Goal: Information Seeking & Learning: Learn about a topic

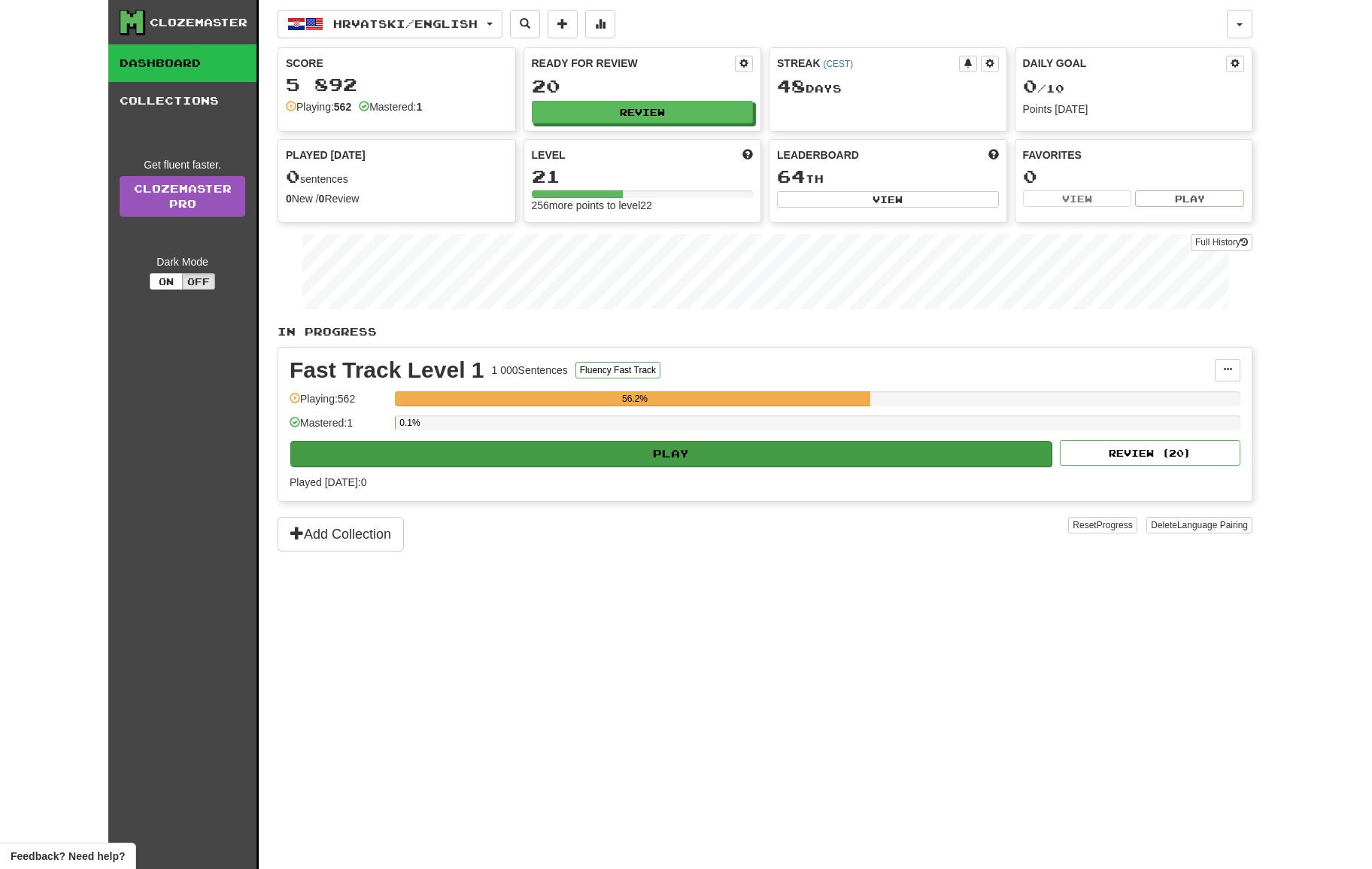
click at [704, 455] on button "Play" at bounding box center [670, 453] width 761 height 26
select select "**"
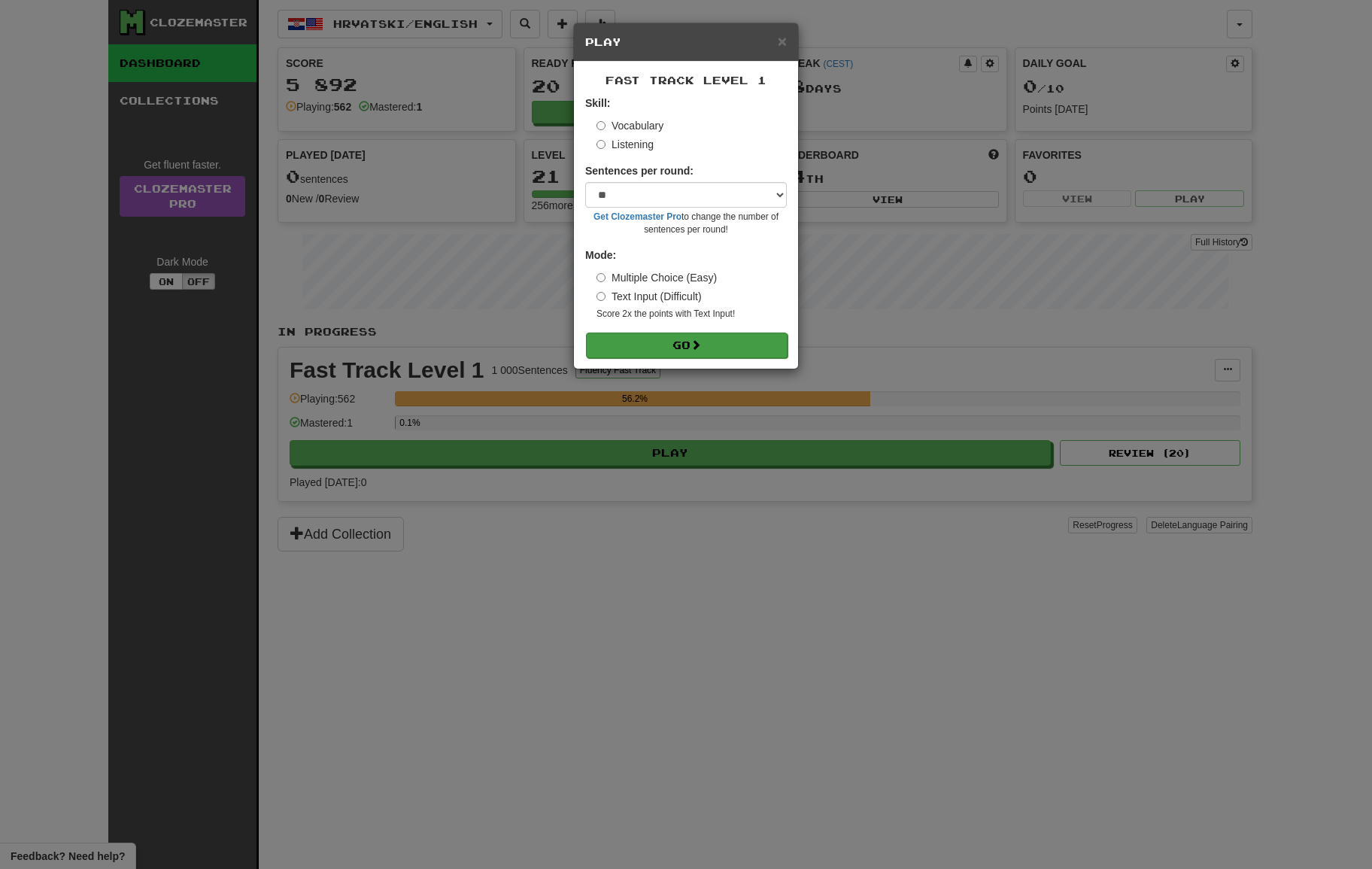
click at [695, 351] on button "Go" at bounding box center [686, 345] width 201 height 26
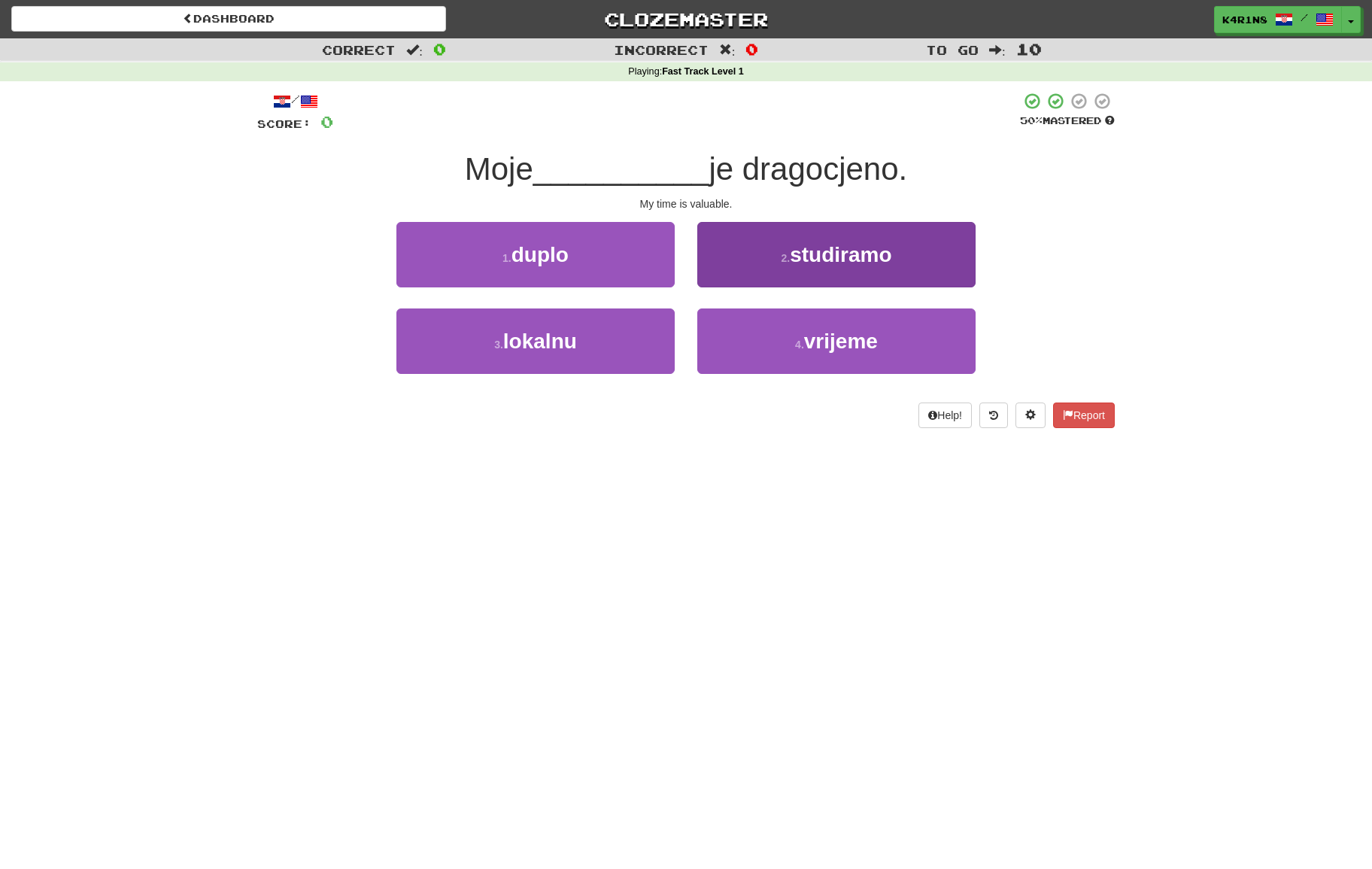
click at [814, 336] on span "vrijeme" at bounding box center [841, 340] width 74 height 24
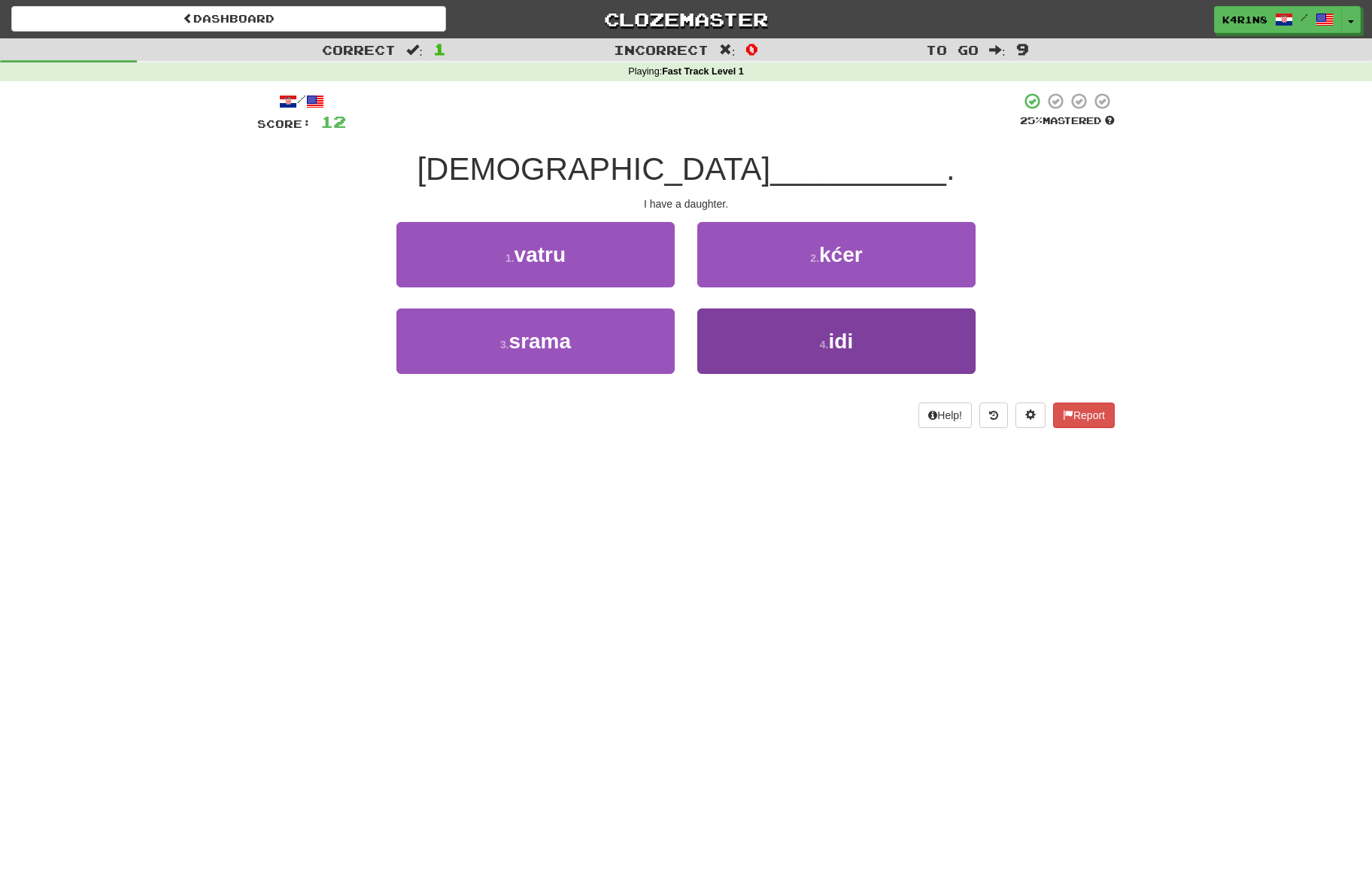
click at [814, 318] on button "4 . idi" at bounding box center [836, 340] width 278 height 65
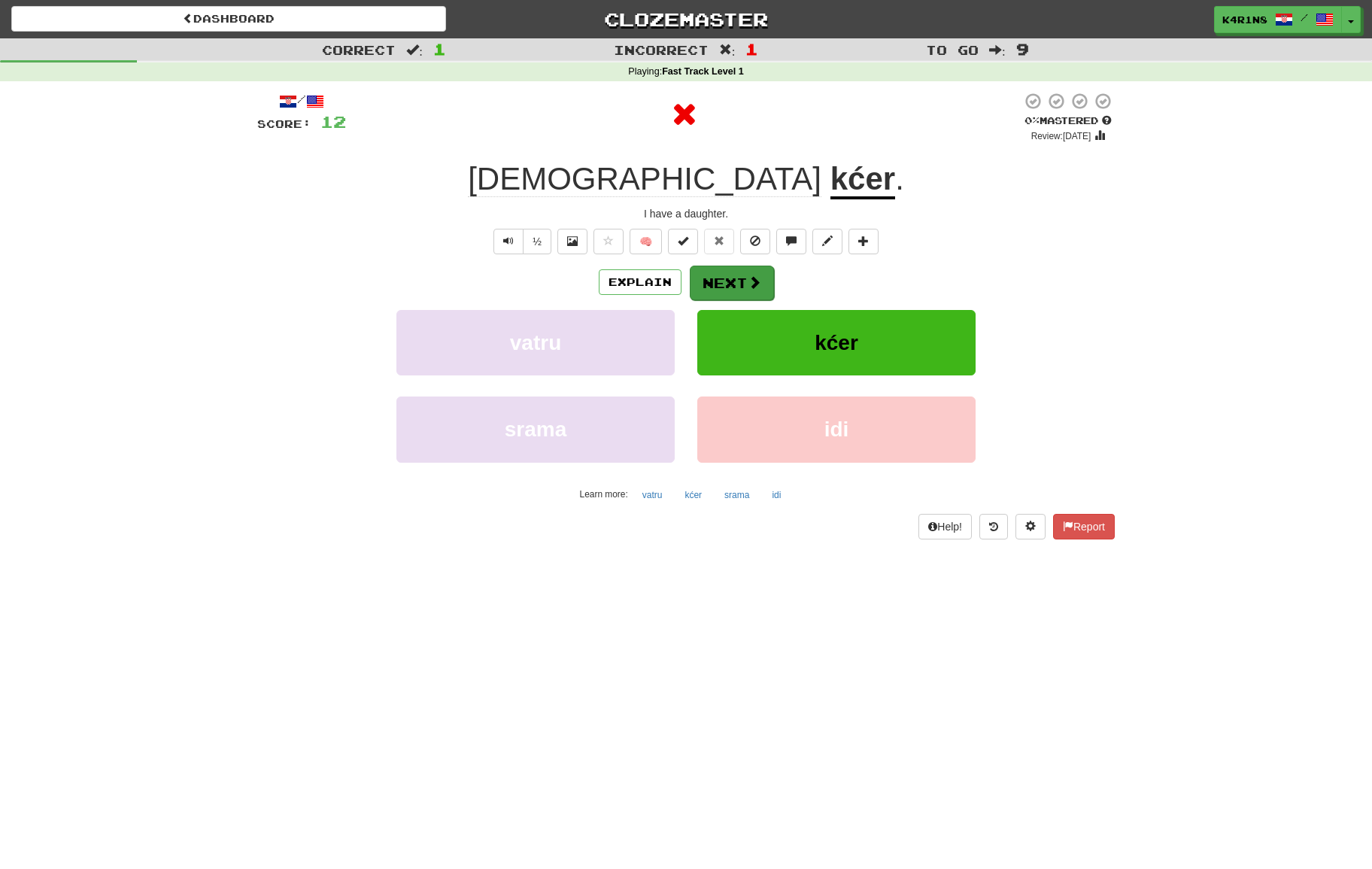
click at [745, 296] on button "Next" at bounding box center [731, 283] width 84 height 35
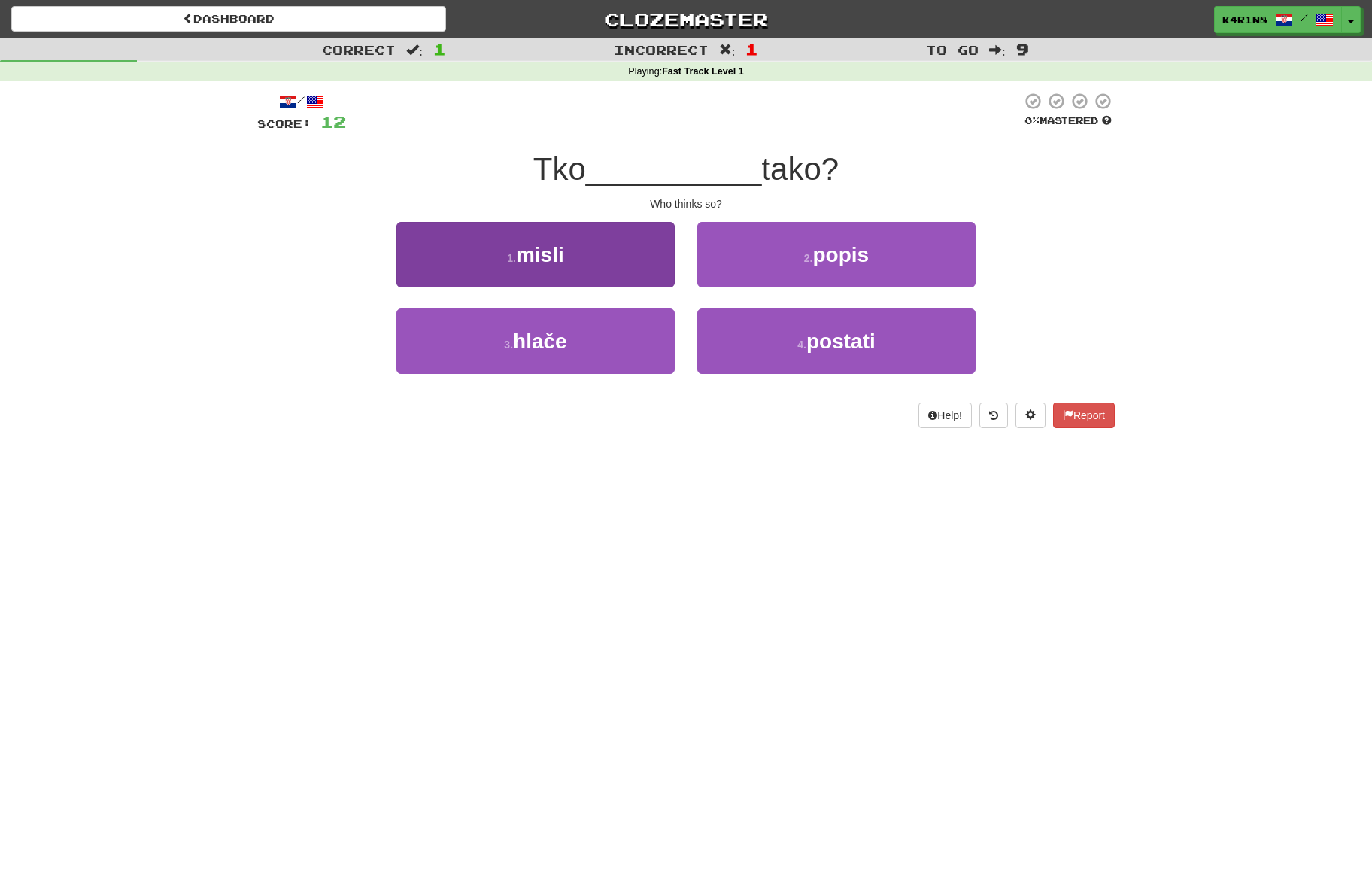
click at [641, 269] on button "1 . misli" at bounding box center [535, 254] width 278 height 65
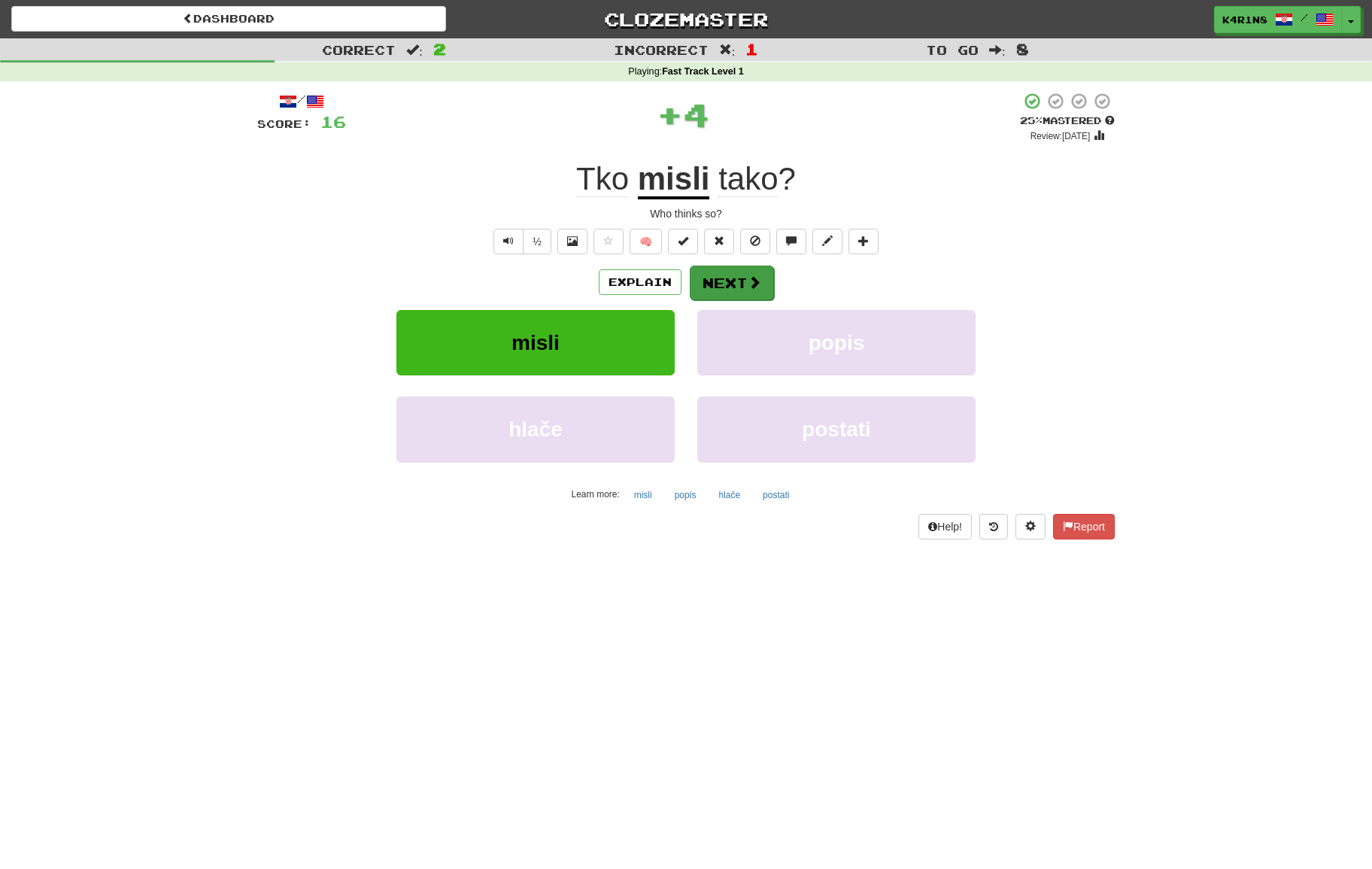
click at [727, 282] on button "Next" at bounding box center [731, 283] width 84 height 35
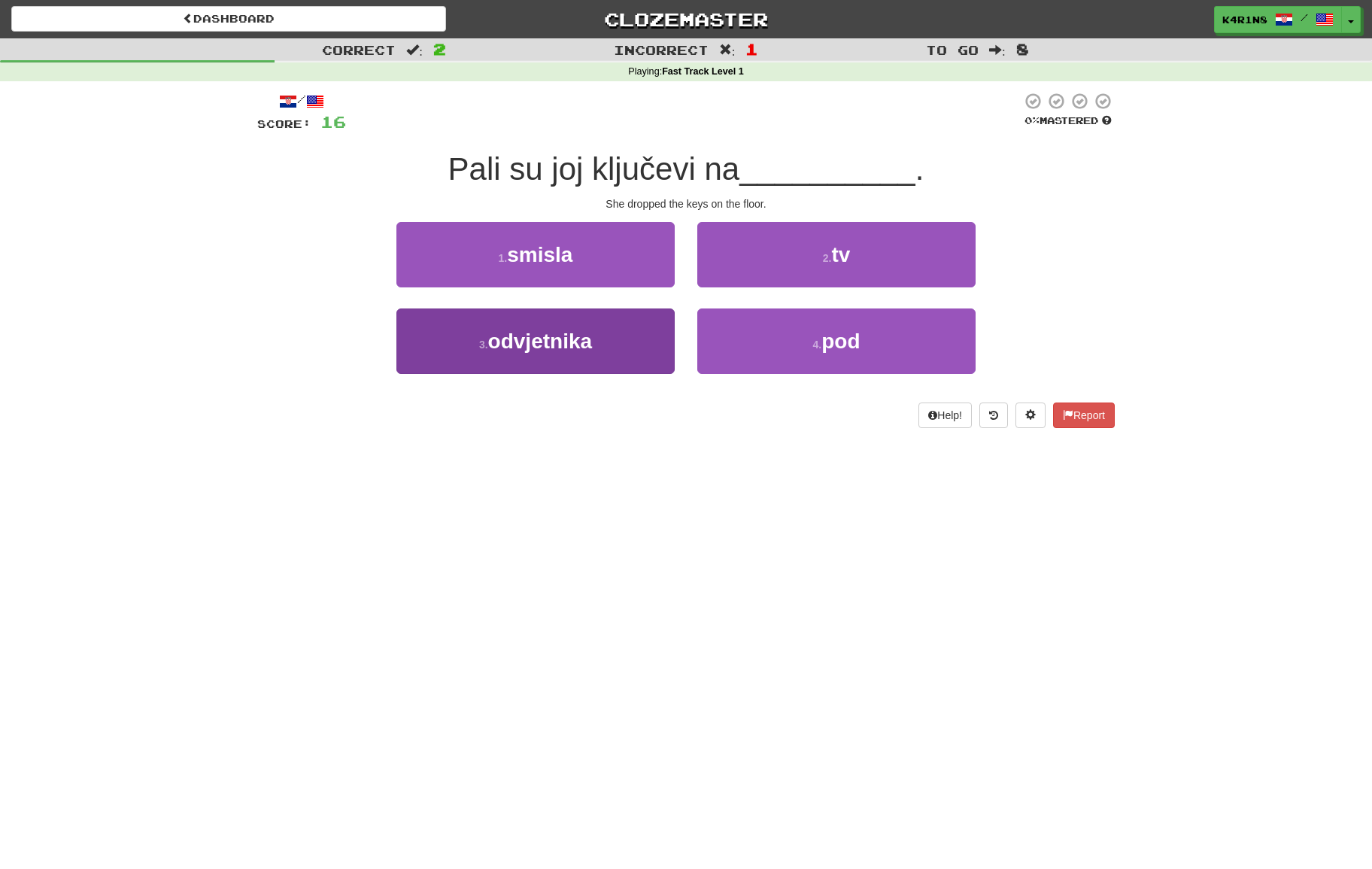
click at [662, 313] on button "3 . odvjetnika" at bounding box center [535, 340] width 278 height 65
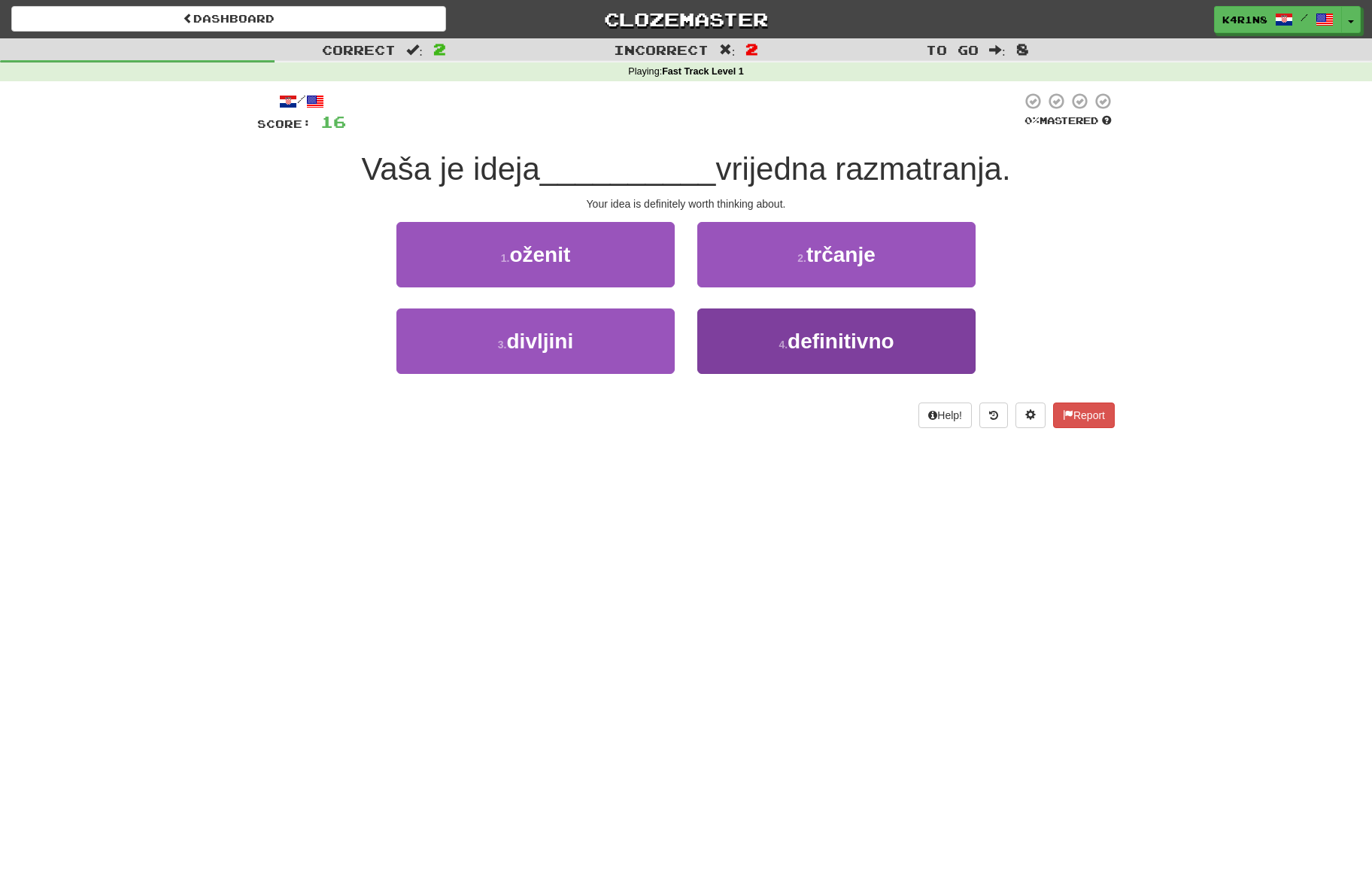
click at [801, 355] on button "4 . definitivno" at bounding box center [836, 340] width 278 height 65
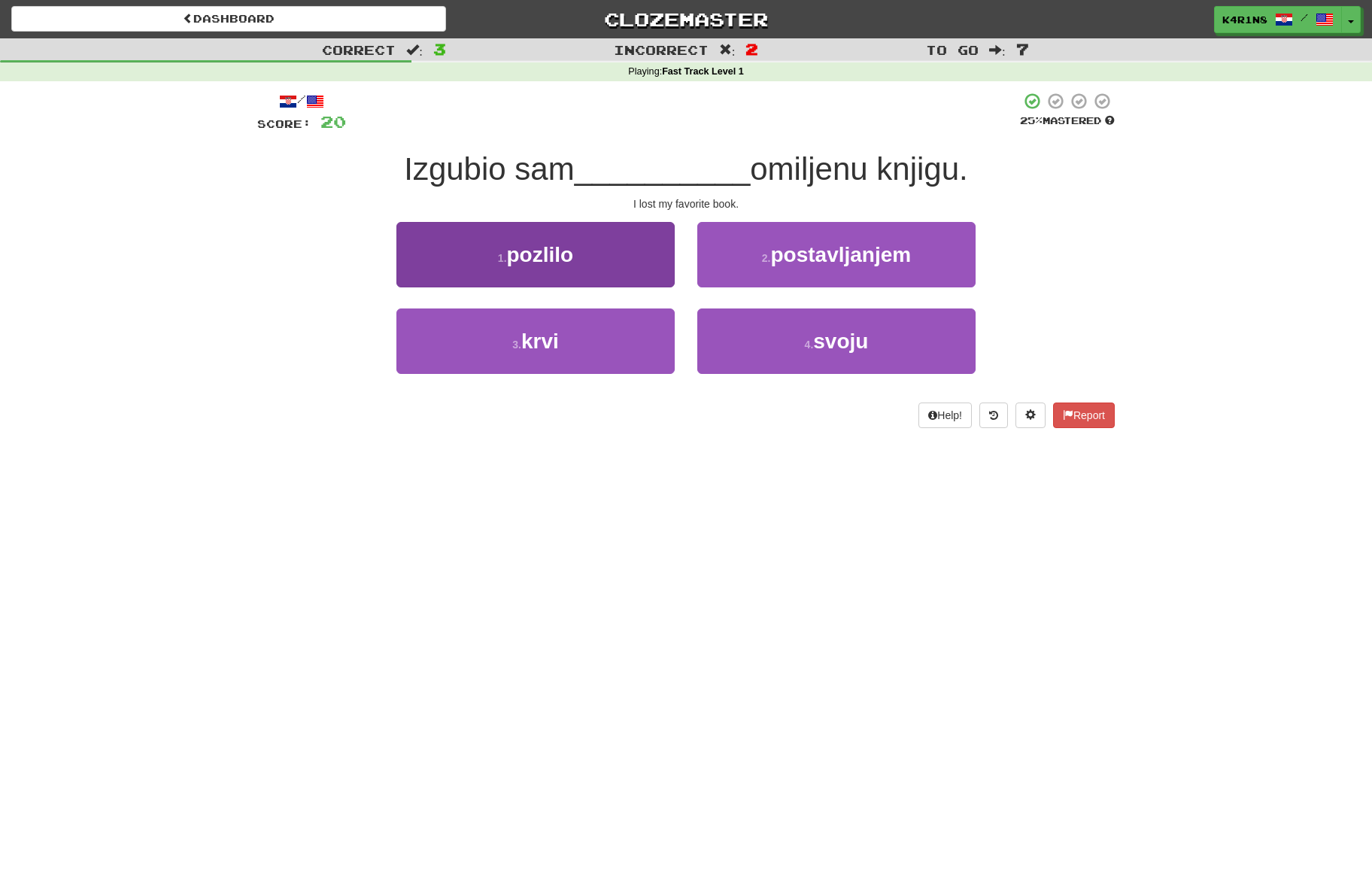
click at [663, 239] on button "1 . pozlilo" at bounding box center [535, 254] width 278 height 65
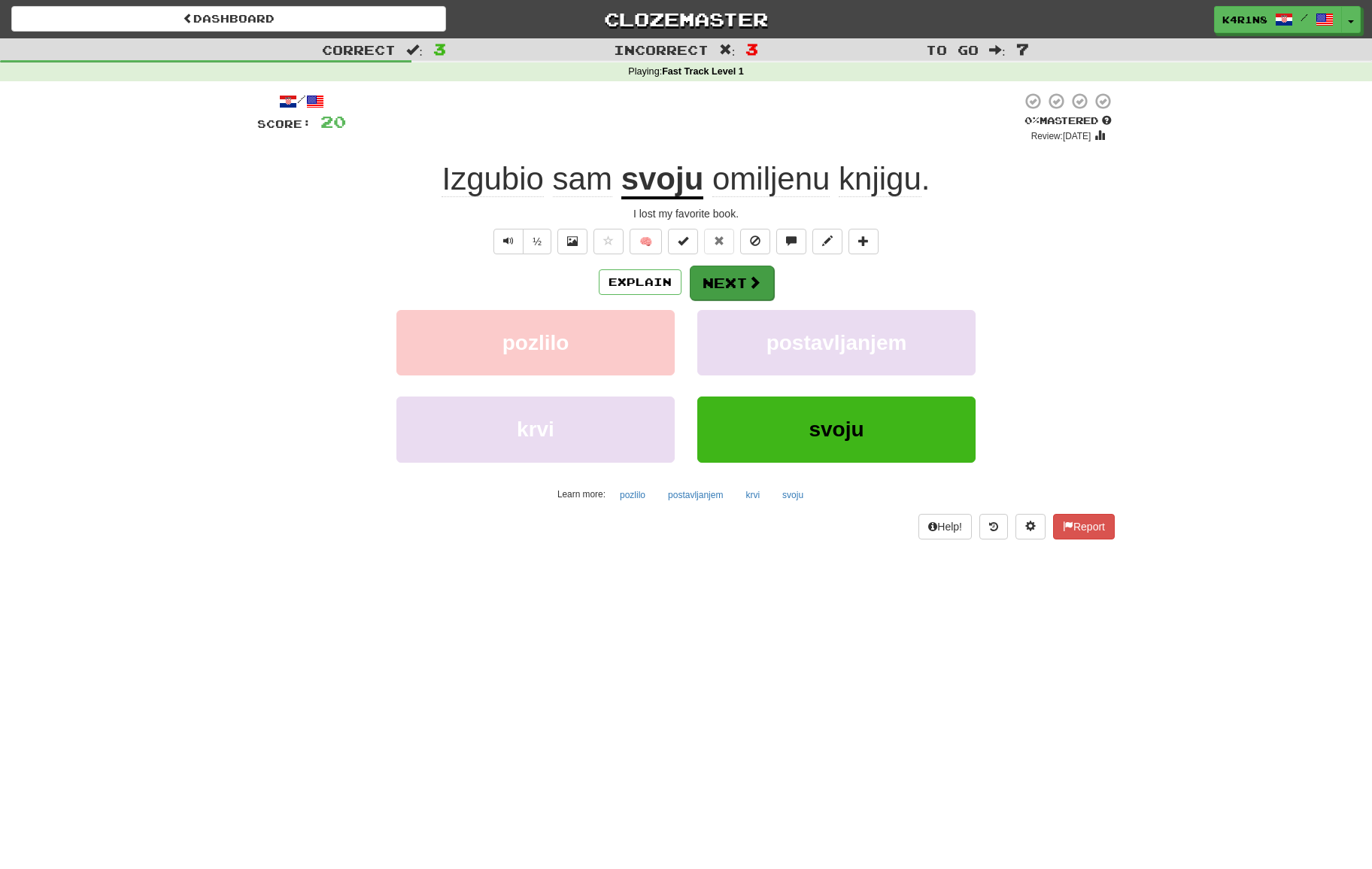
click at [707, 274] on button "Next" at bounding box center [731, 283] width 84 height 35
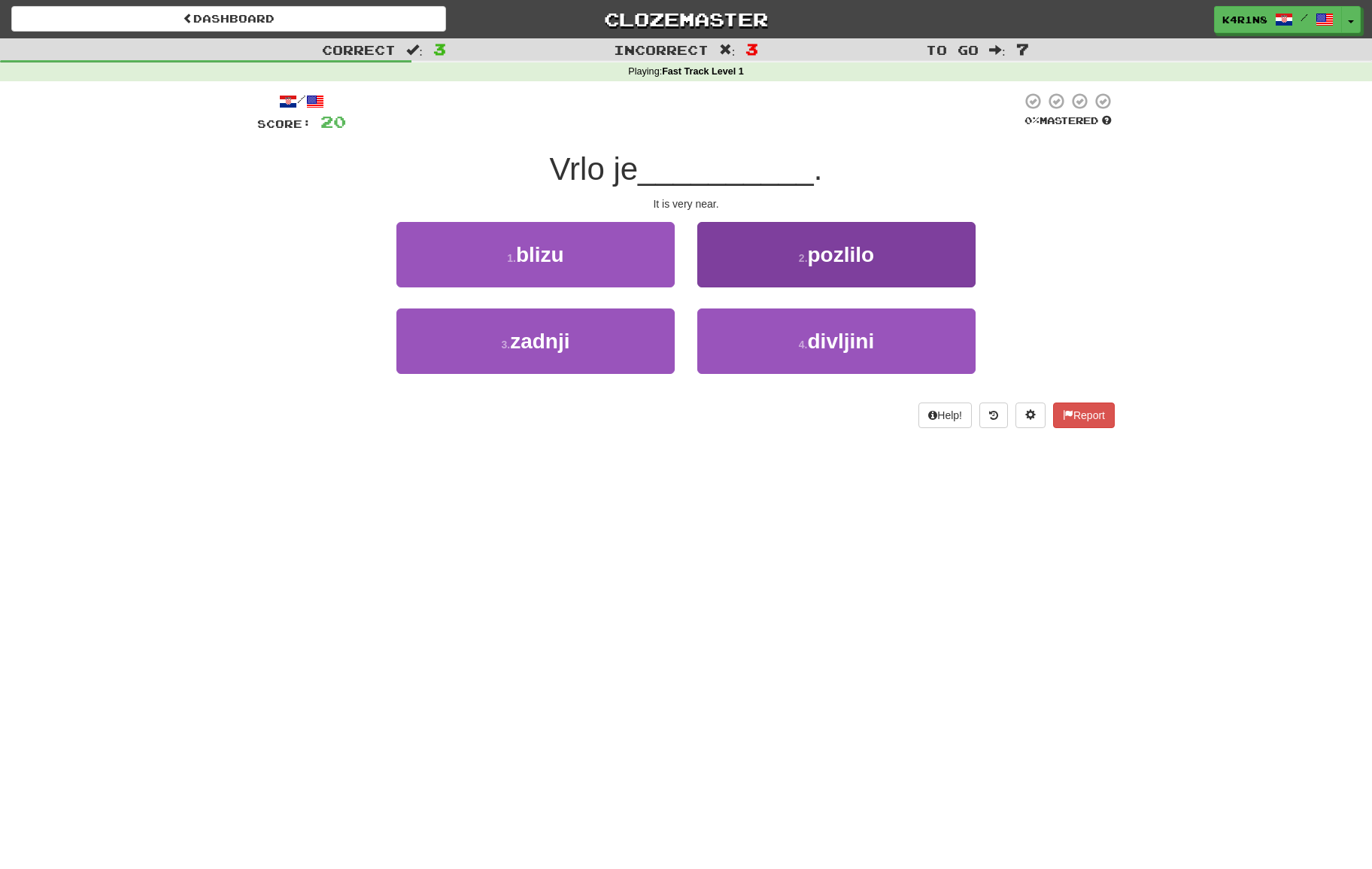
click at [738, 269] on button "2 . pozlilo" at bounding box center [836, 254] width 278 height 65
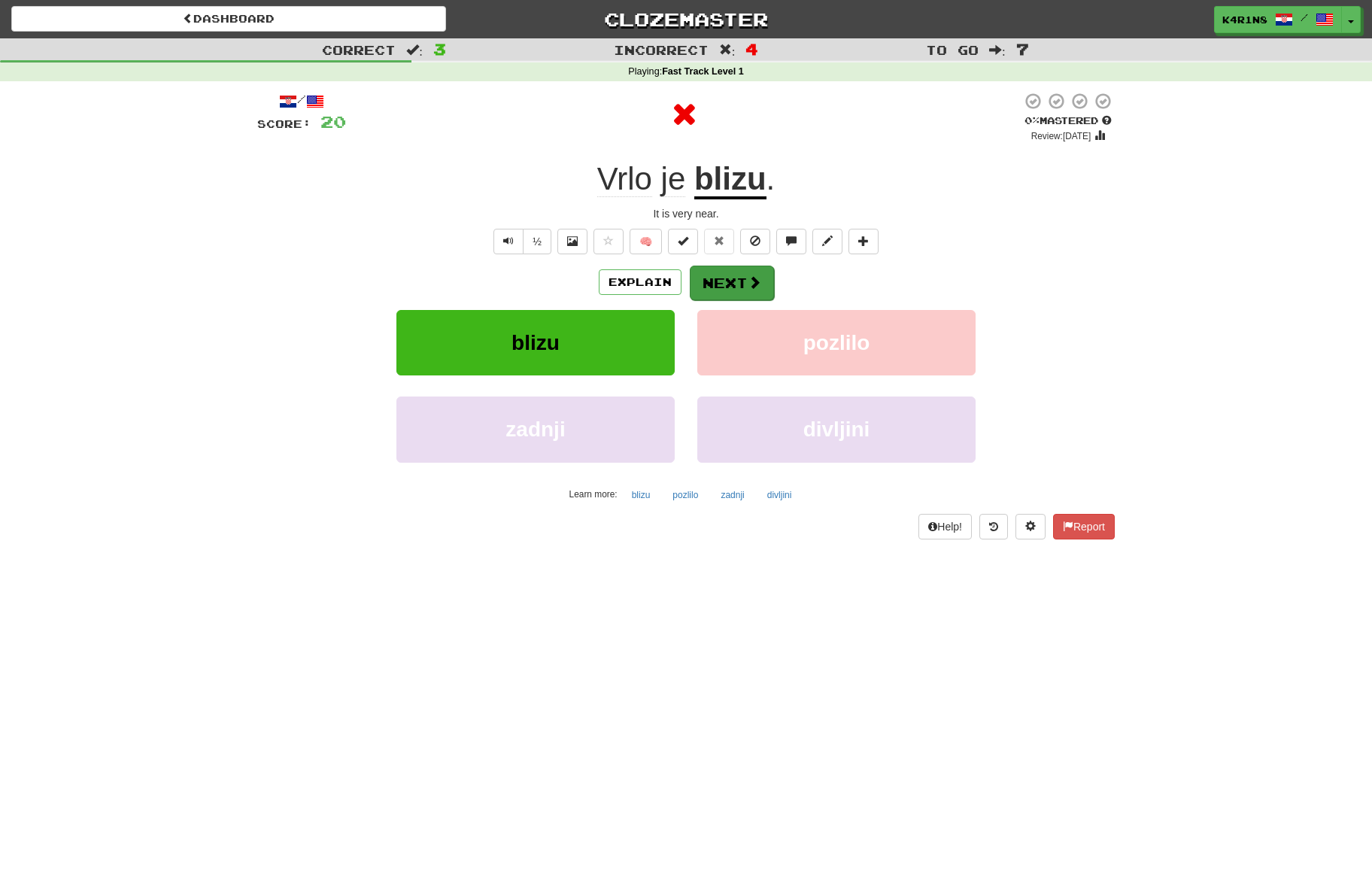
click at [716, 283] on button "Next" at bounding box center [731, 283] width 84 height 35
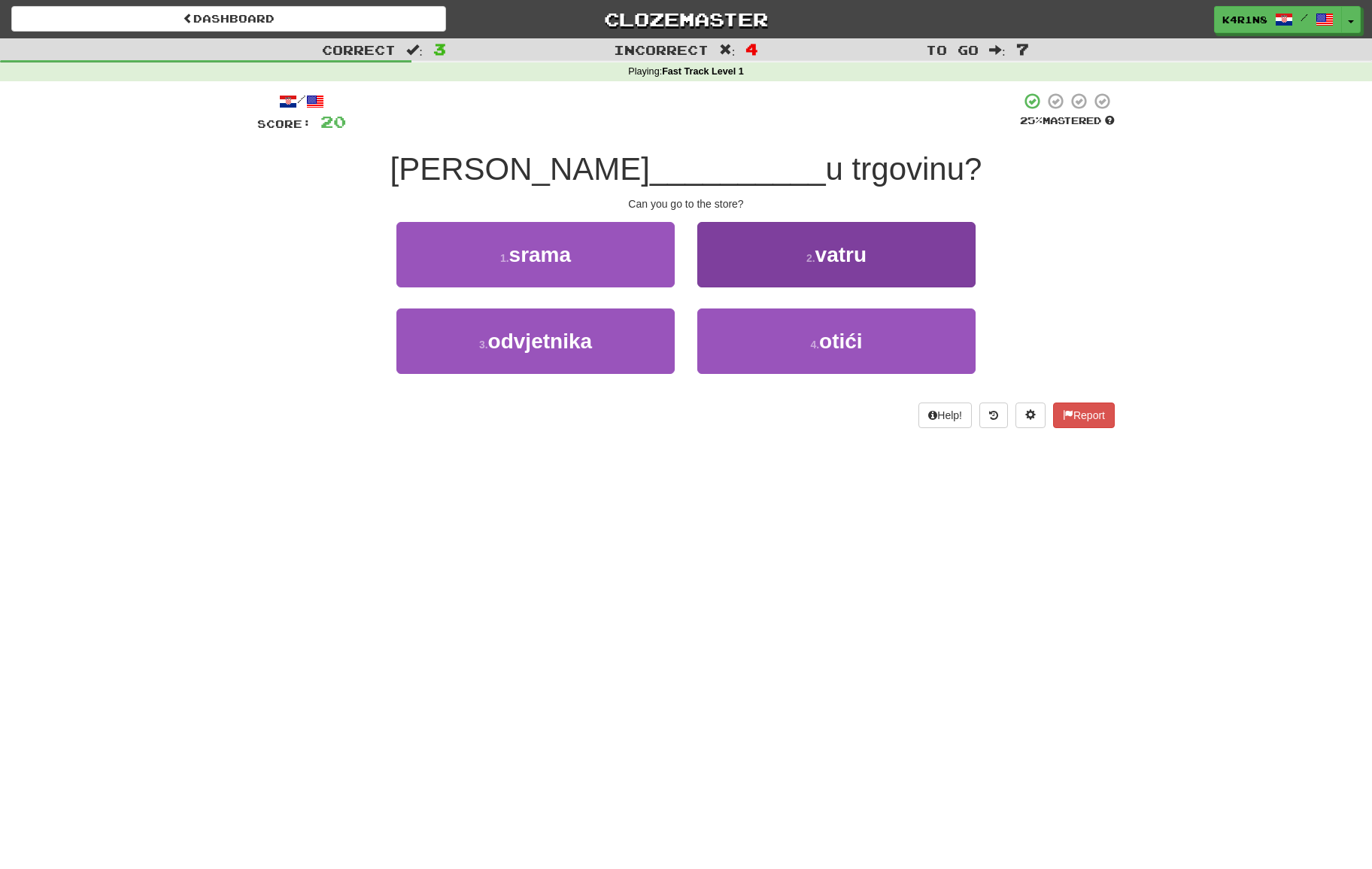
click at [743, 274] on button "2 . vatru" at bounding box center [836, 254] width 278 height 65
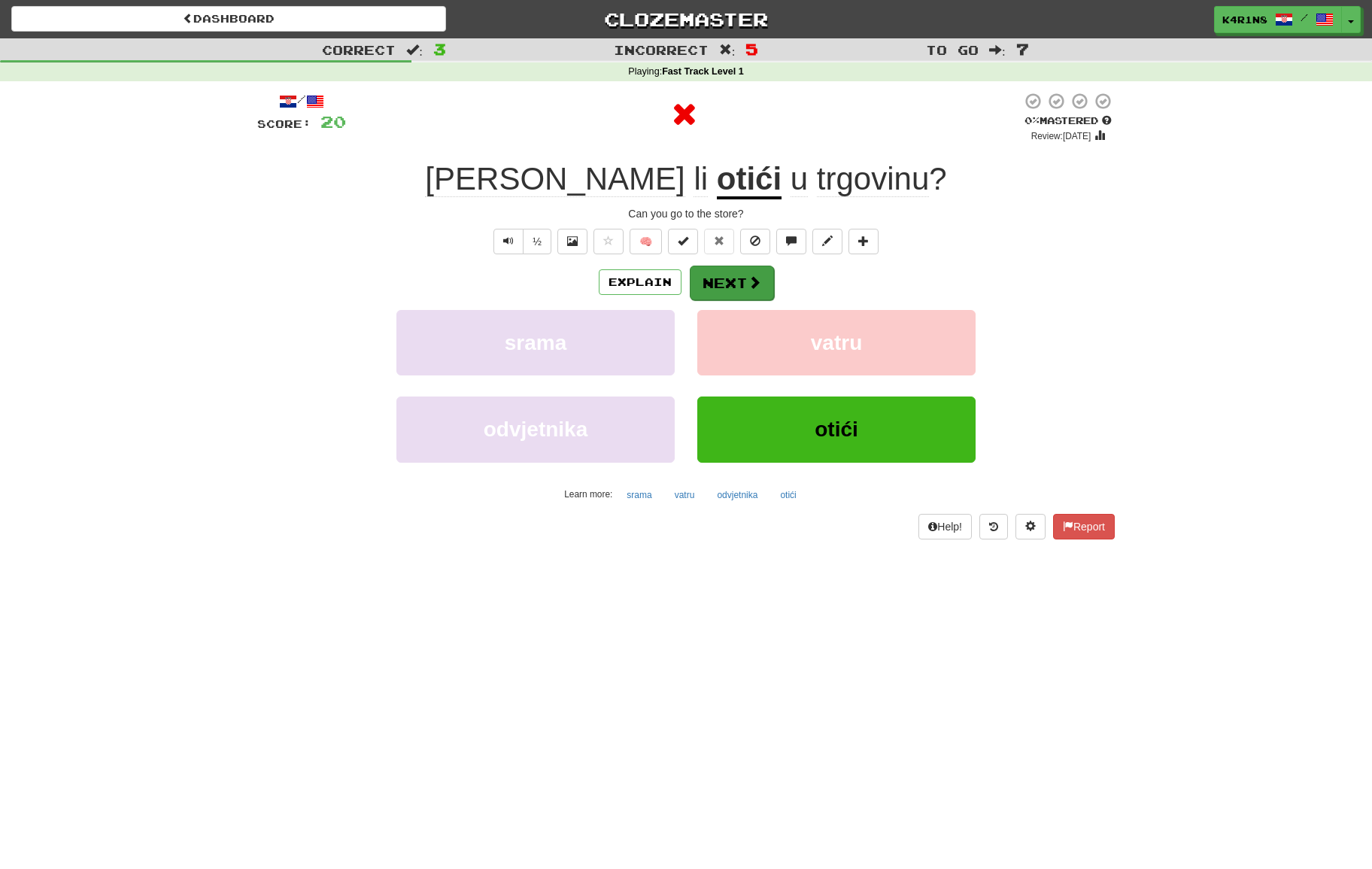
click at [722, 276] on button "Next" at bounding box center [731, 283] width 84 height 35
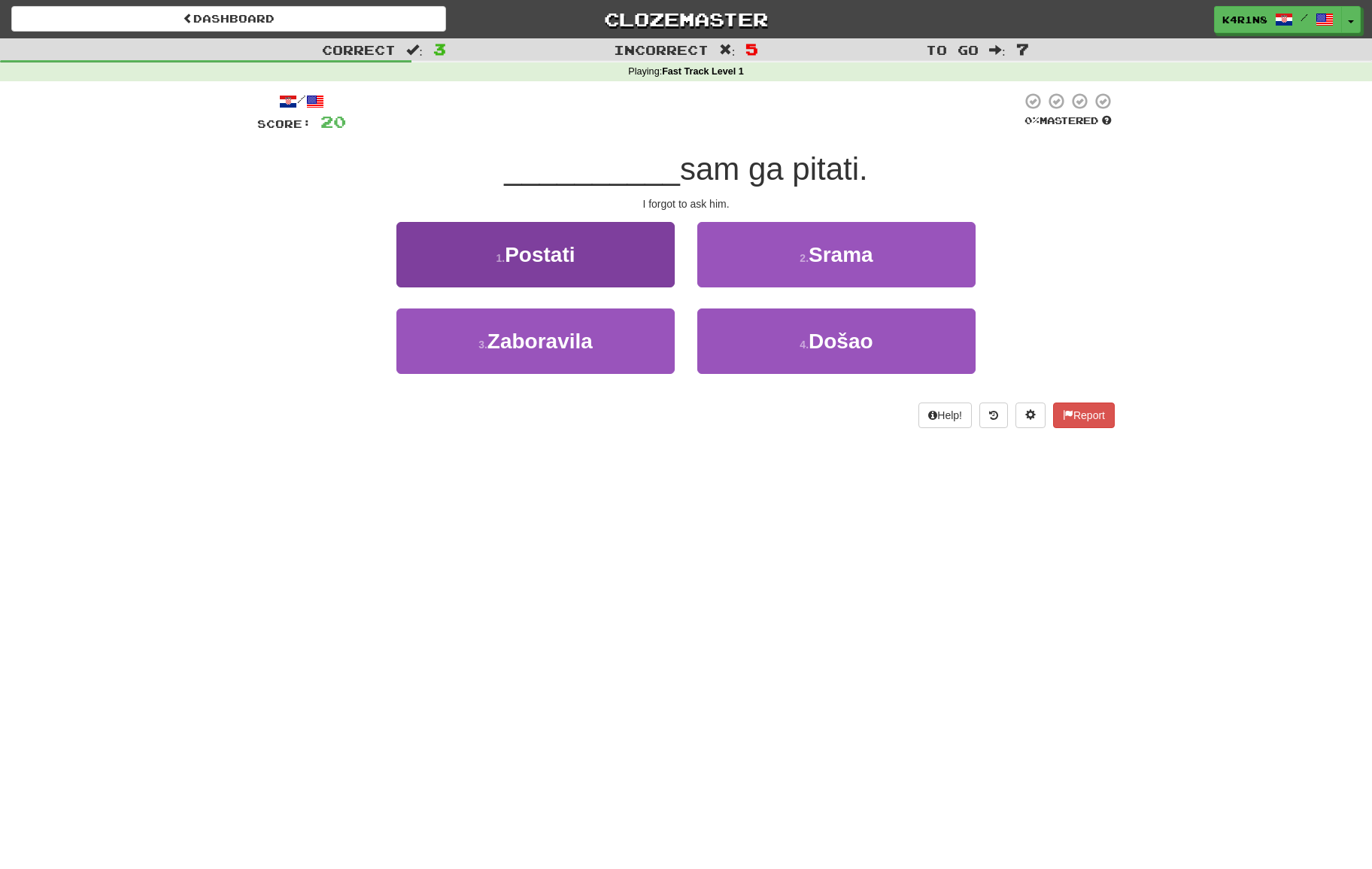
click at [638, 263] on button "1 . Postati" at bounding box center [535, 254] width 278 height 65
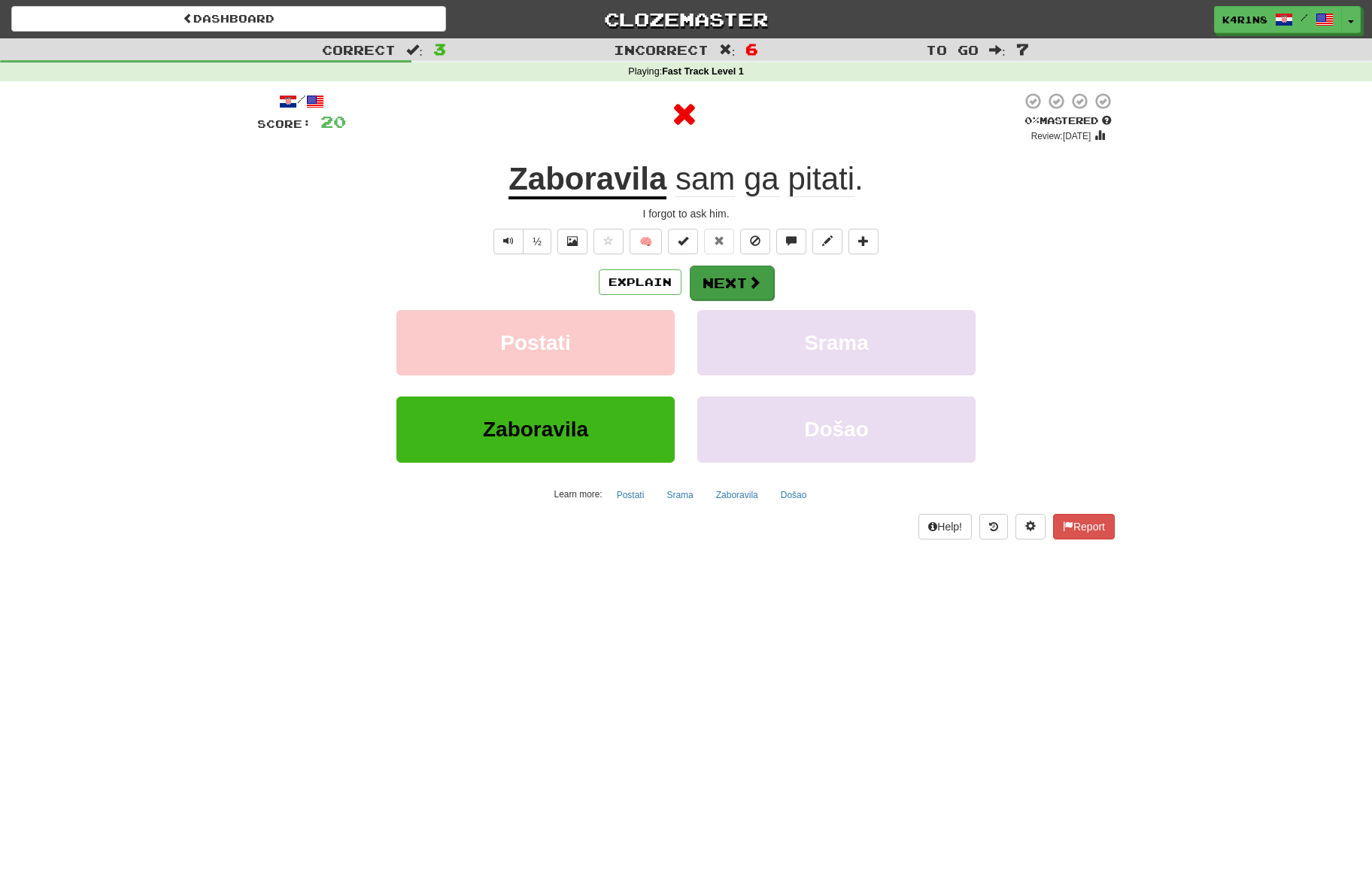
click at [740, 296] on button "Next" at bounding box center [731, 283] width 84 height 35
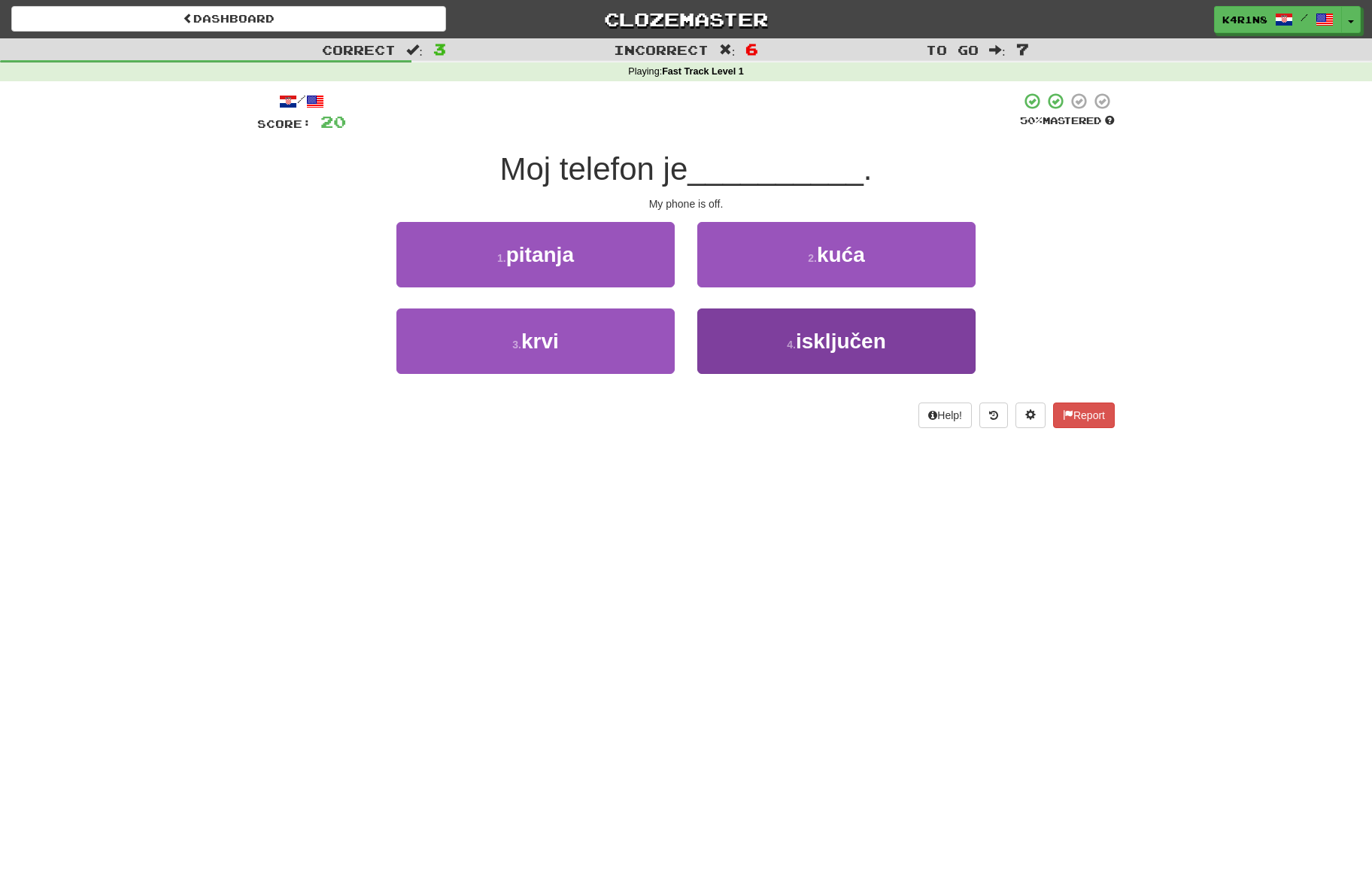
click at [761, 333] on button "4 . isključen" at bounding box center [836, 340] width 278 height 65
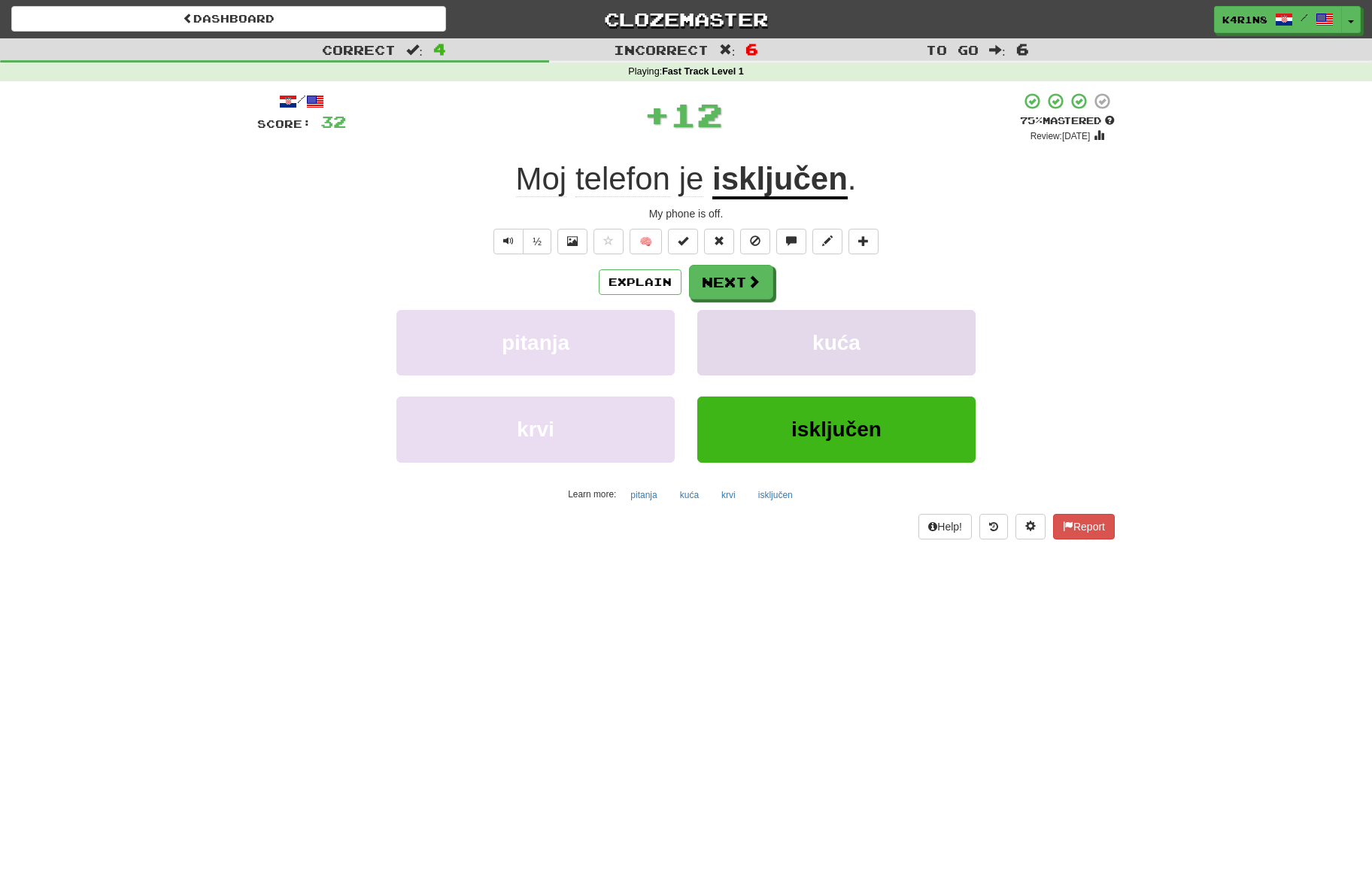
scroll to position [4, 1]
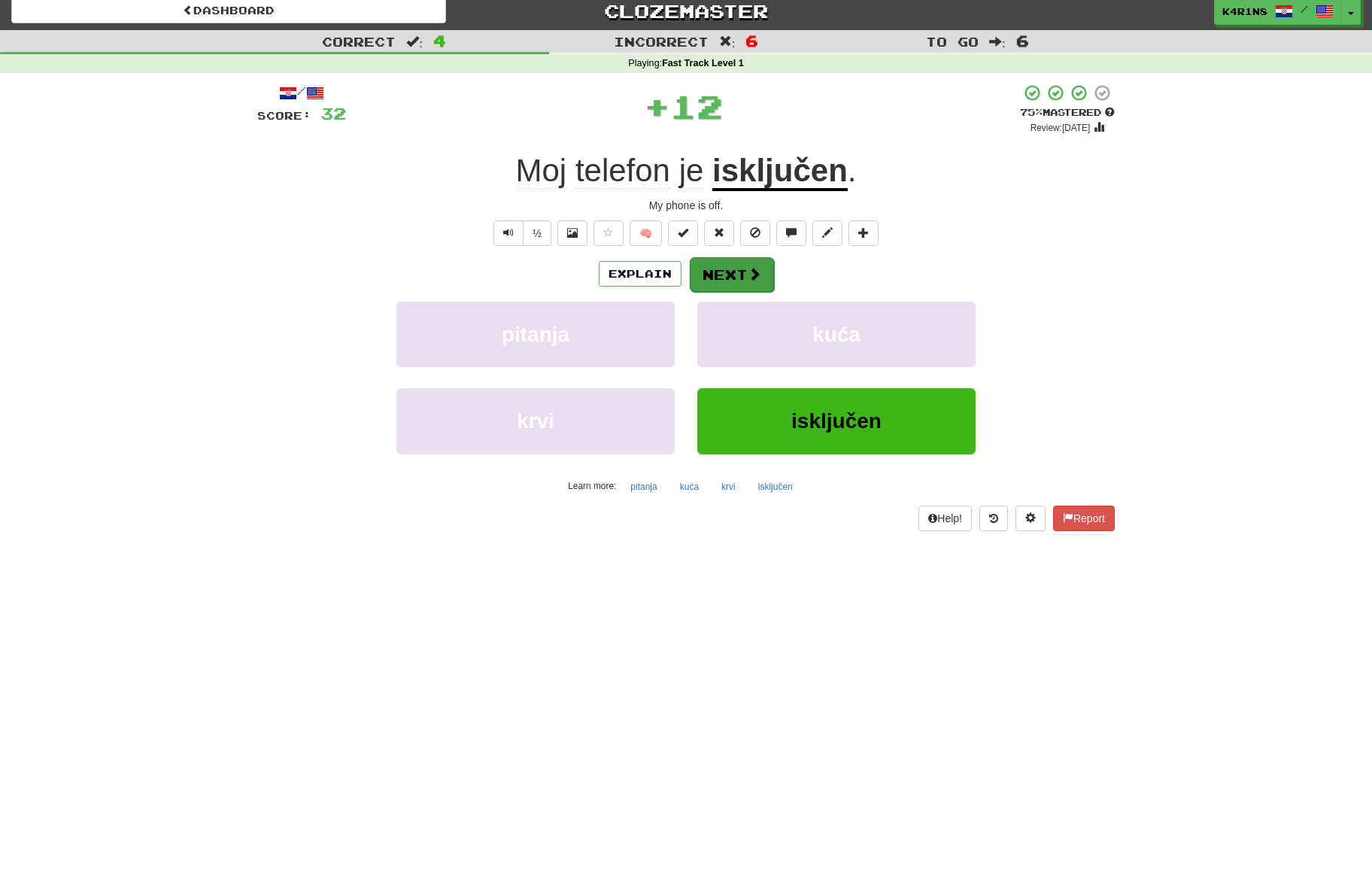
click at [734, 273] on button "Next" at bounding box center [731, 274] width 84 height 35
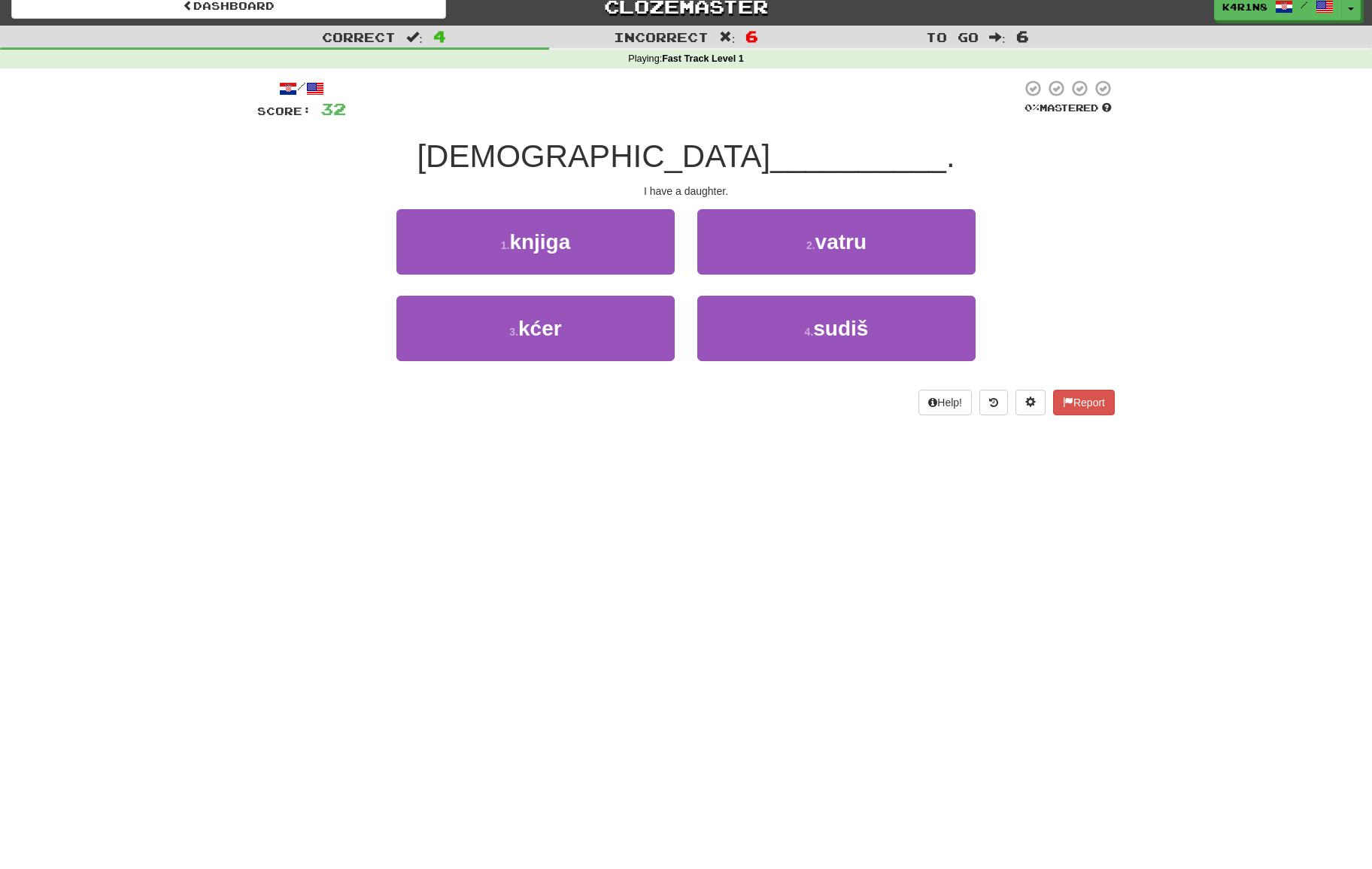
scroll to position [14, 1]
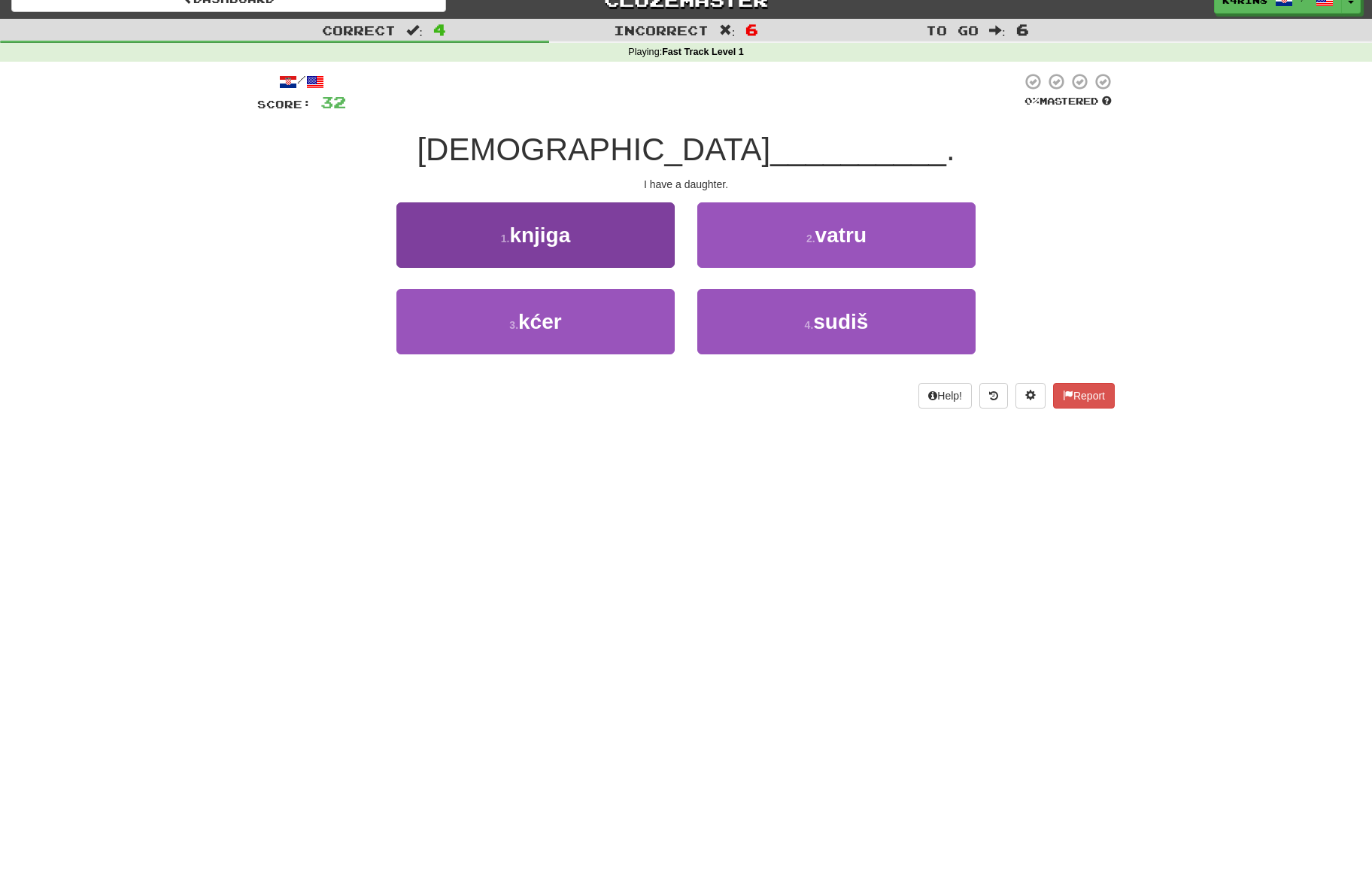
drag, startPoint x: 633, startPoint y: 322, endPoint x: 646, endPoint y: 311, distance: 17.0
click at [634, 320] on button "3 . kćer" at bounding box center [535, 321] width 278 height 65
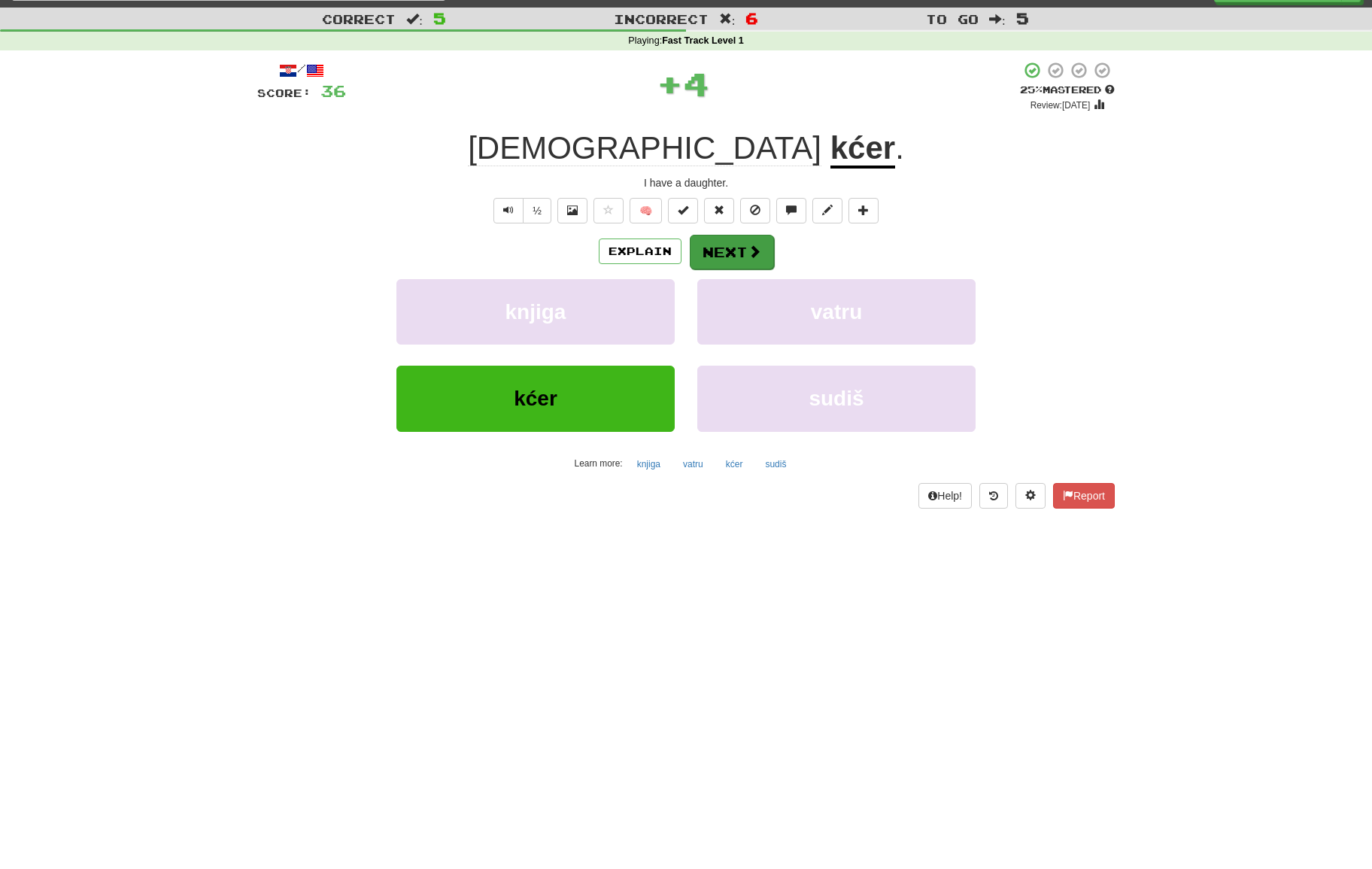
click at [752, 263] on button "Next" at bounding box center [731, 252] width 84 height 35
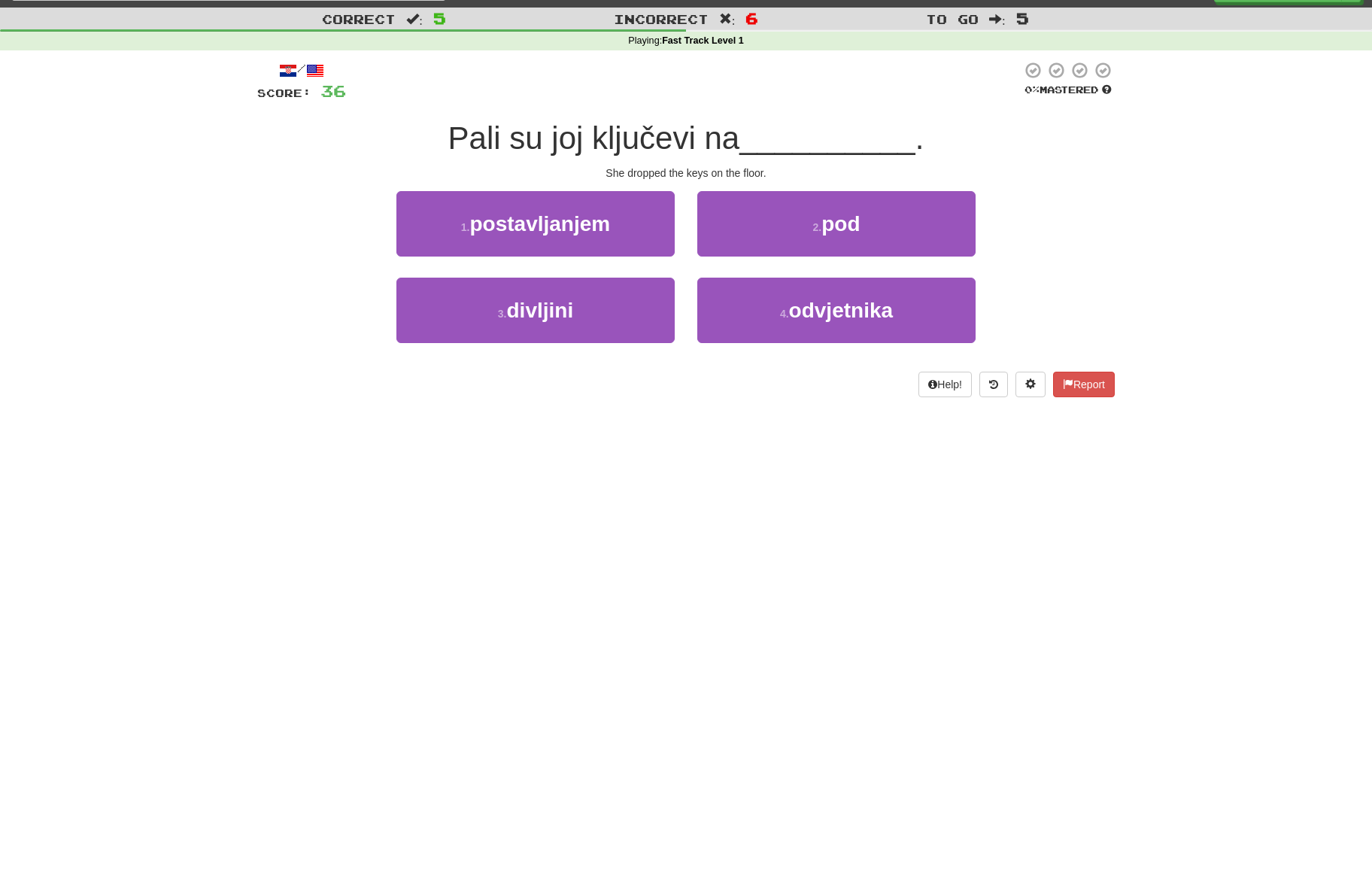
scroll to position [29, 0]
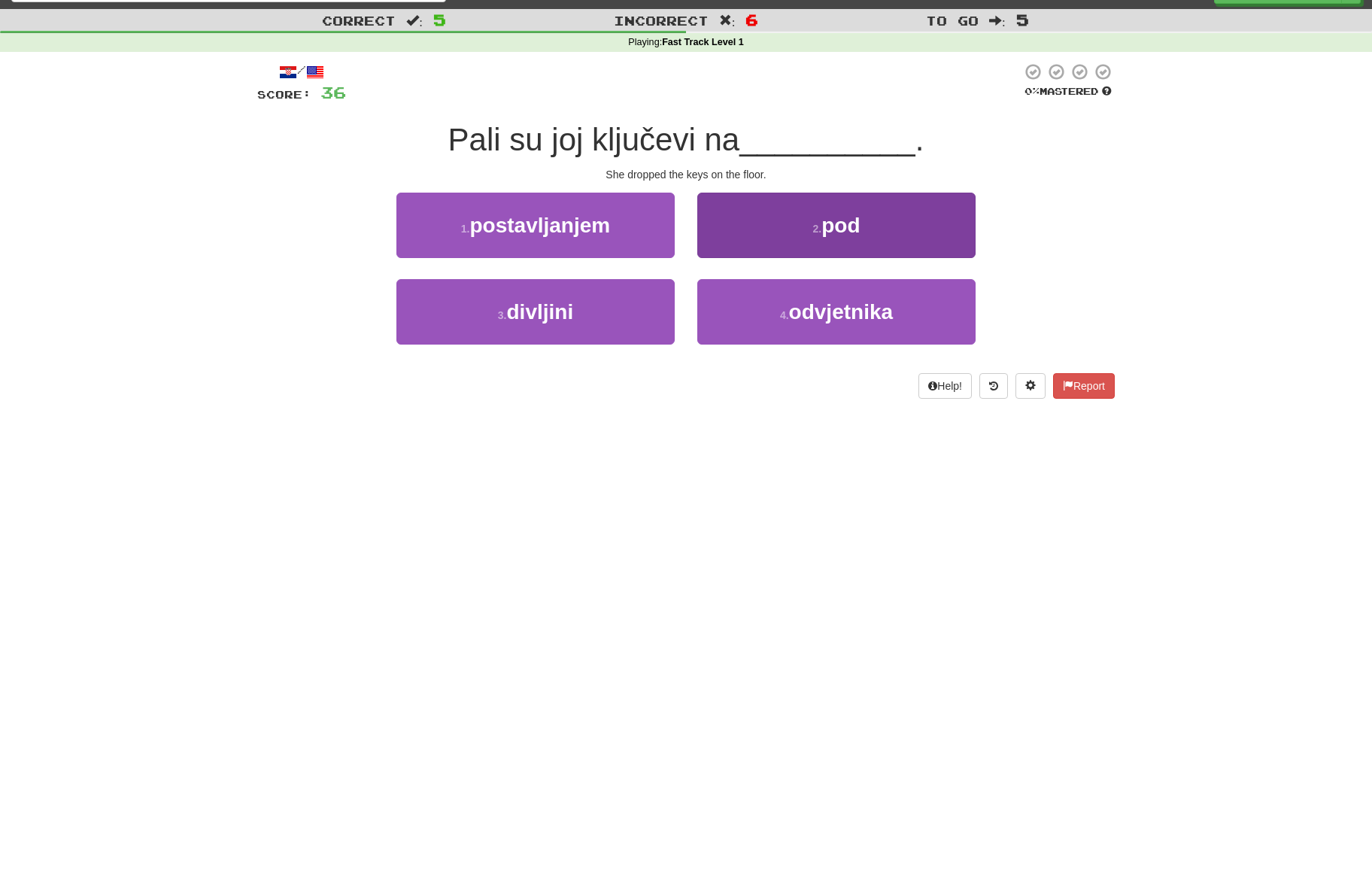
click at [772, 242] on button "2 . pod" at bounding box center [836, 225] width 278 height 65
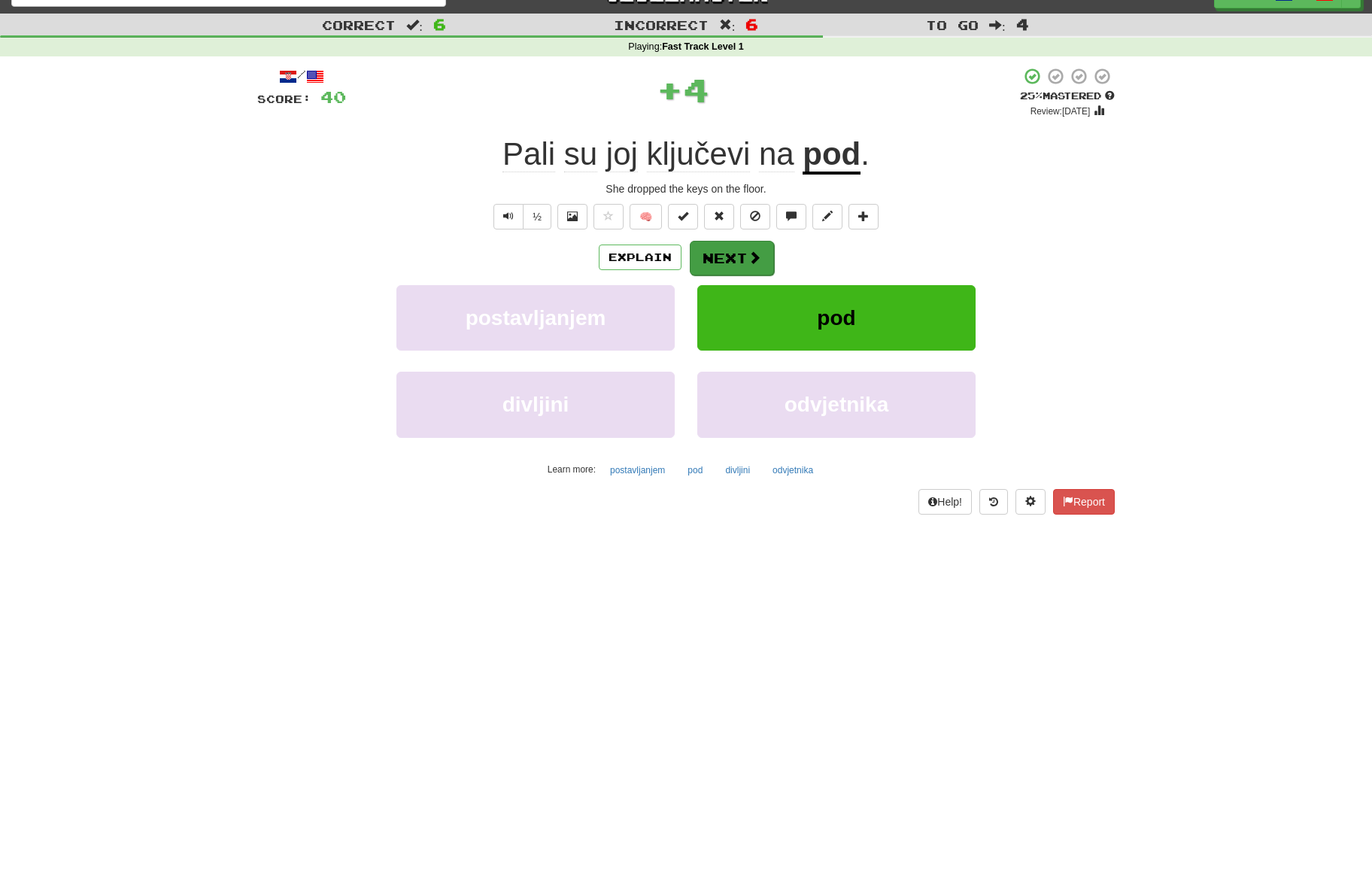
click at [755, 267] on button "Next" at bounding box center [731, 258] width 84 height 35
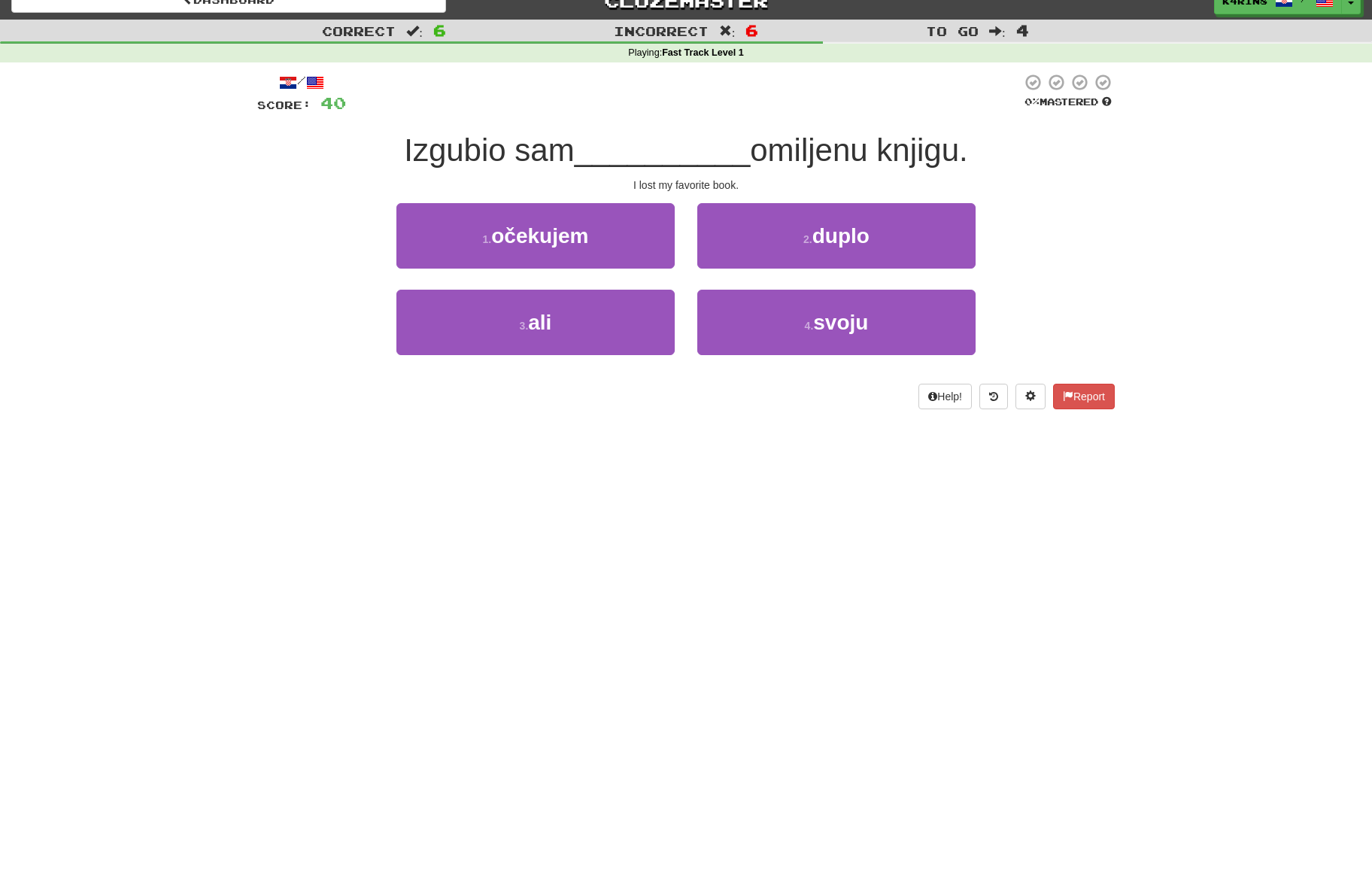
scroll to position [20, 0]
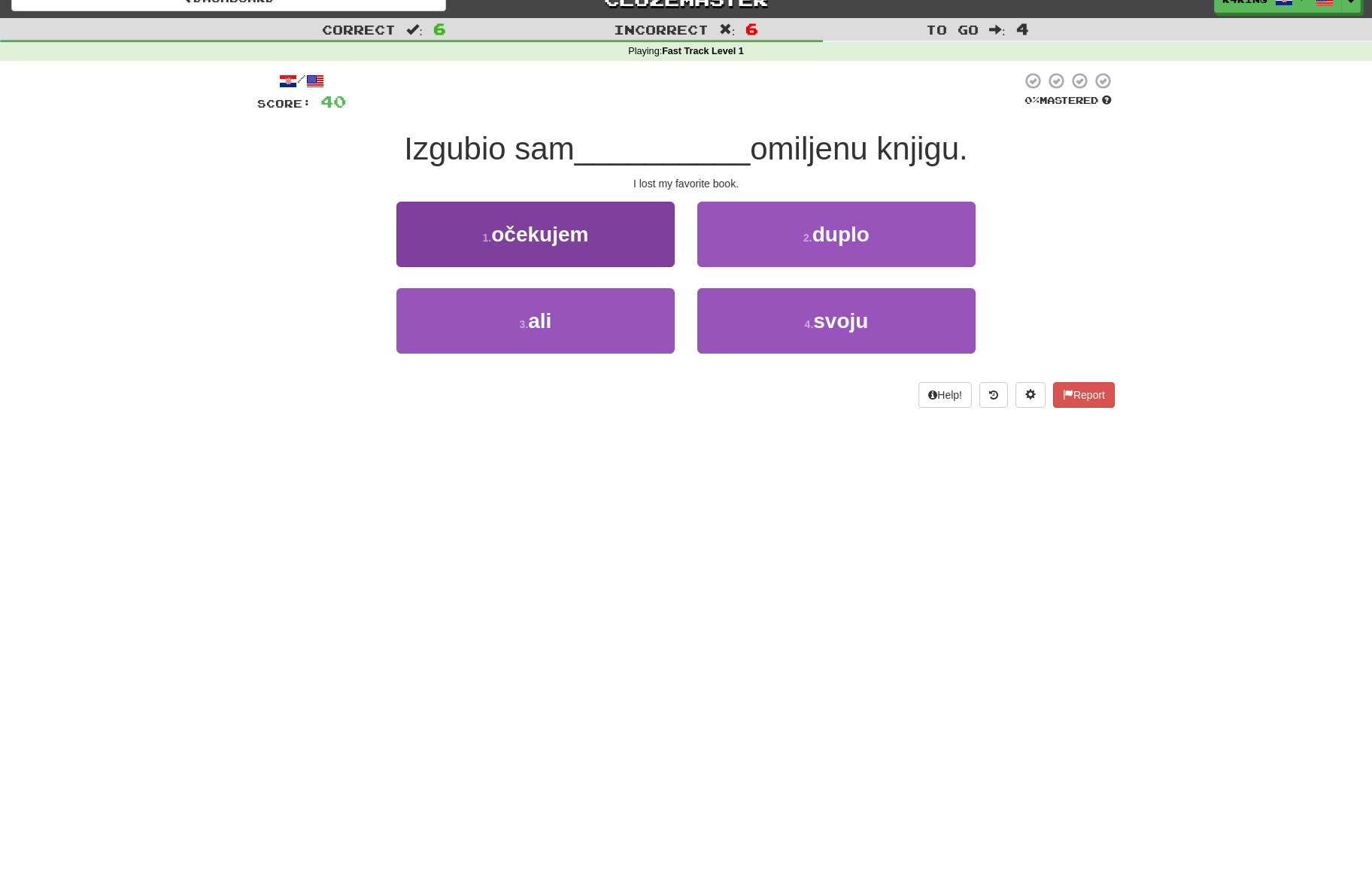
click at [666, 247] on button "1 . očekujem" at bounding box center [535, 234] width 278 height 65
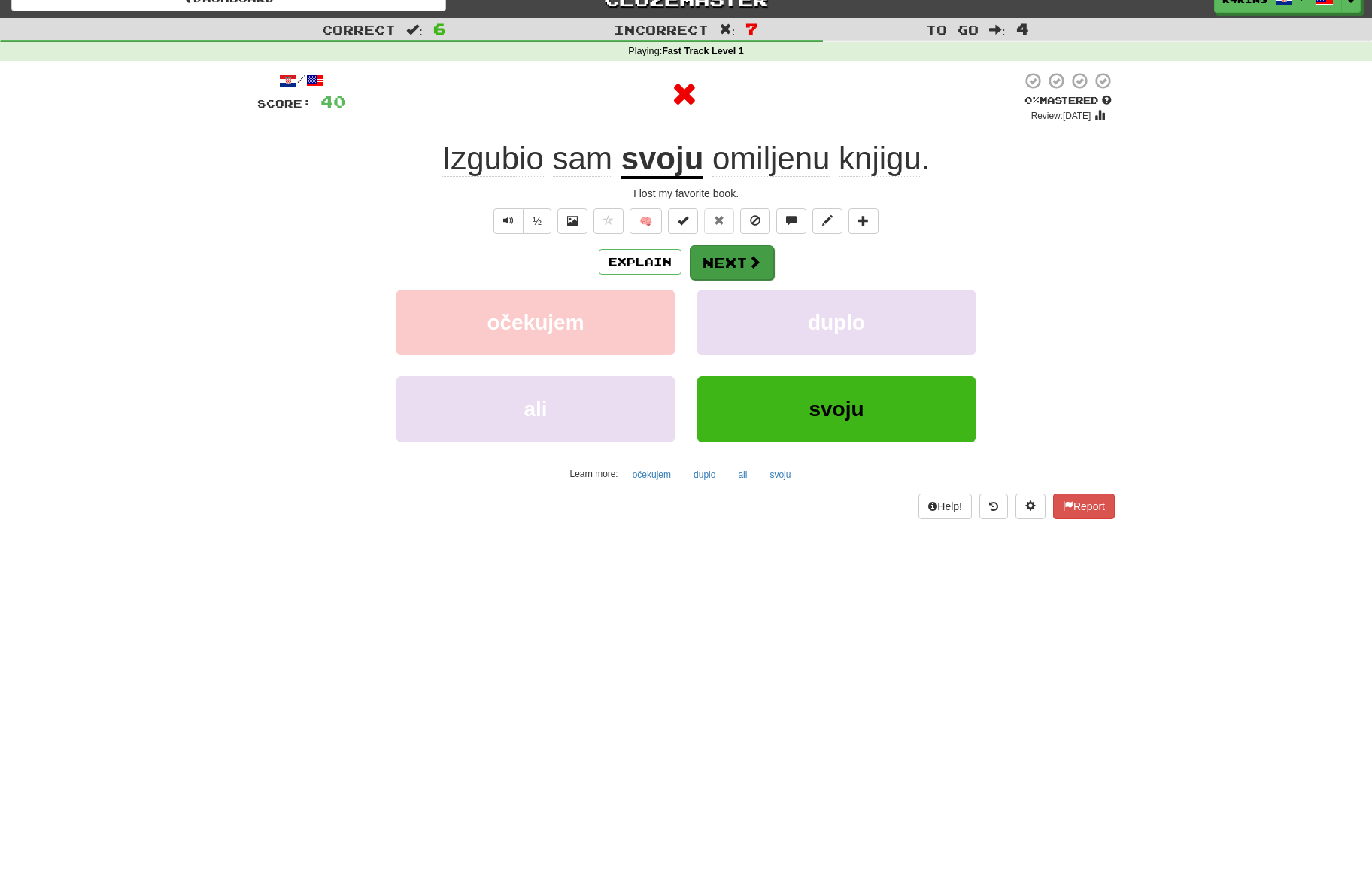
click at [720, 262] on button "Next" at bounding box center [731, 262] width 84 height 35
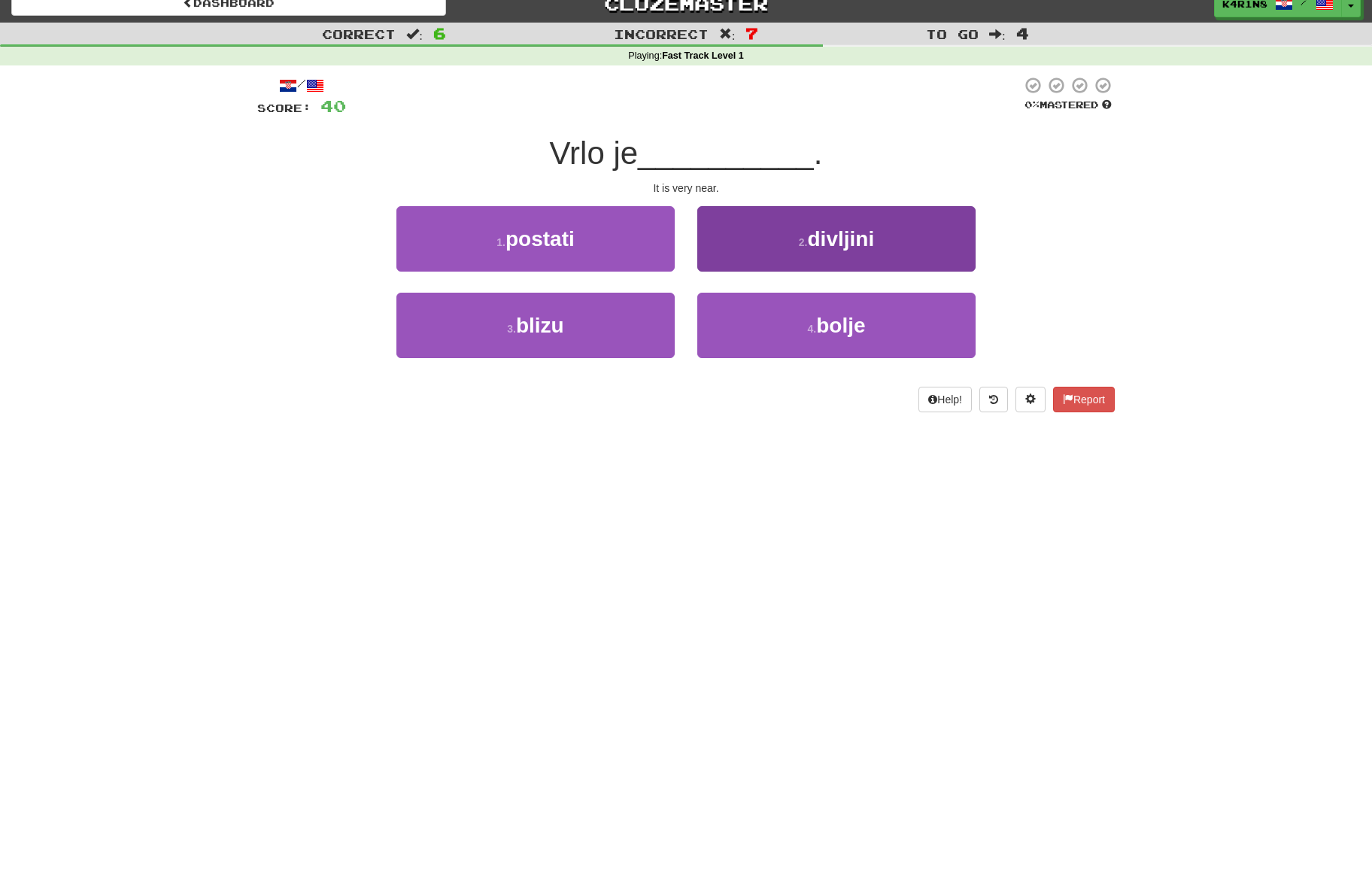
scroll to position [14, 0]
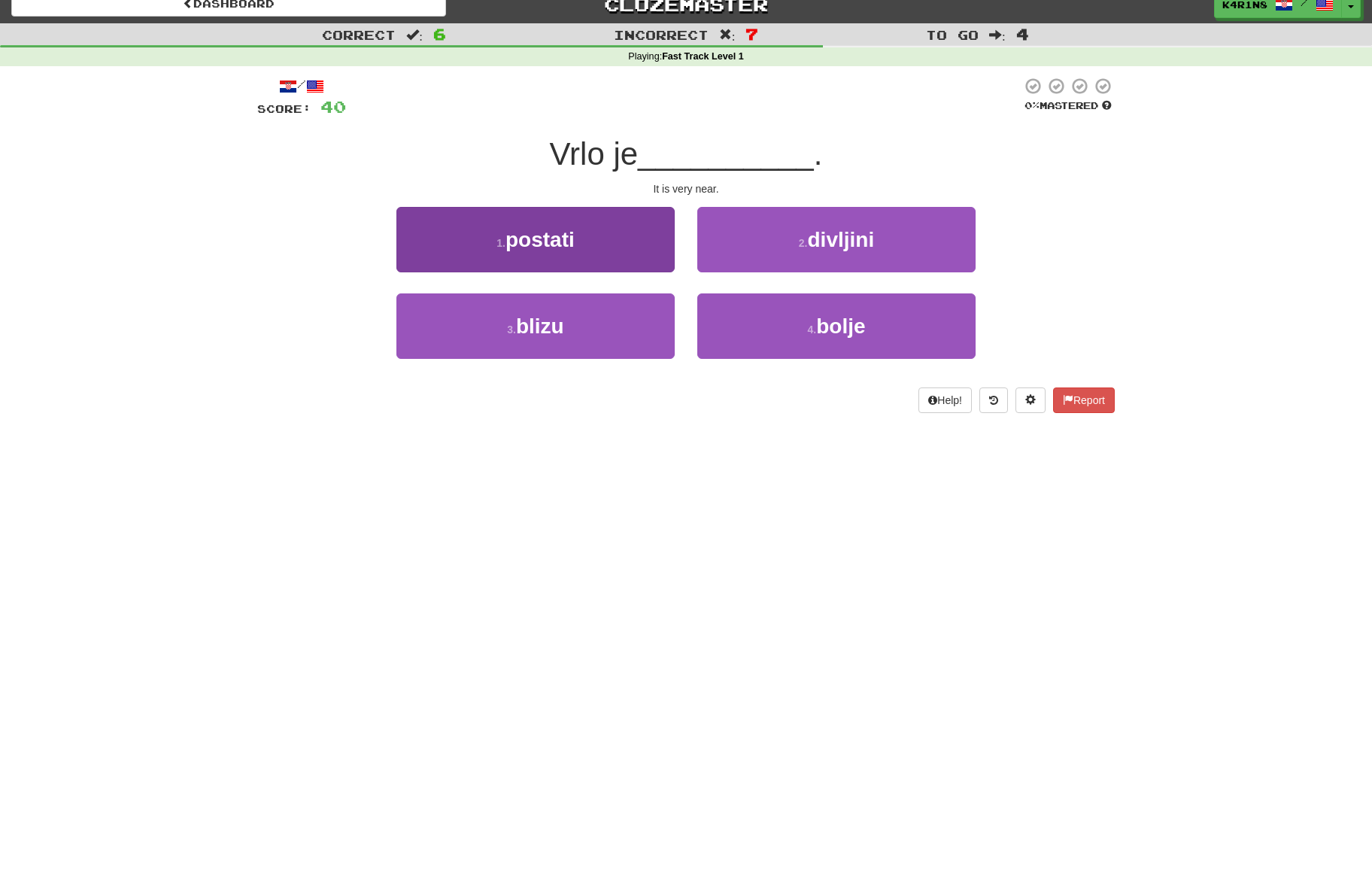
click at [660, 258] on button "1 . postati" at bounding box center [535, 239] width 278 height 65
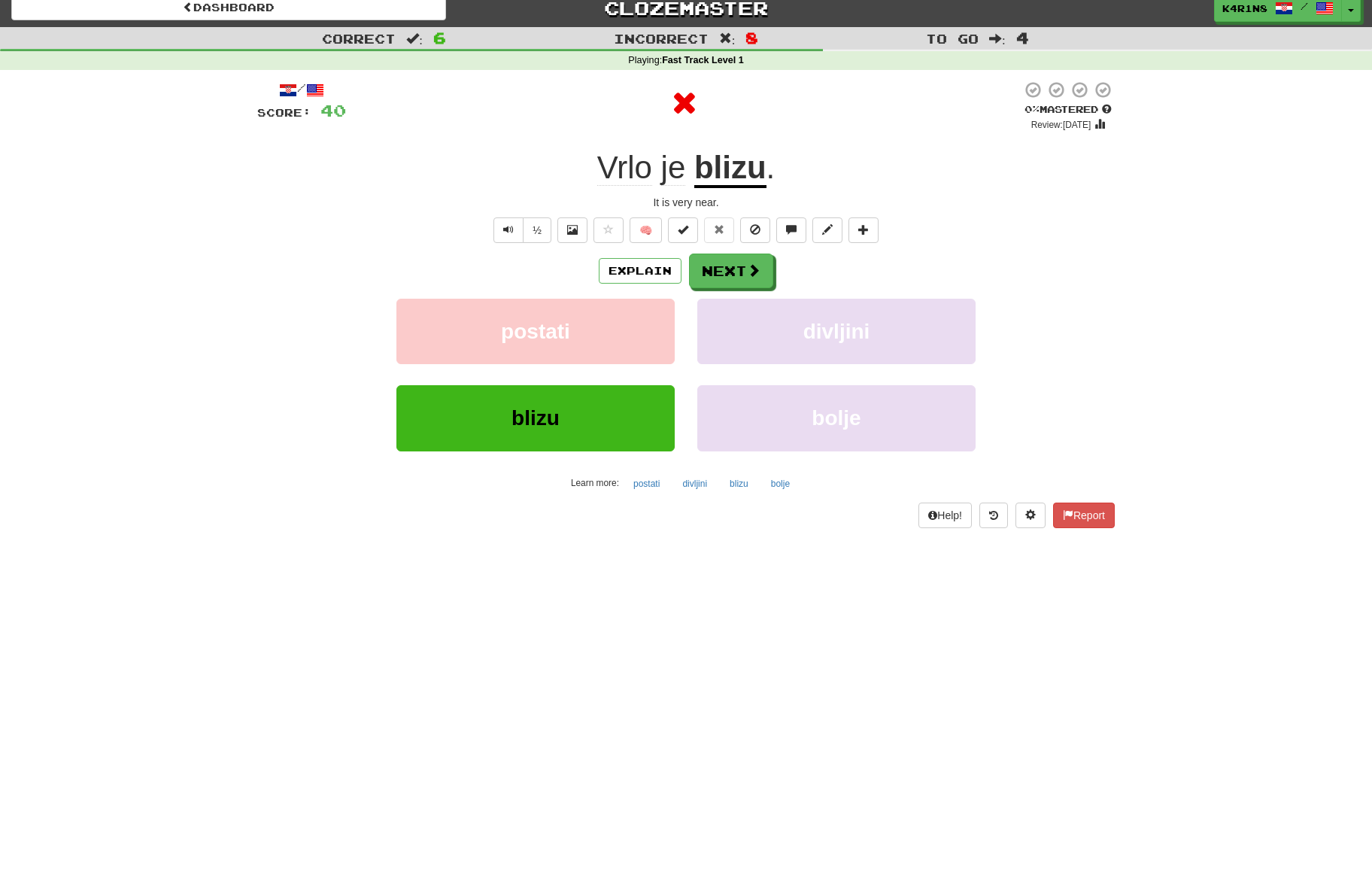
click at [739, 252] on div "/ Score: 40 0 % Mastered Review: [DATE] Vrlo je blizu . It is very near. ½ 🧠 Ex…" at bounding box center [686, 304] width 858 height 447
click at [737, 257] on button "Next" at bounding box center [731, 272] width 84 height 35
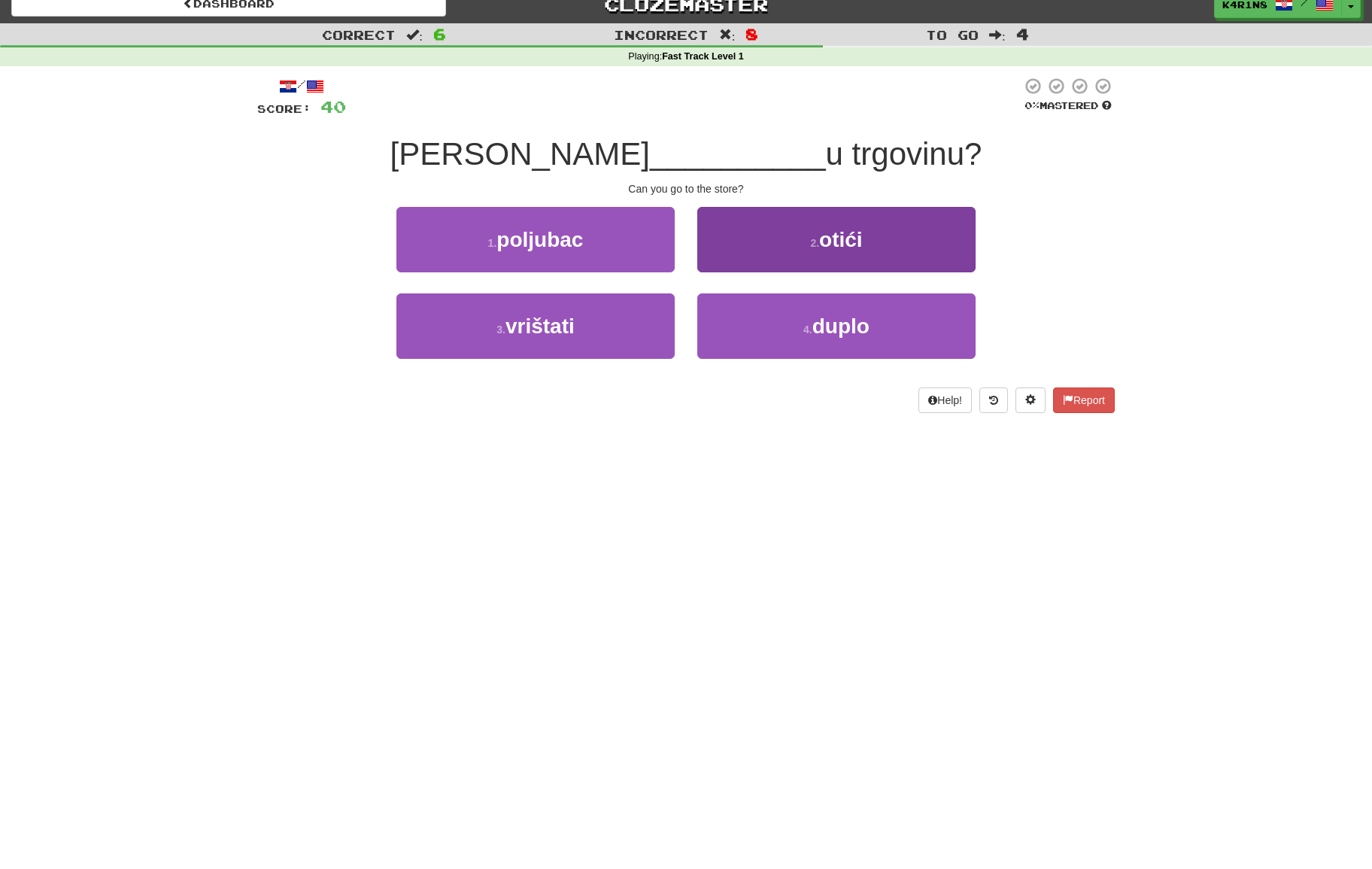
click at [738, 264] on button "2 . otići" at bounding box center [836, 239] width 278 height 65
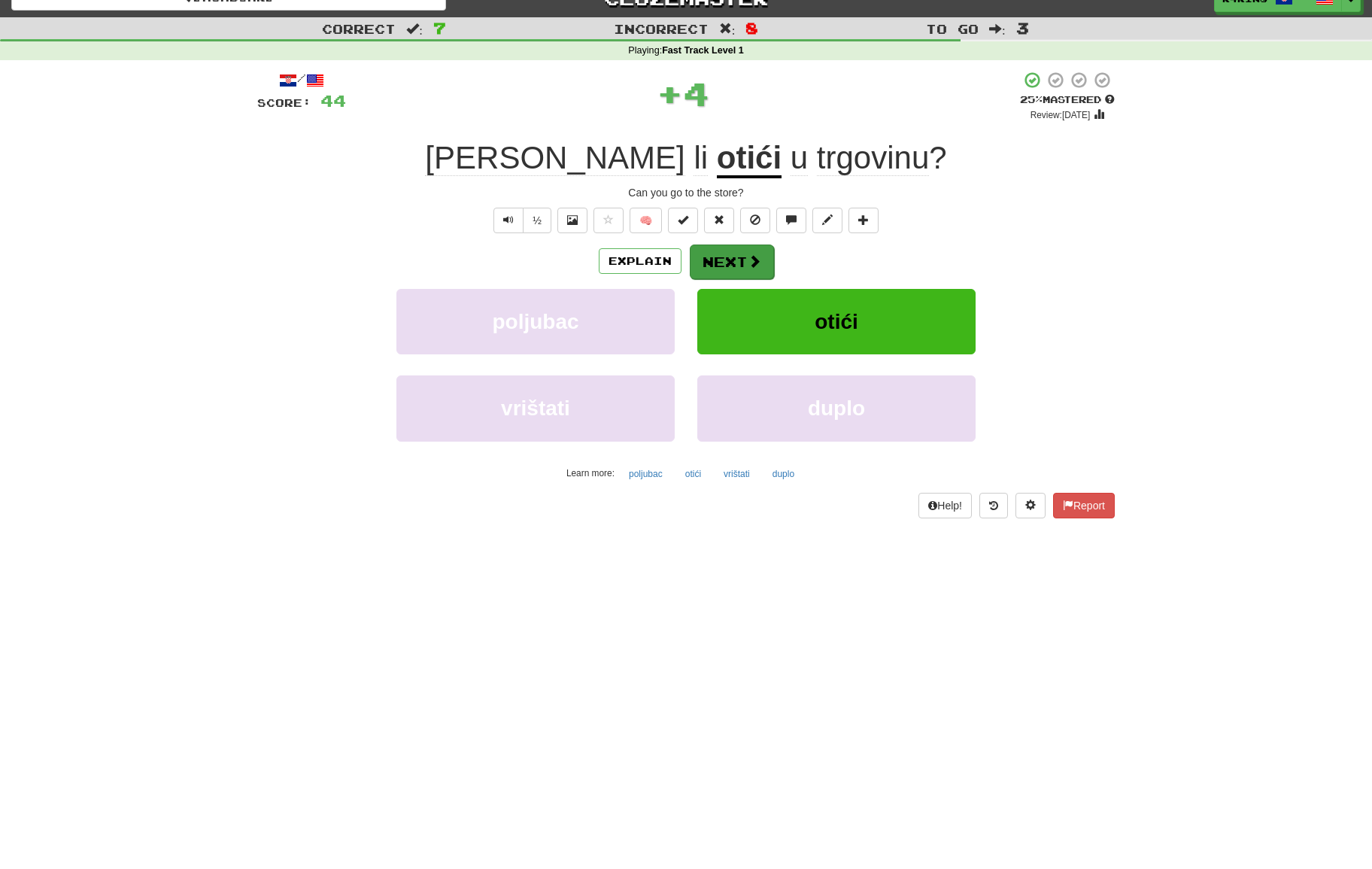
scroll to position [21, 0]
click at [729, 271] on button "Next" at bounding box center [731, 262] width 84 height 35
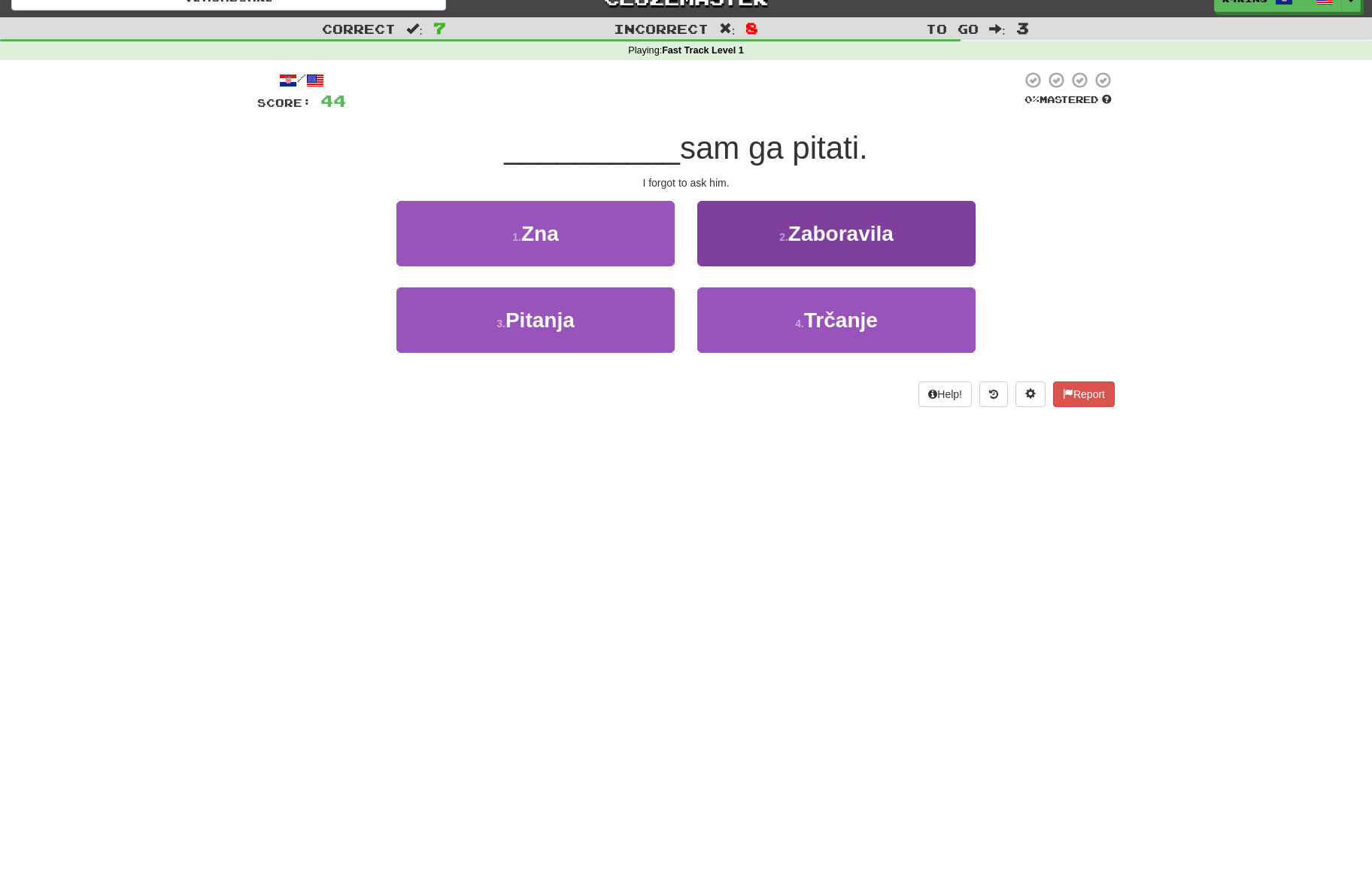
click at [755, 237] on button "2 . [GEOGRAPHIC_DATA]" at bounding box center [836, 233] width 278 height 65
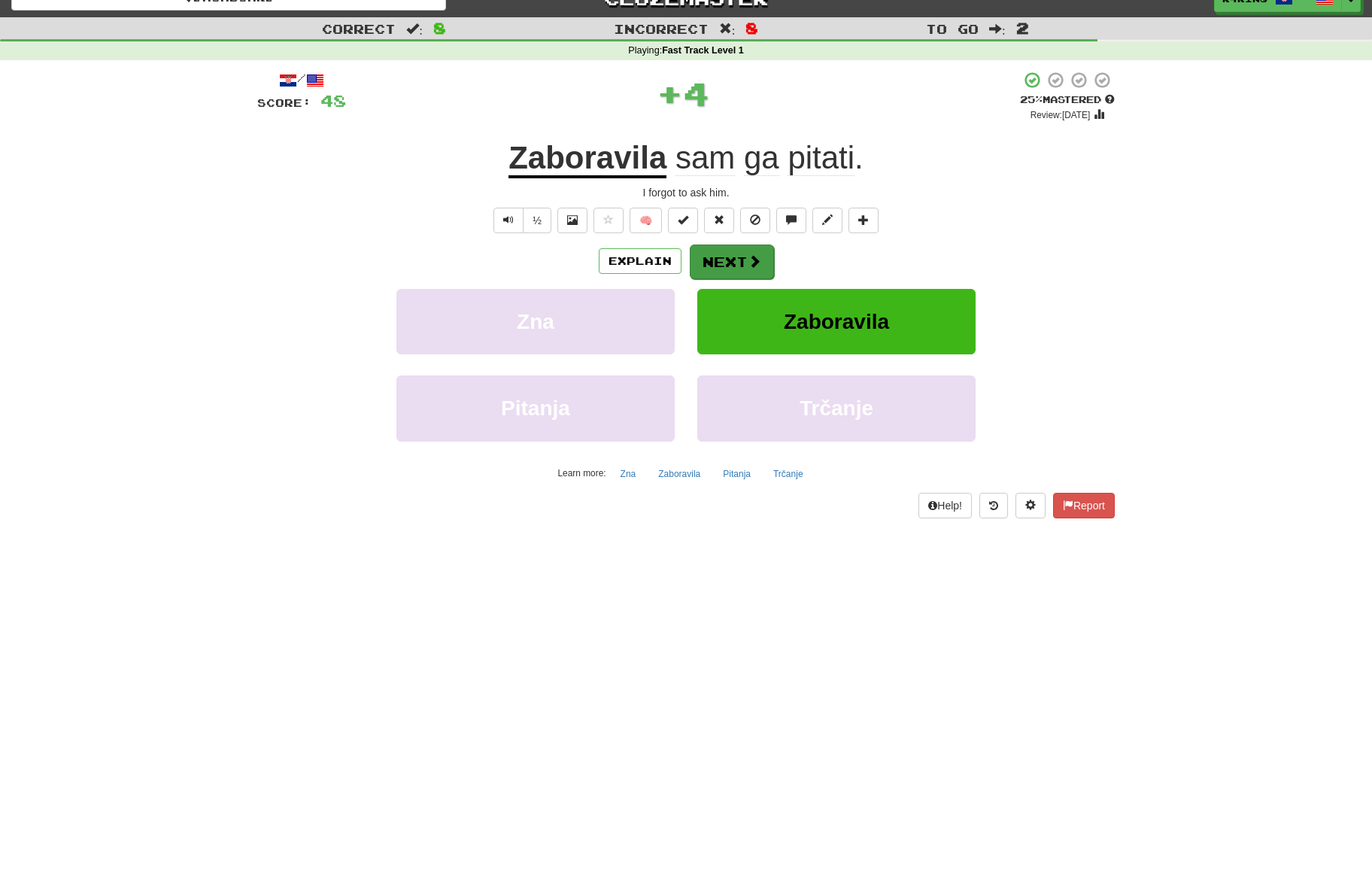
click at [732, 260] on button "Next" at bounding box center [731, 262] width 84 height 35
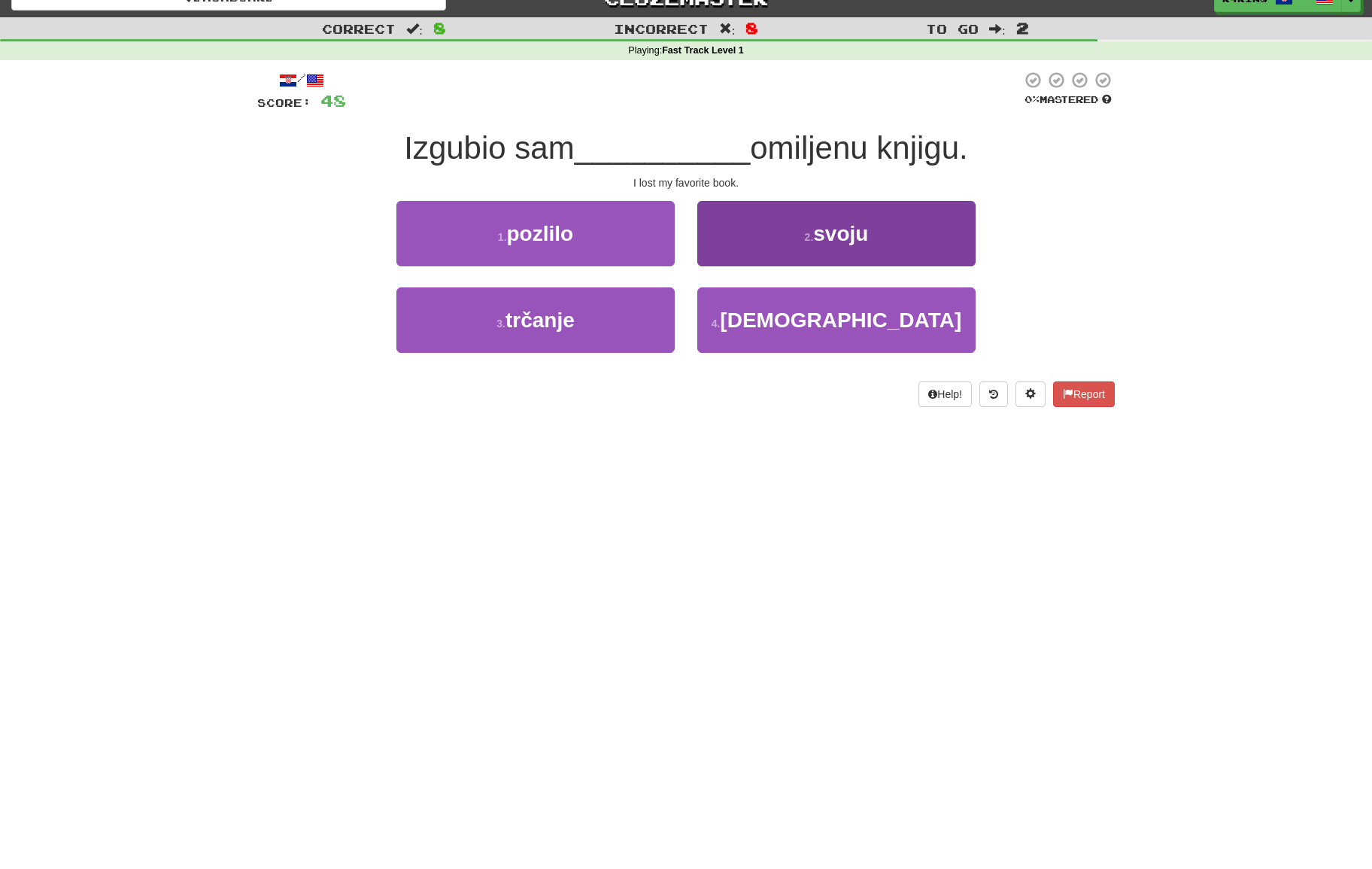
click at [786, 238] on button "2 . svoju" at bounding box center [836, 233] width 278 height 65
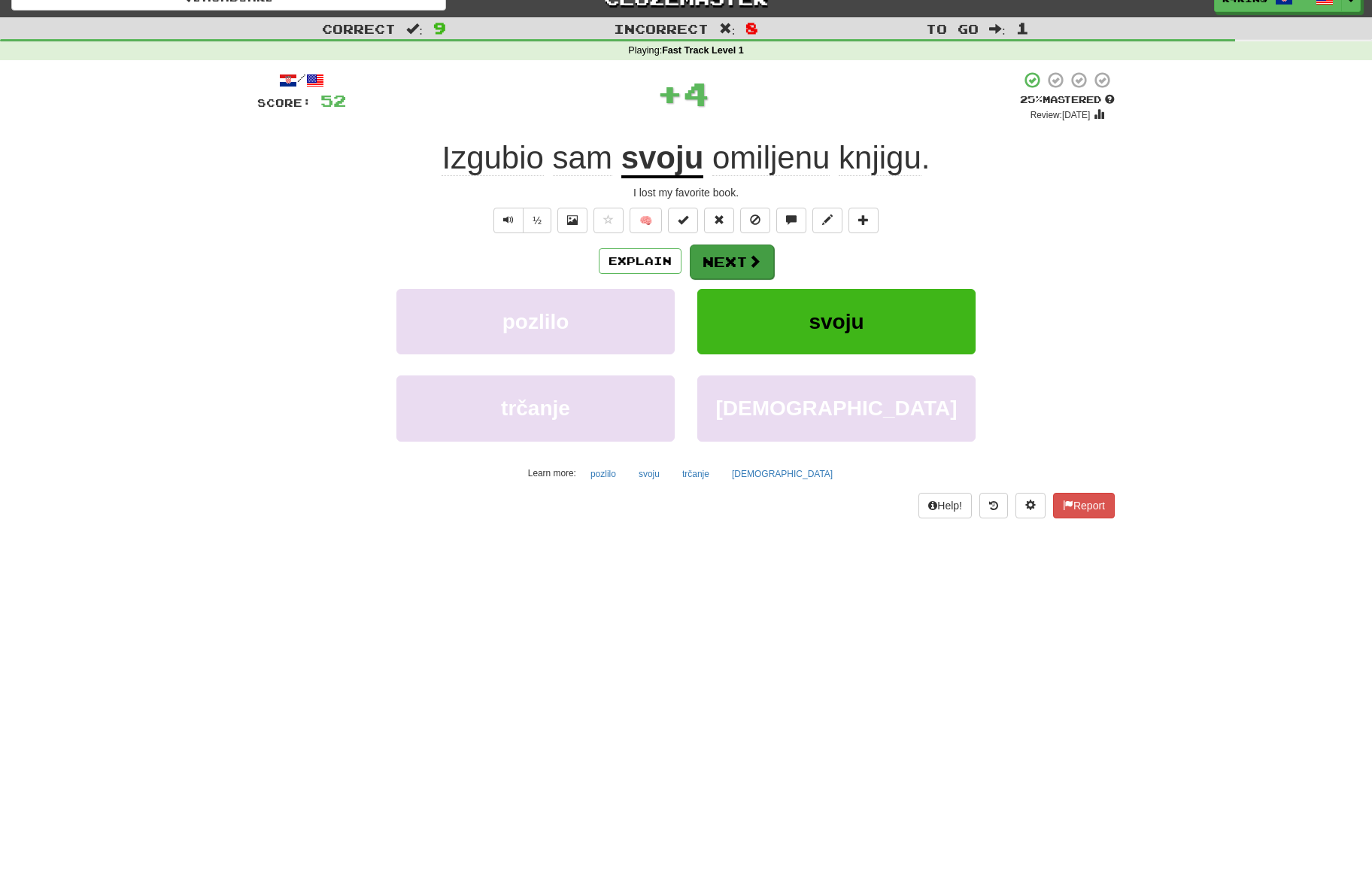
click at [745, 263] on button "Next" at bounding box center [731, 262] width 84 height 35
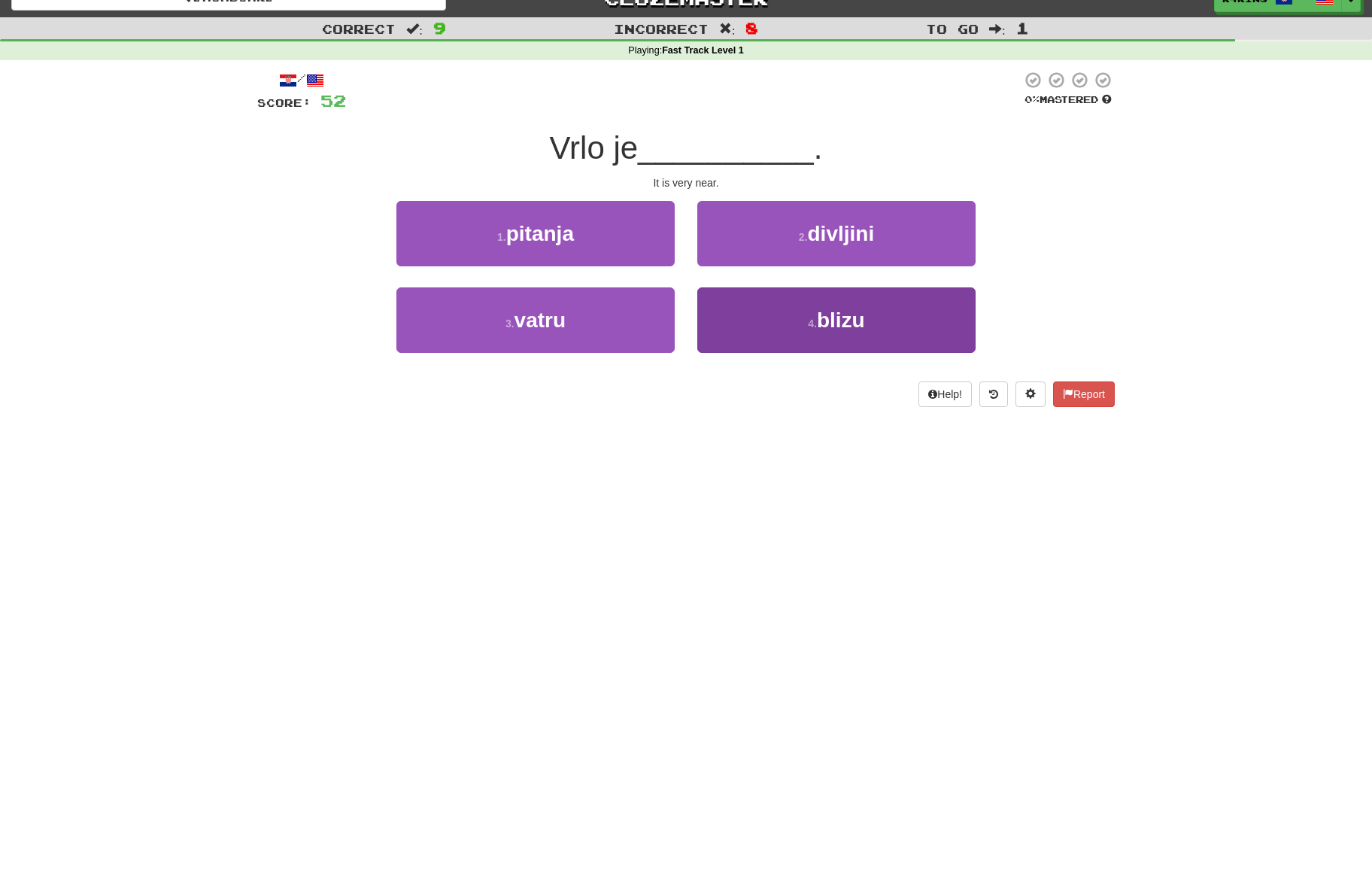
click at [778, 302] on button "4 . blizu" at bounding box center [836, 320] width 278 height 65
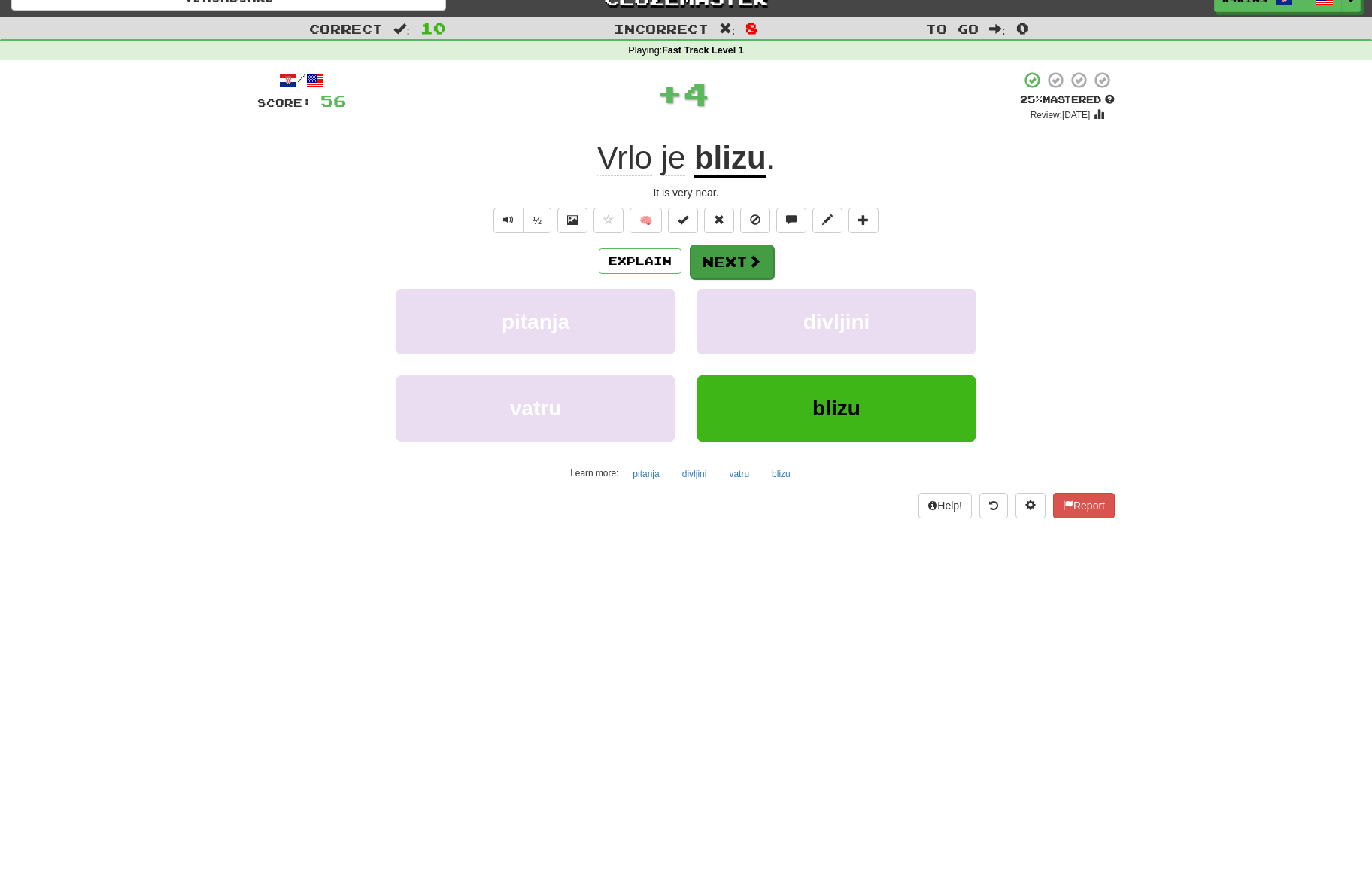
click at [738, 253] on button "Next" at bounding box center [731, 262] width 84 height 35
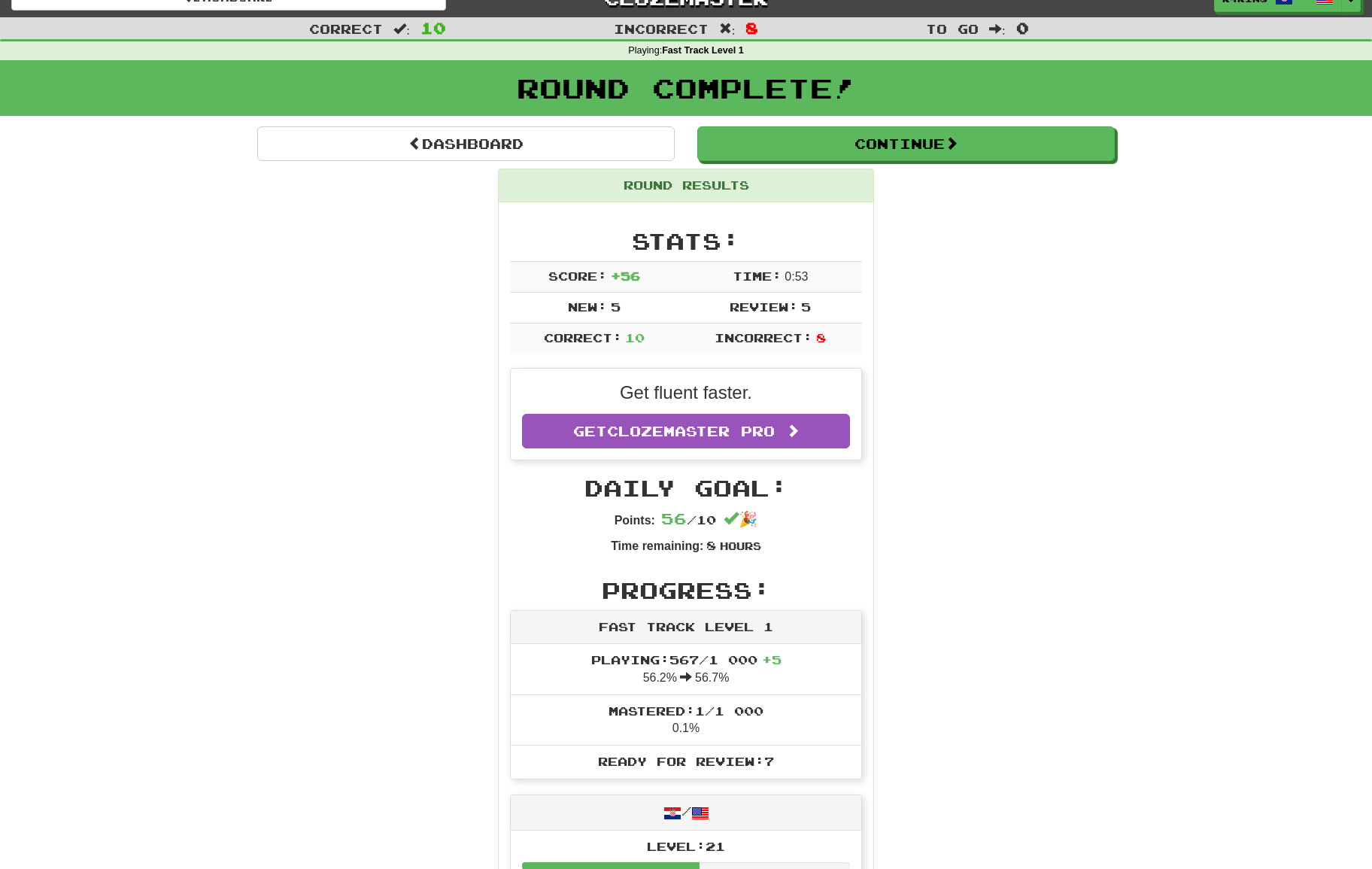
click at [838, 147] on button "Continue" at bounding box center [905, 144] width 417 height 35
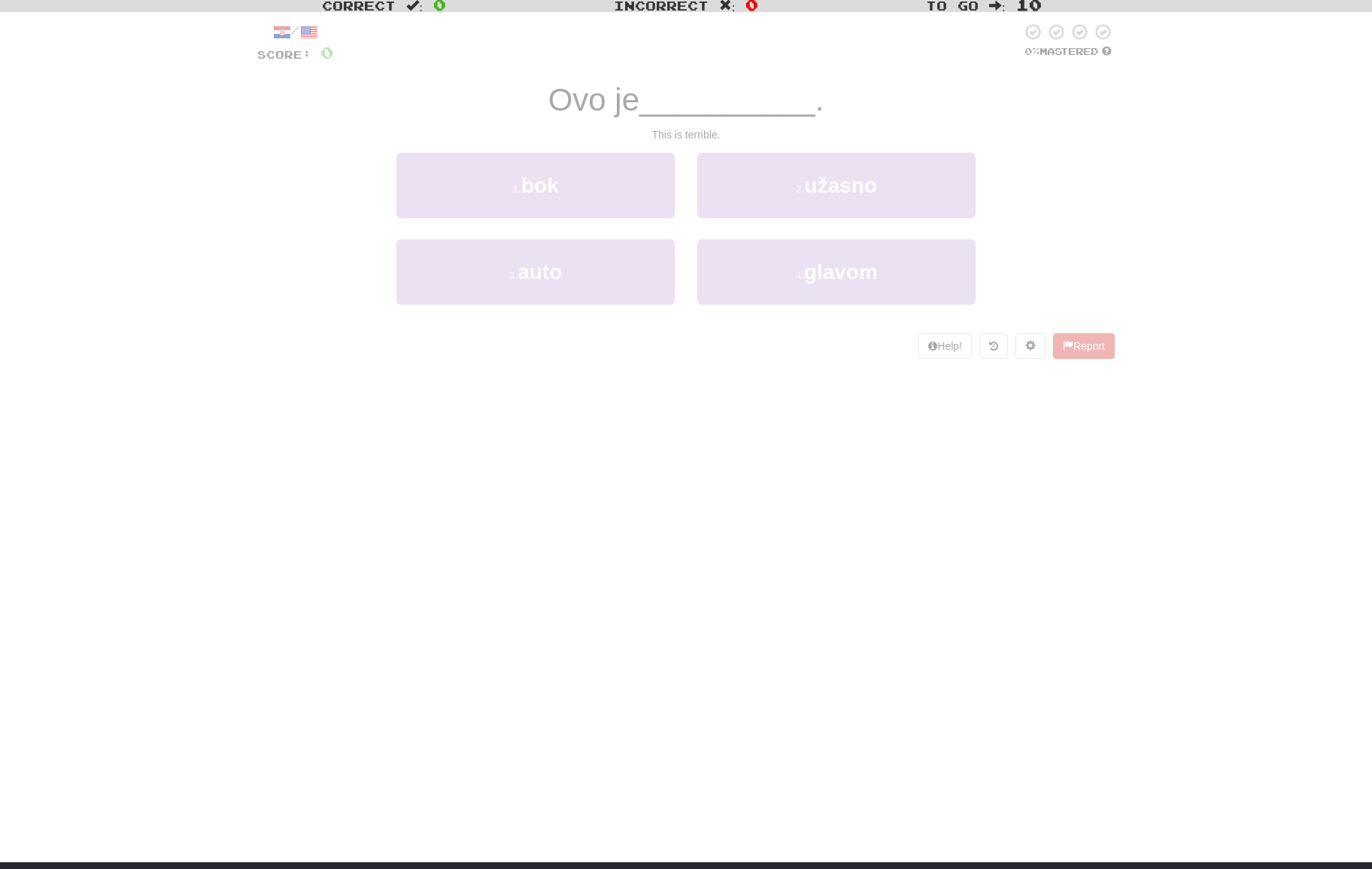
scroll to position [46, 0]
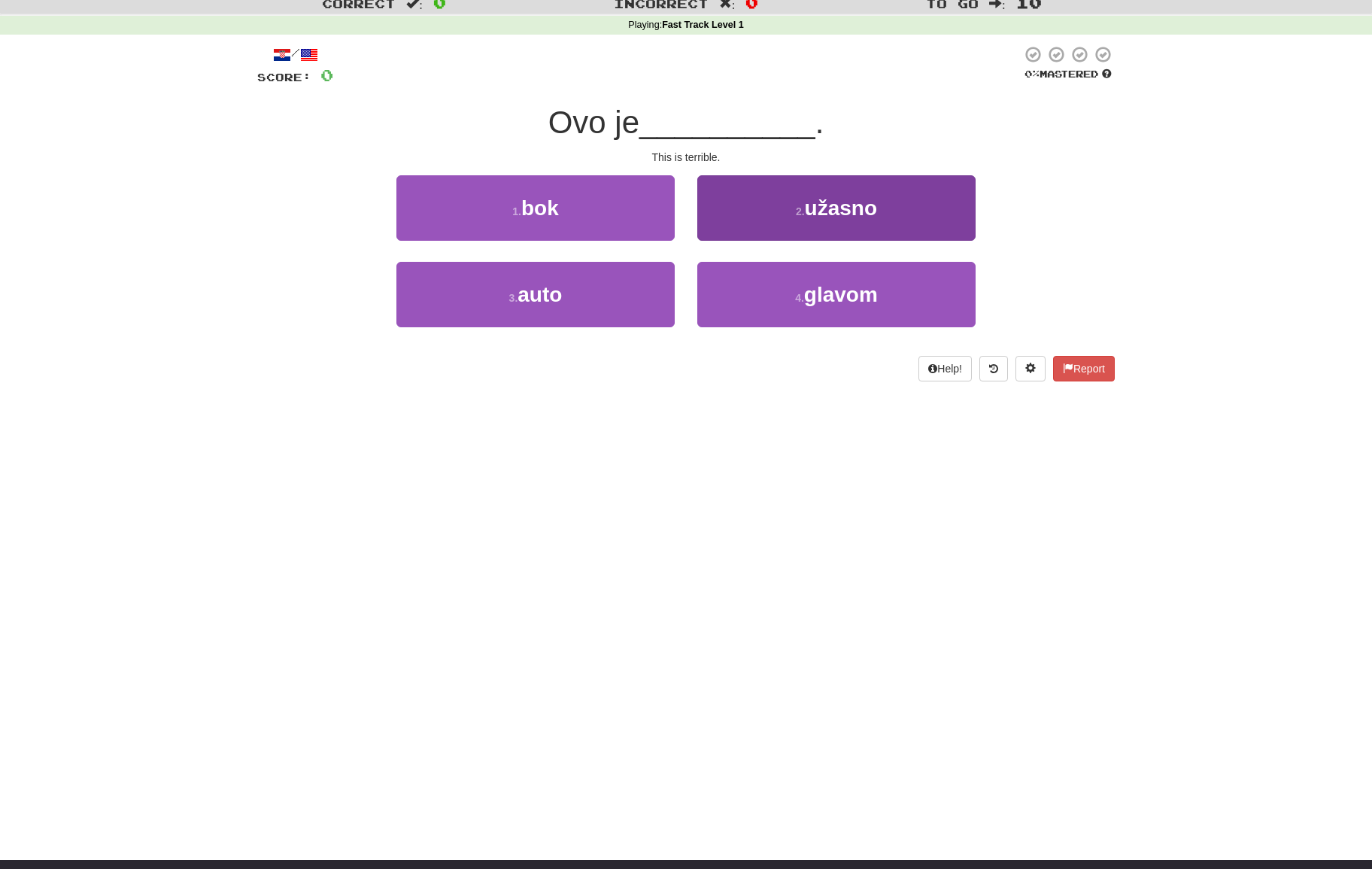
click at [774, 205] on button "2 . užasno" at bounding box center [836, 207] width 278 height 65
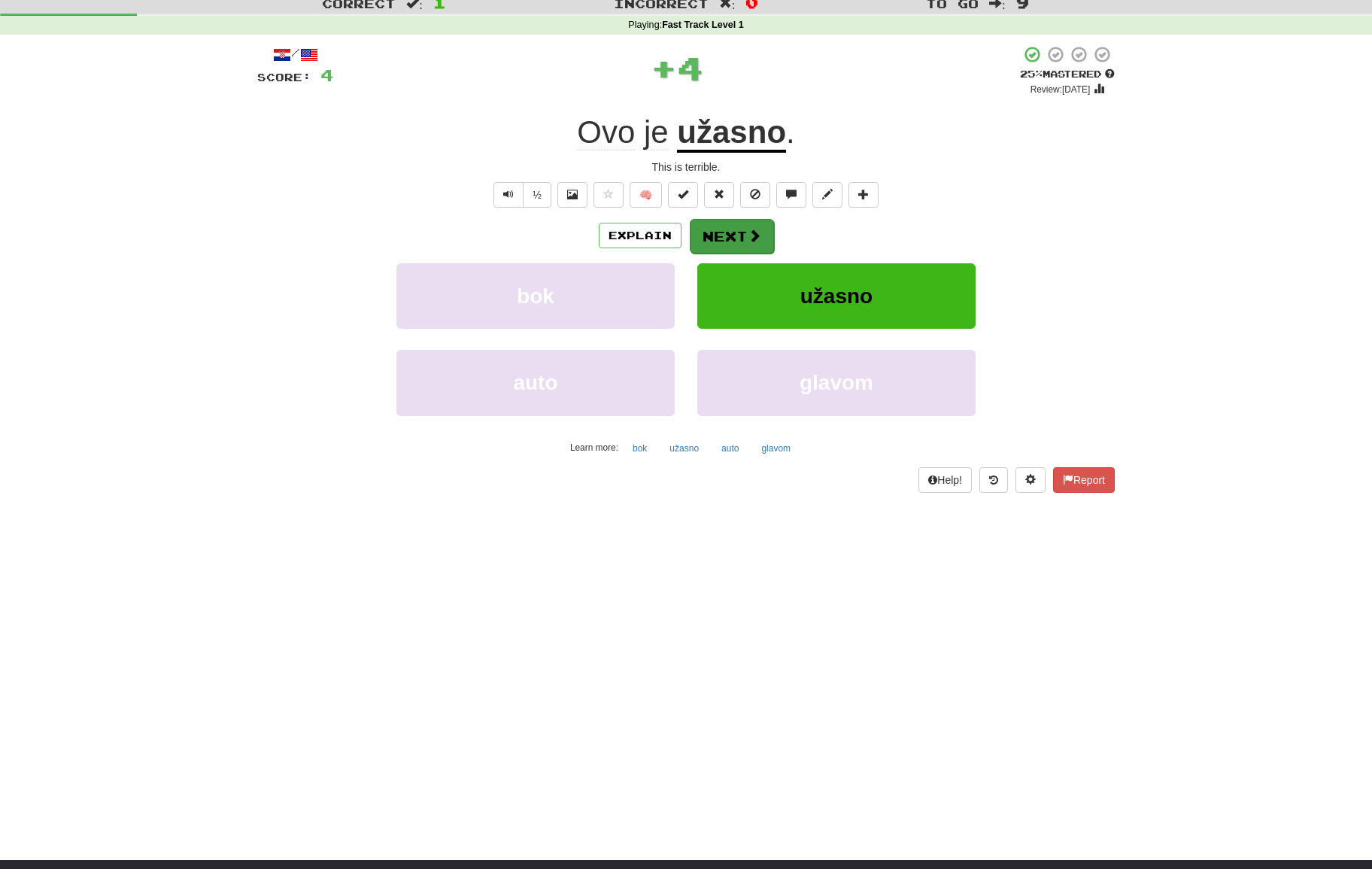
click at [745, 228] on button "Next" at bounding box center [731, 235] width 84 height 35
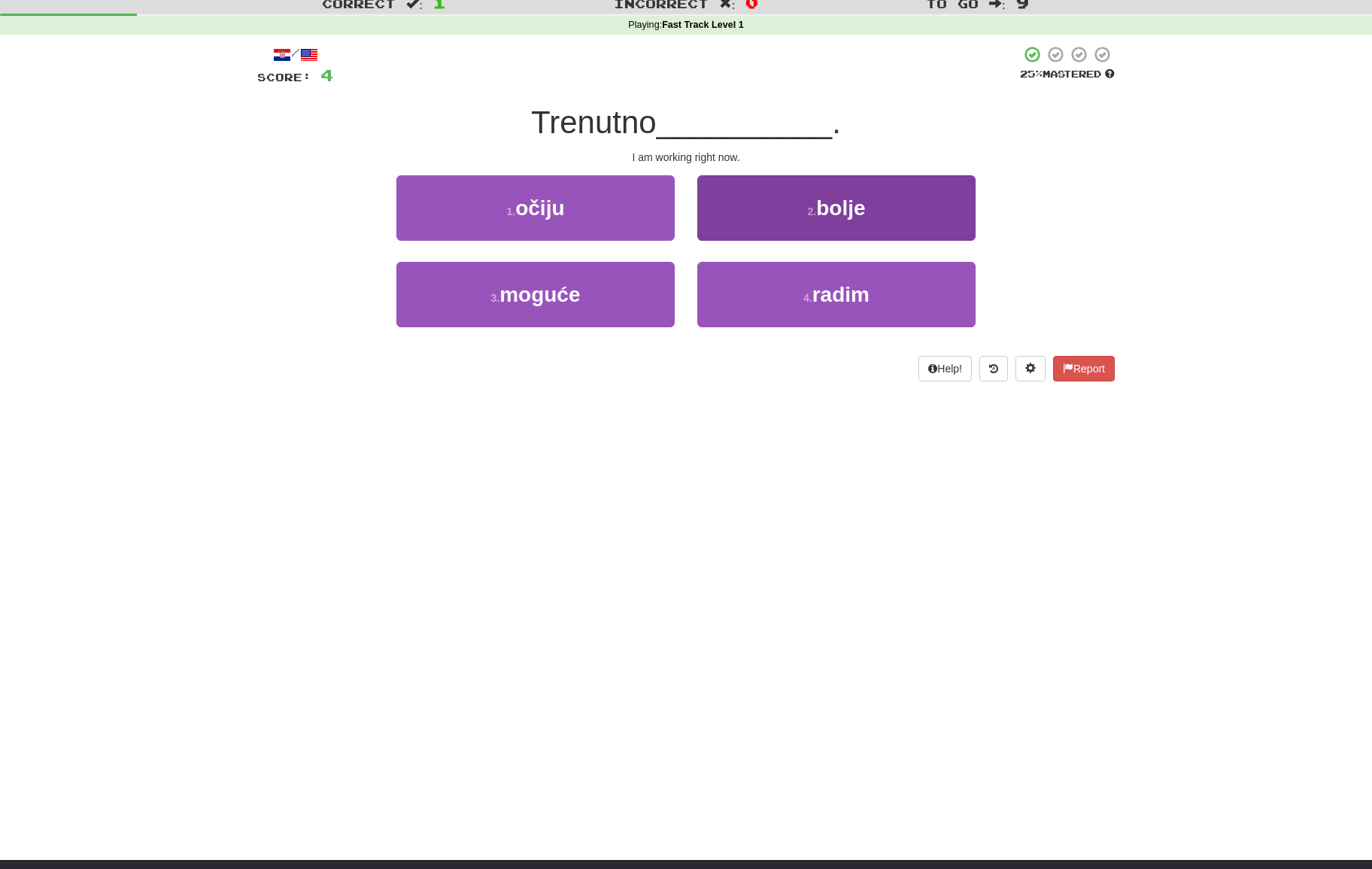
click at [762, 287] on button "4 . radim" at bounding box center [836, 294] width 278 height 65
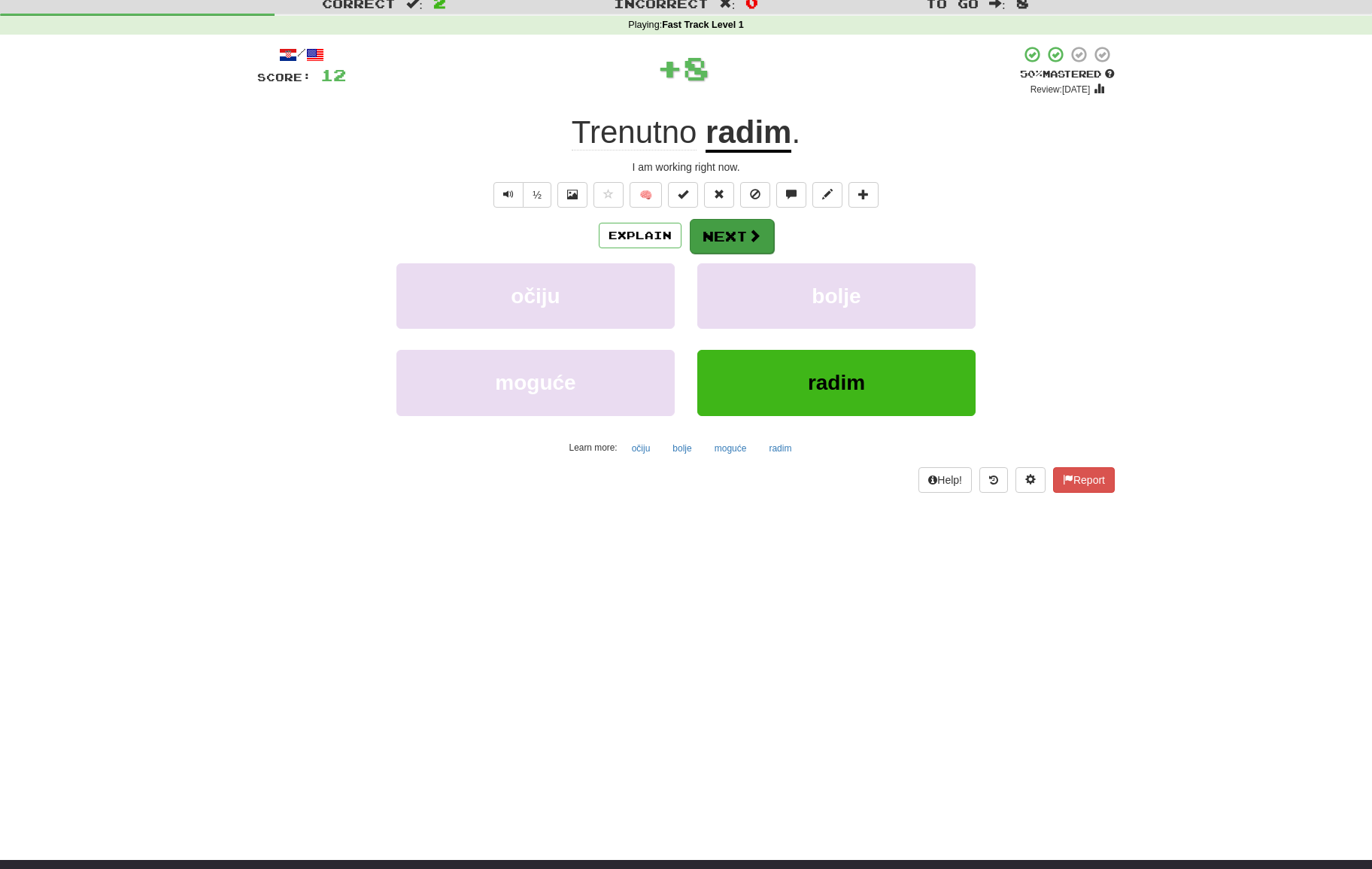
click at [732, 235] on button "Next" at bounding box center [731, 235] width 84 height 35
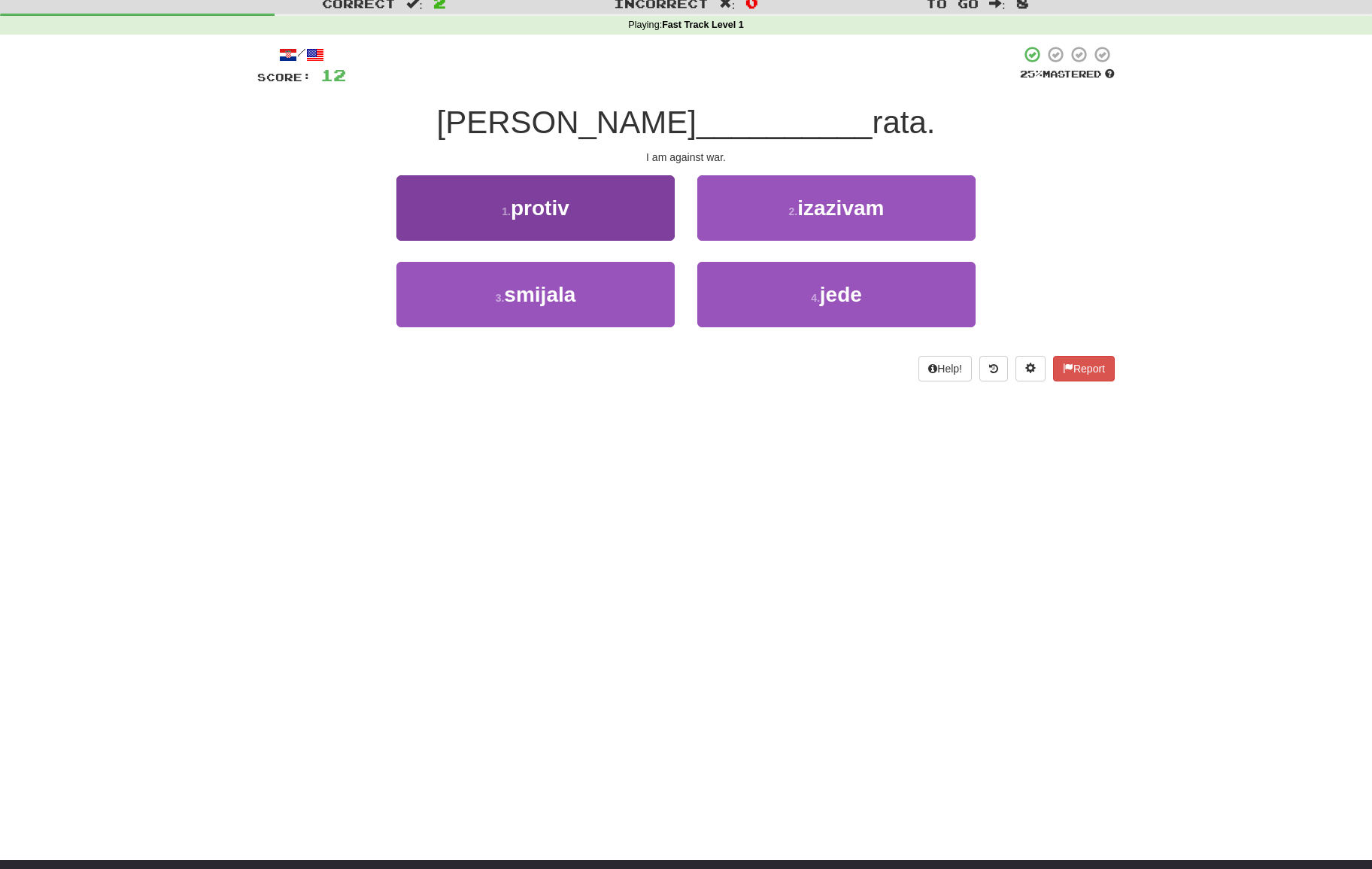
click at [619, 216] on button "1 . protiv" at bounding box center [535, 207] width 278 height 65
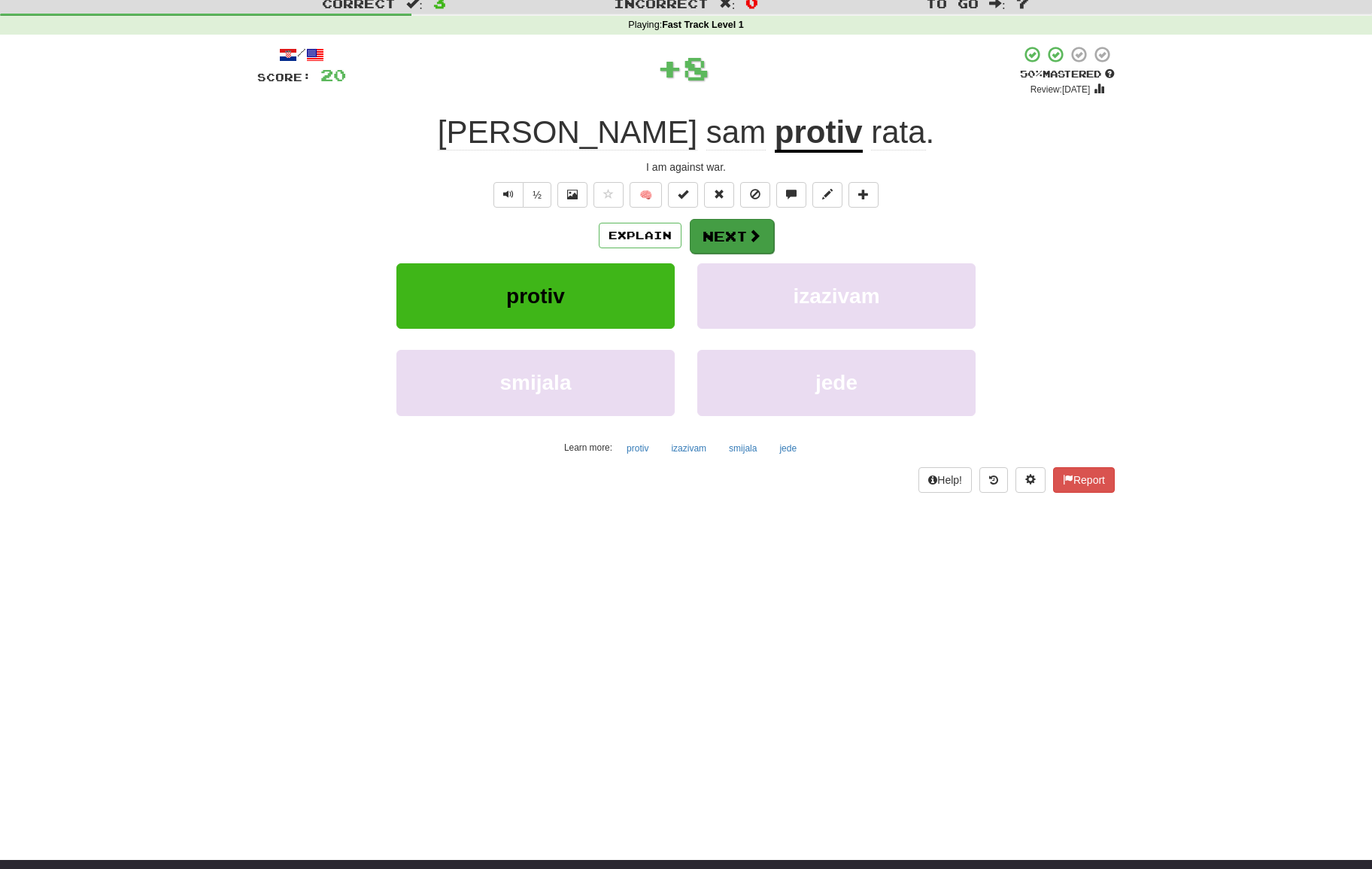
click at [745, 235] on button "Next" at bounding box center [731, 235] width 84 height 35
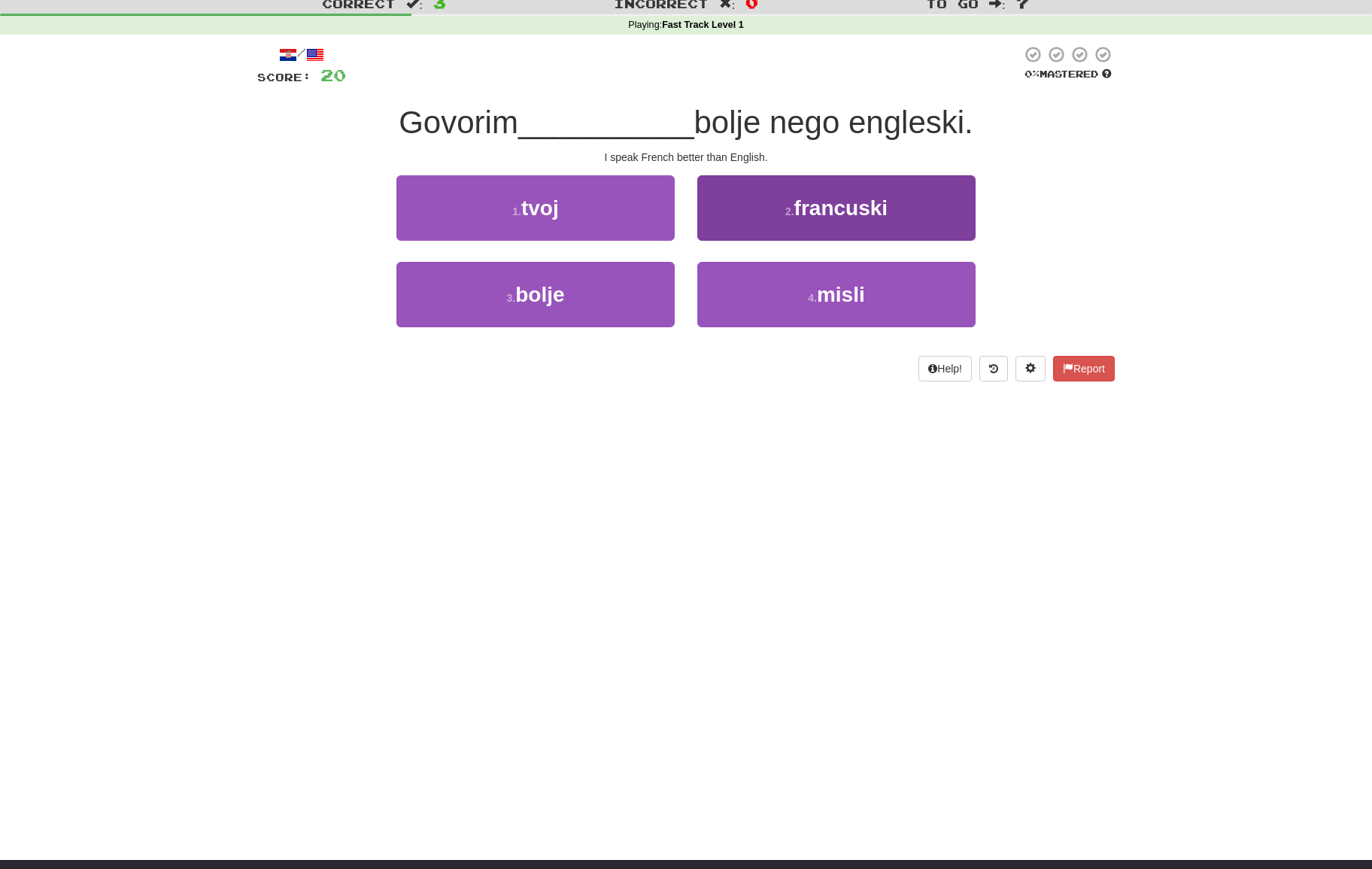
click at [738, 222] on button "2 . [DEMOGRAPHIC_DATA]" at bounding box center [836, 207] width 278 height 65
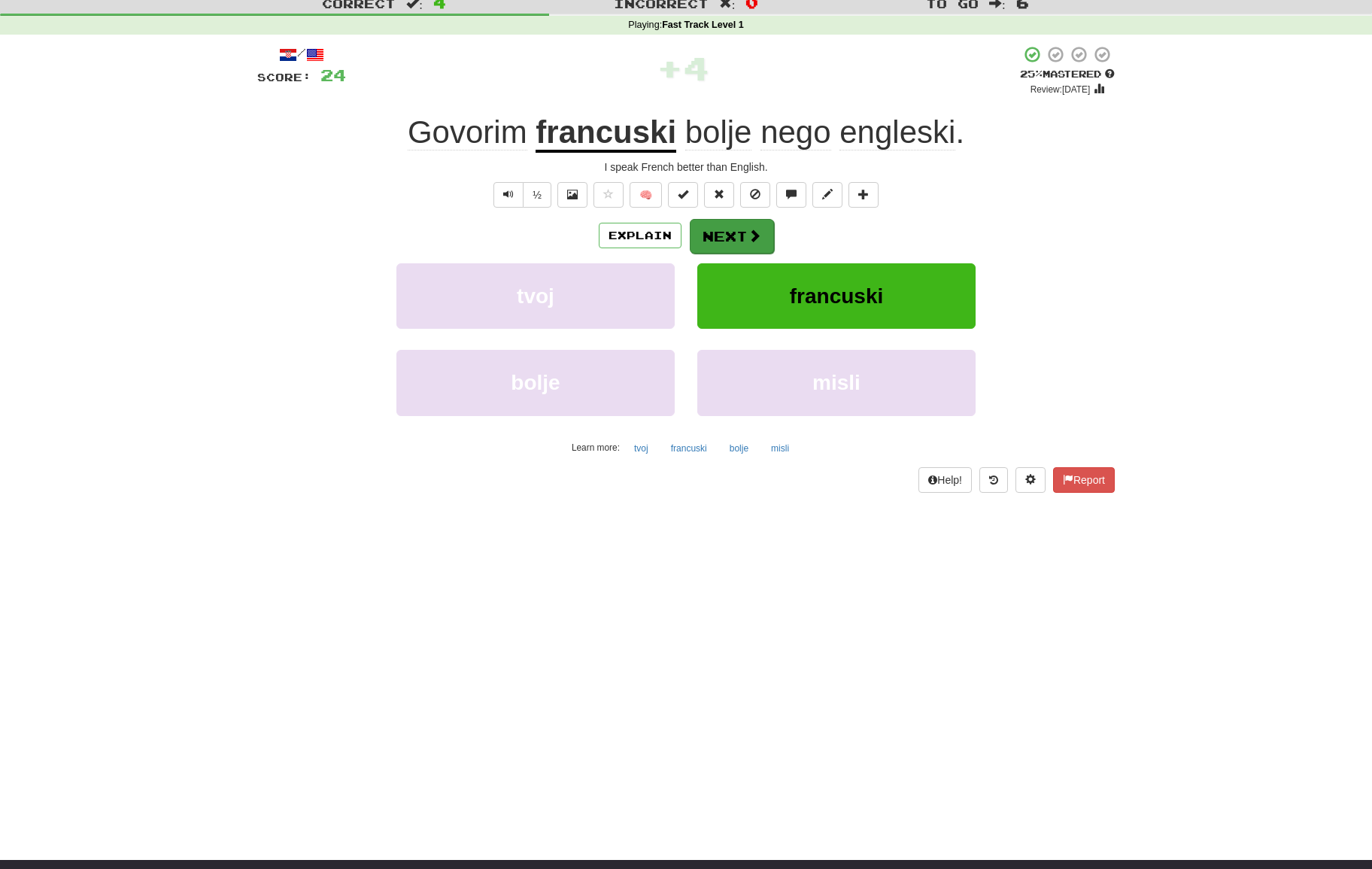
click at [730, 228] on button "Next" at bounding box center [731, 235] width 84 height 35
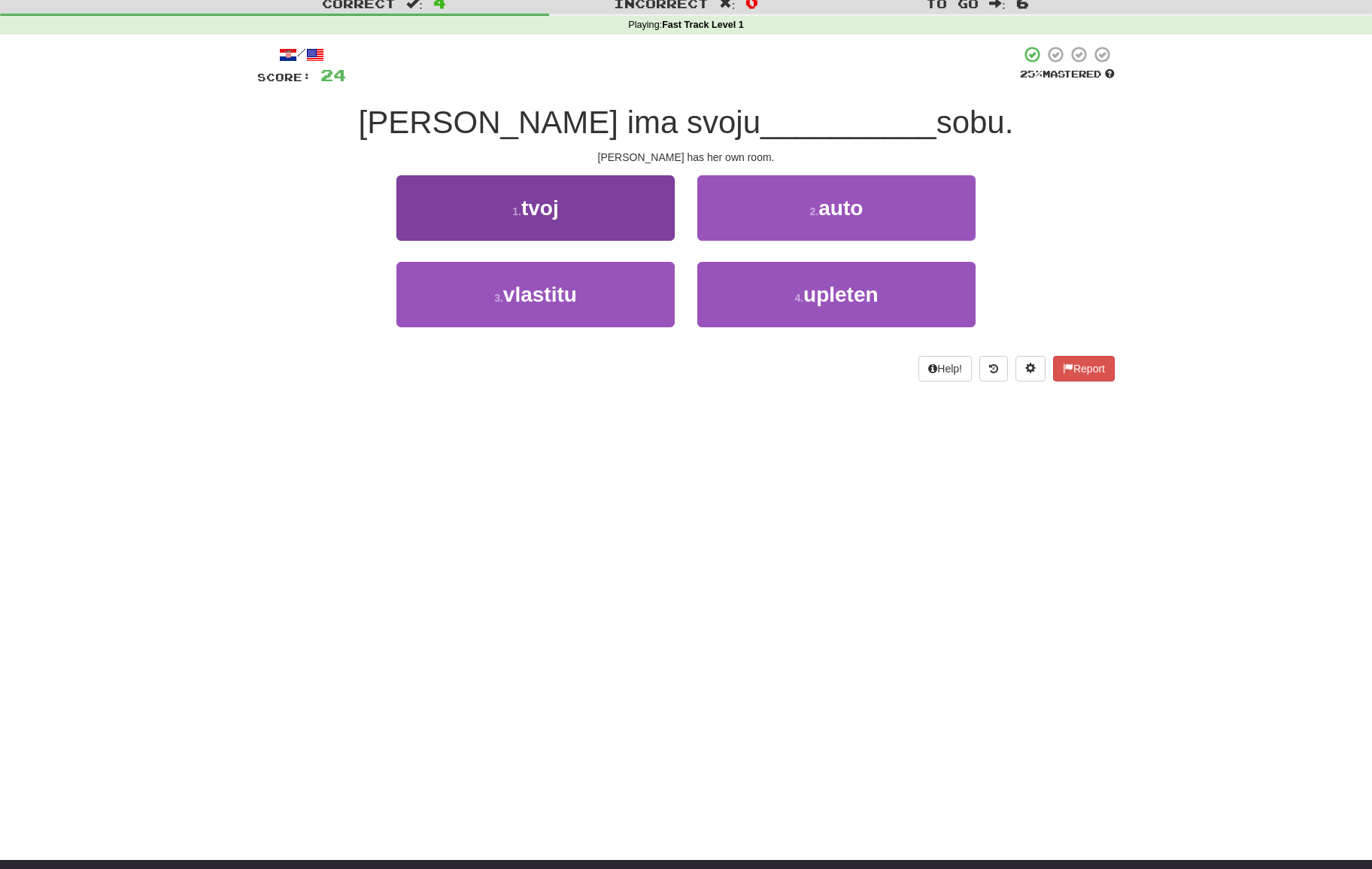
click at [645, 216] on button "1 . tvoj" at bounding box center [535, 207] width 278 height 65
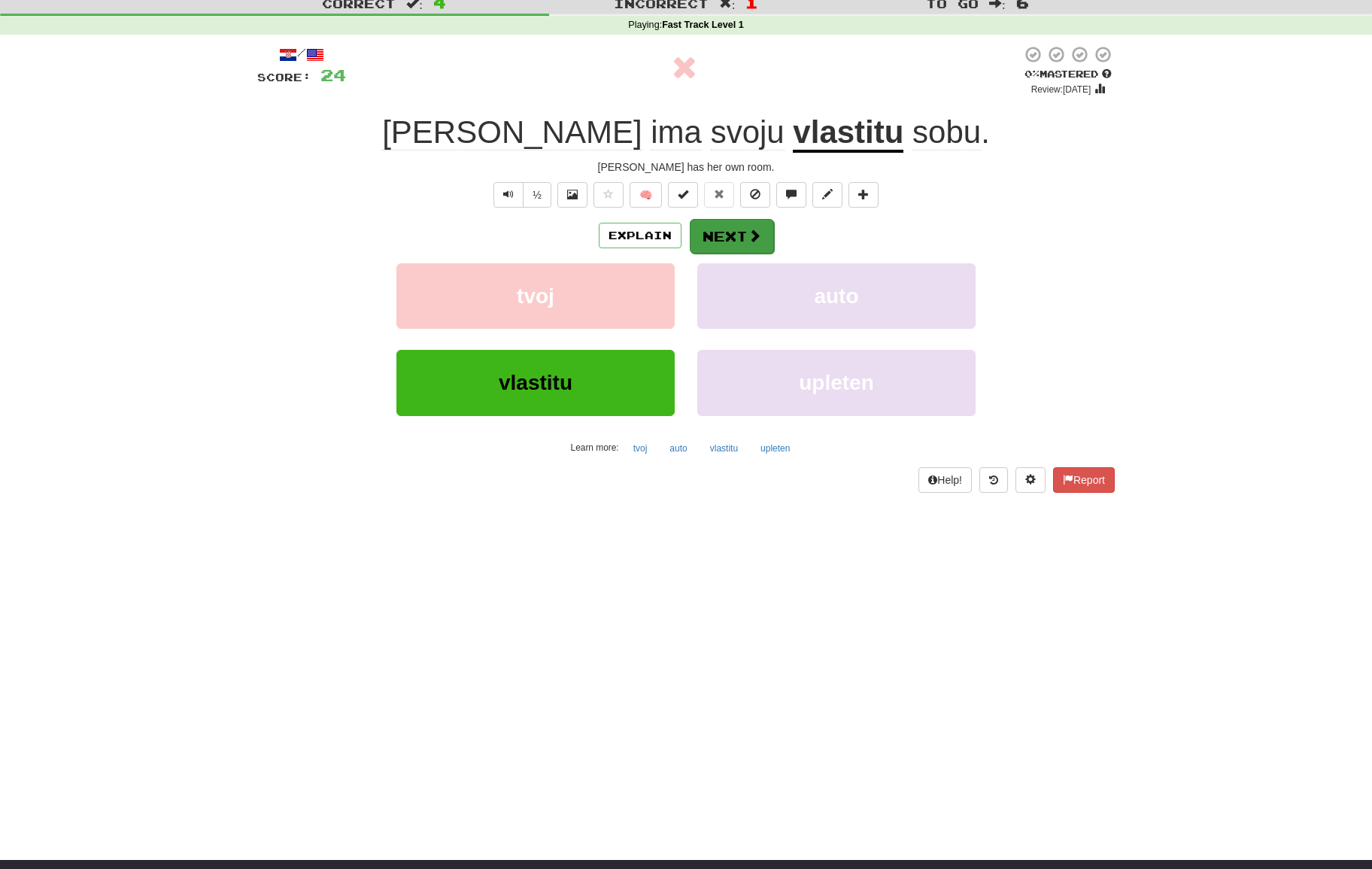
click at [713, 245] on button "Next" at bounding box center [731, 235] width 84 height 35
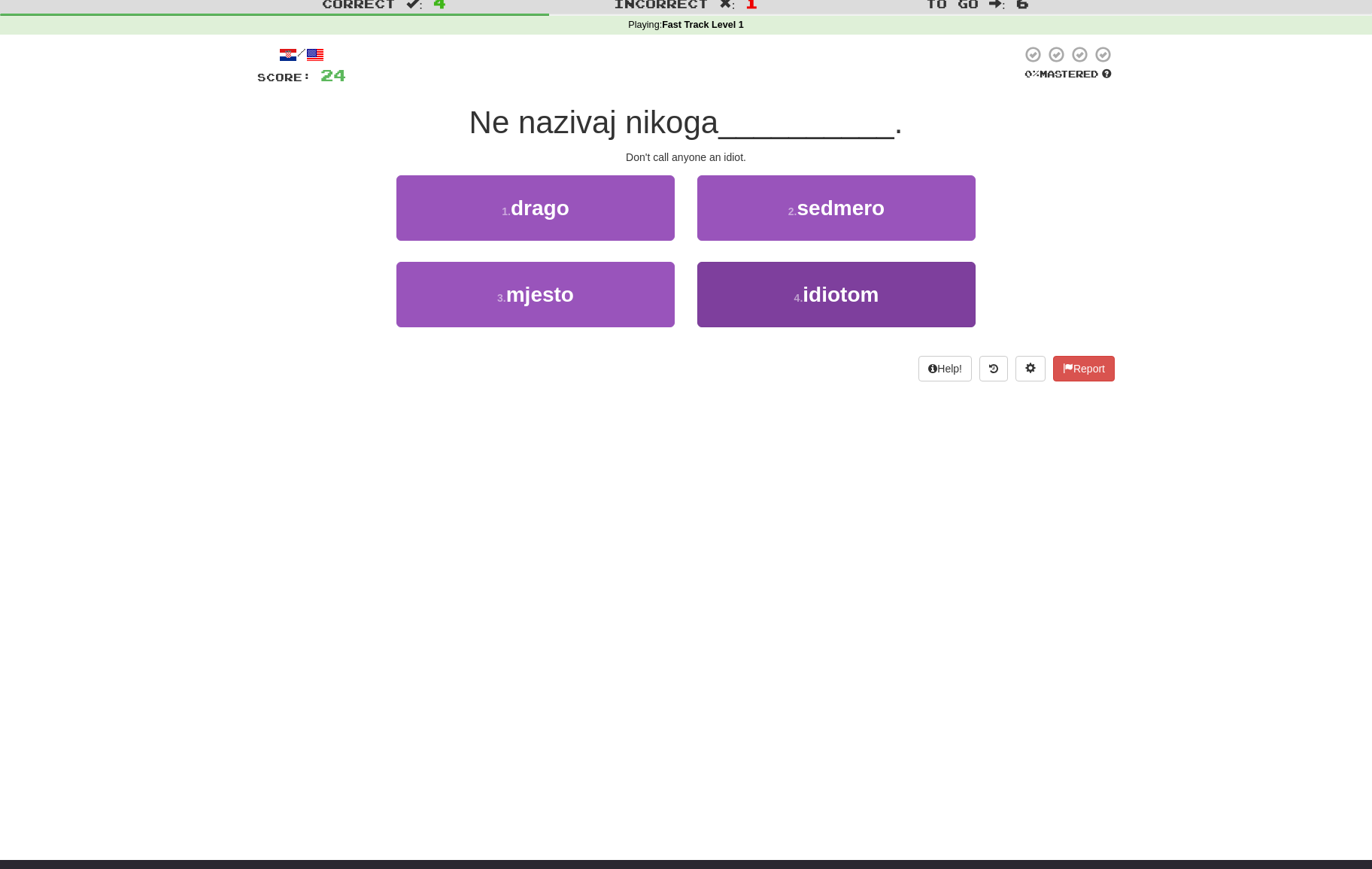
click at [789, 290] on button "4 . idiotom" at bounding box center [836, 294] width 278 height 65
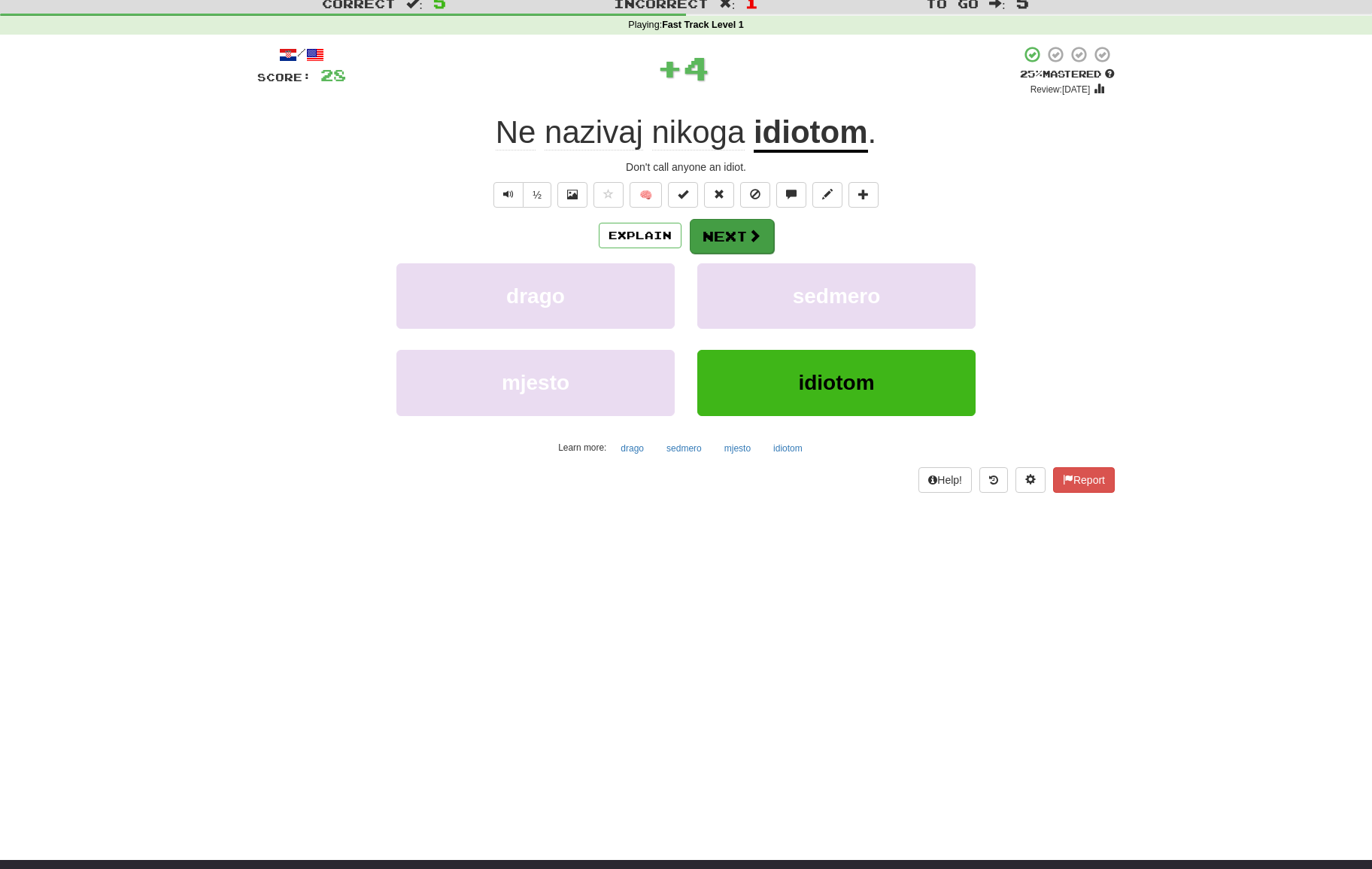
click at [726, 241] on button "Next" at bounding box center [731, 235] width 84 height 35
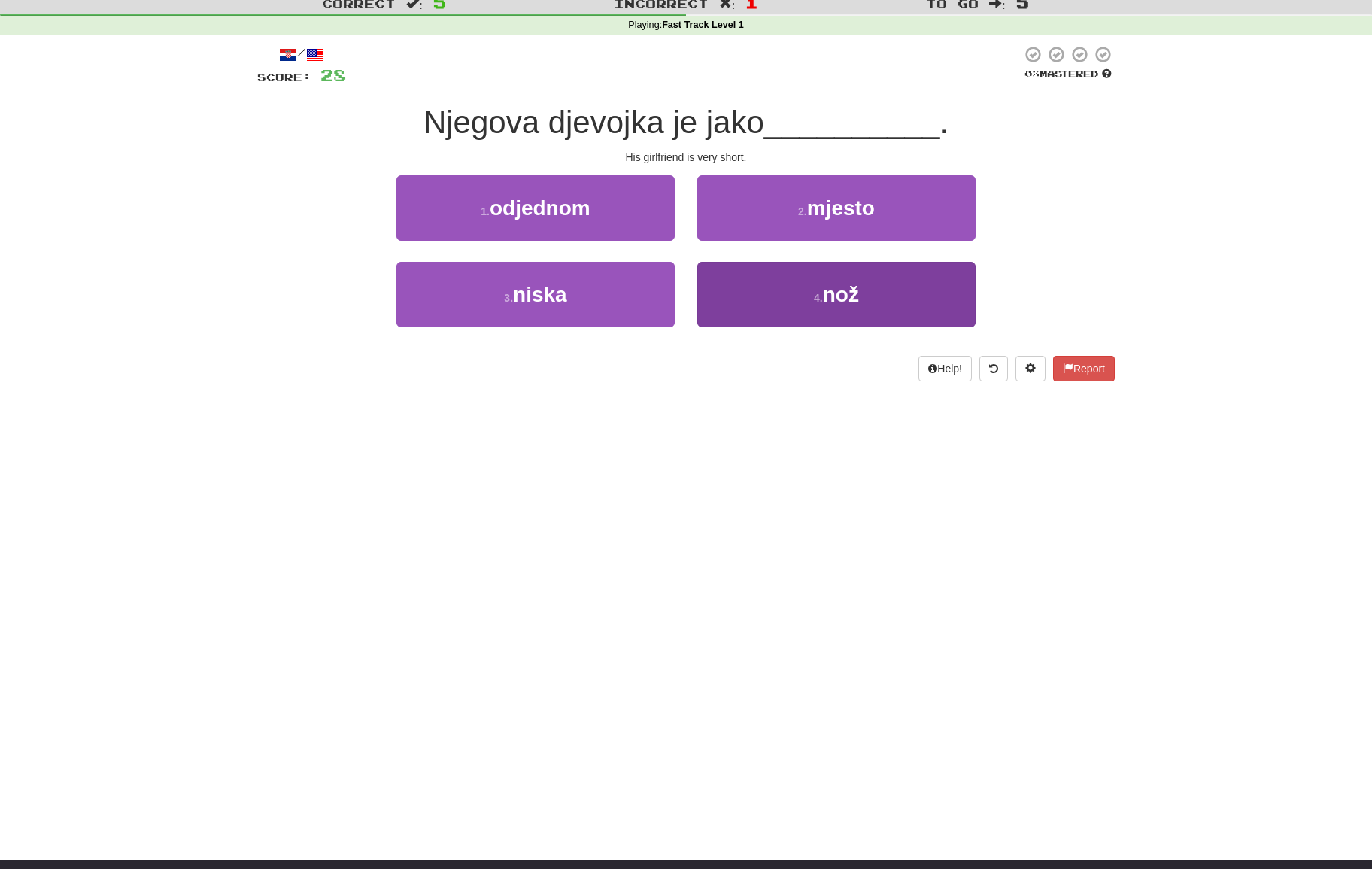
click at [785, 278] on button "4 . nož" at bounding box center [836, 294] width 278 height 65
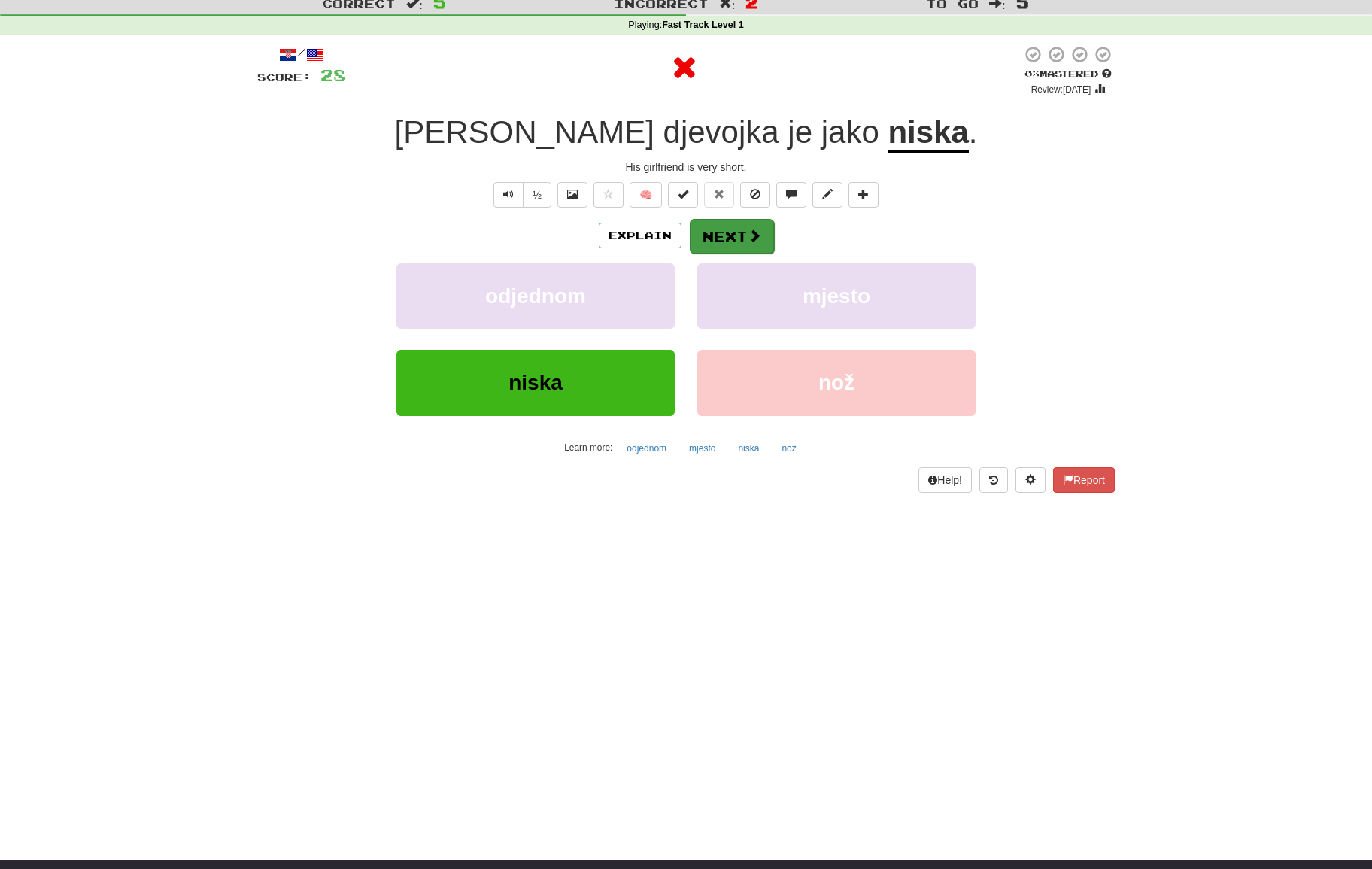
click at [745, 238] on button "Next" at bounding box center [731, 235] width 84 height 35
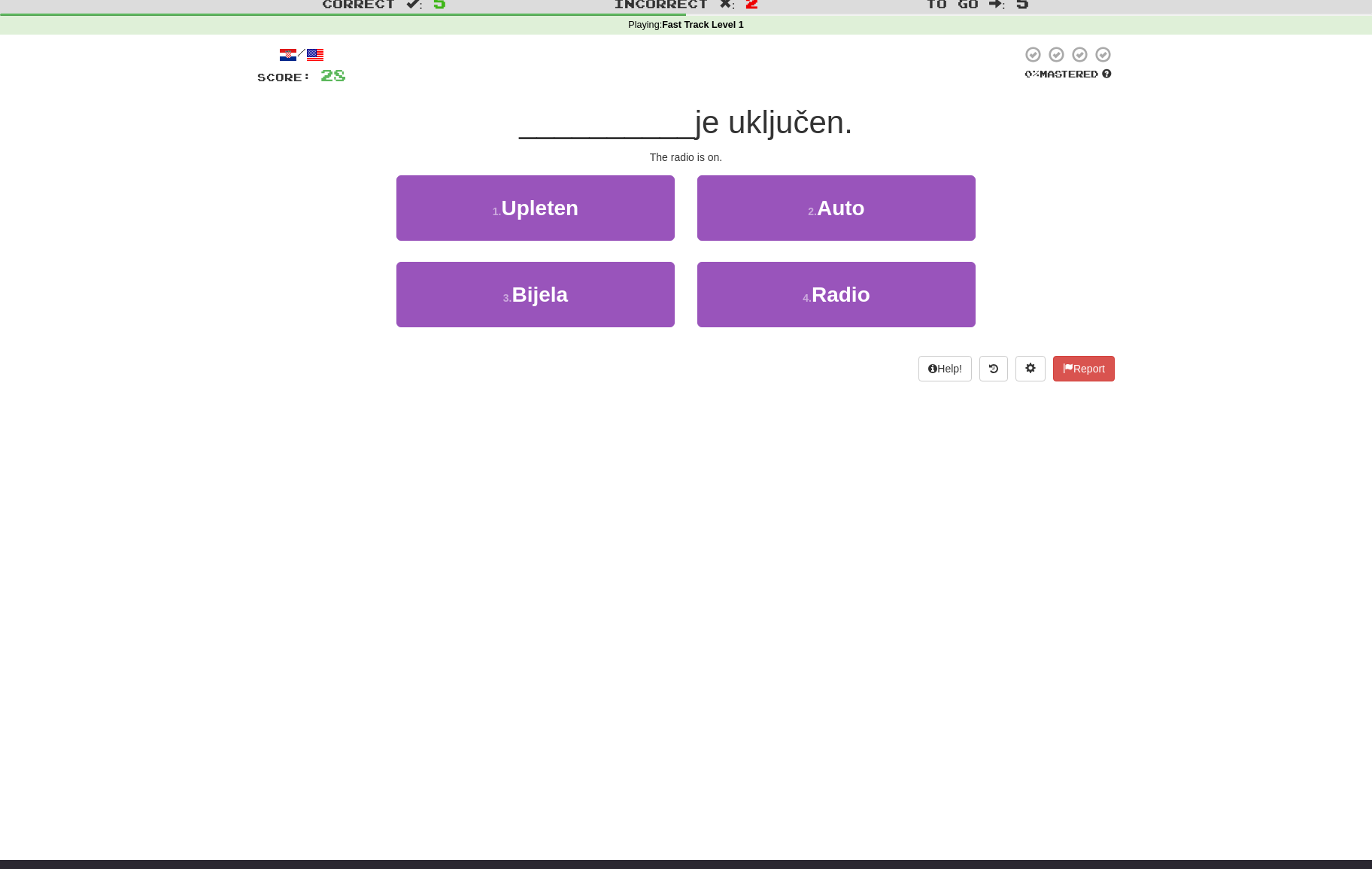
click at [760, 258] on div "2 . Auto" at bounding box center [836, 217] width 301 height 86
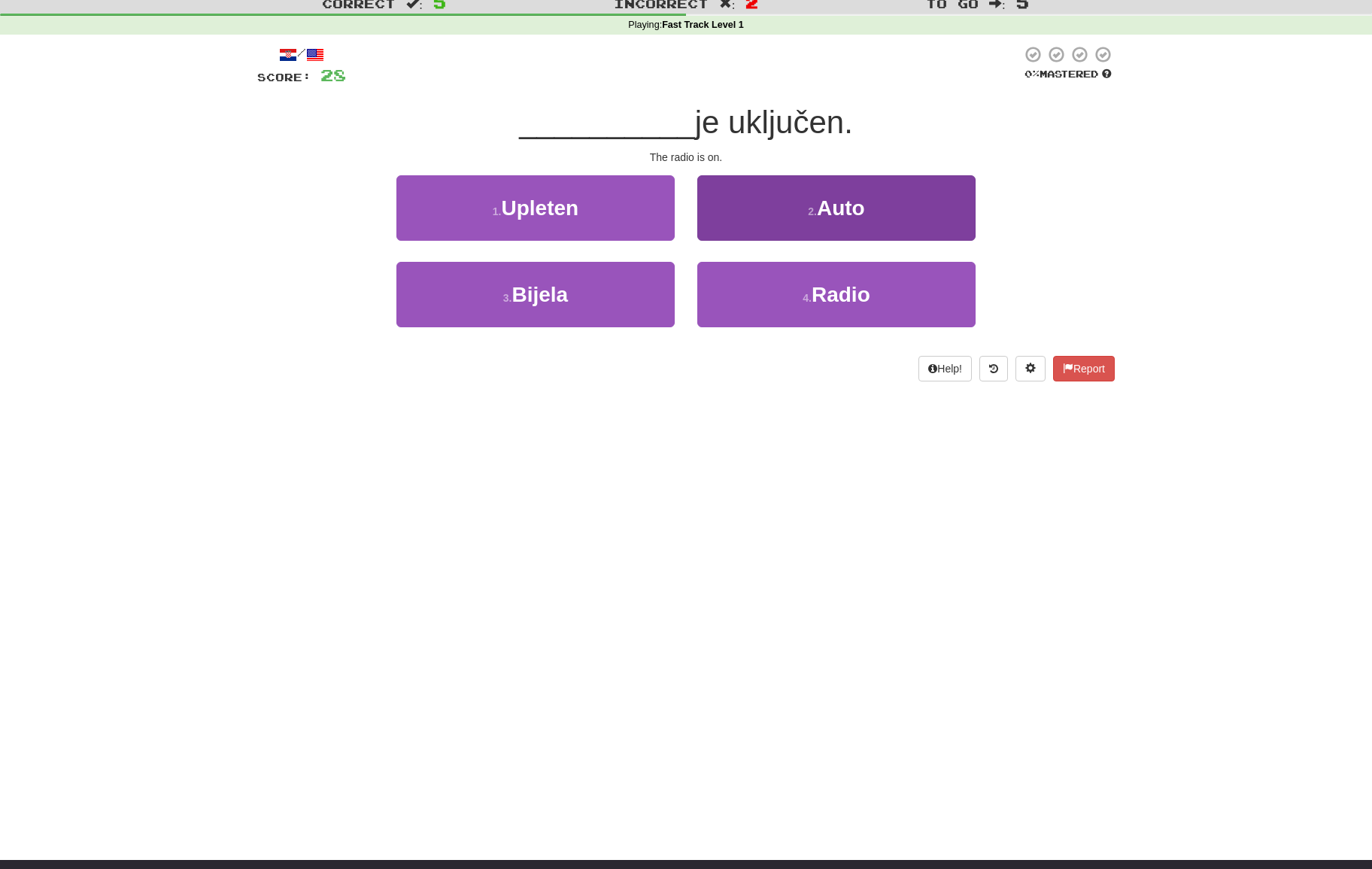
drag, startPoint x: 759, startPoint y: 278, endPoint x: 752, endPoint y: 272, distance: 9.2
click at [759, 278] on button "4 . Radio" at bounding box center [836, 294] width 278 height 65
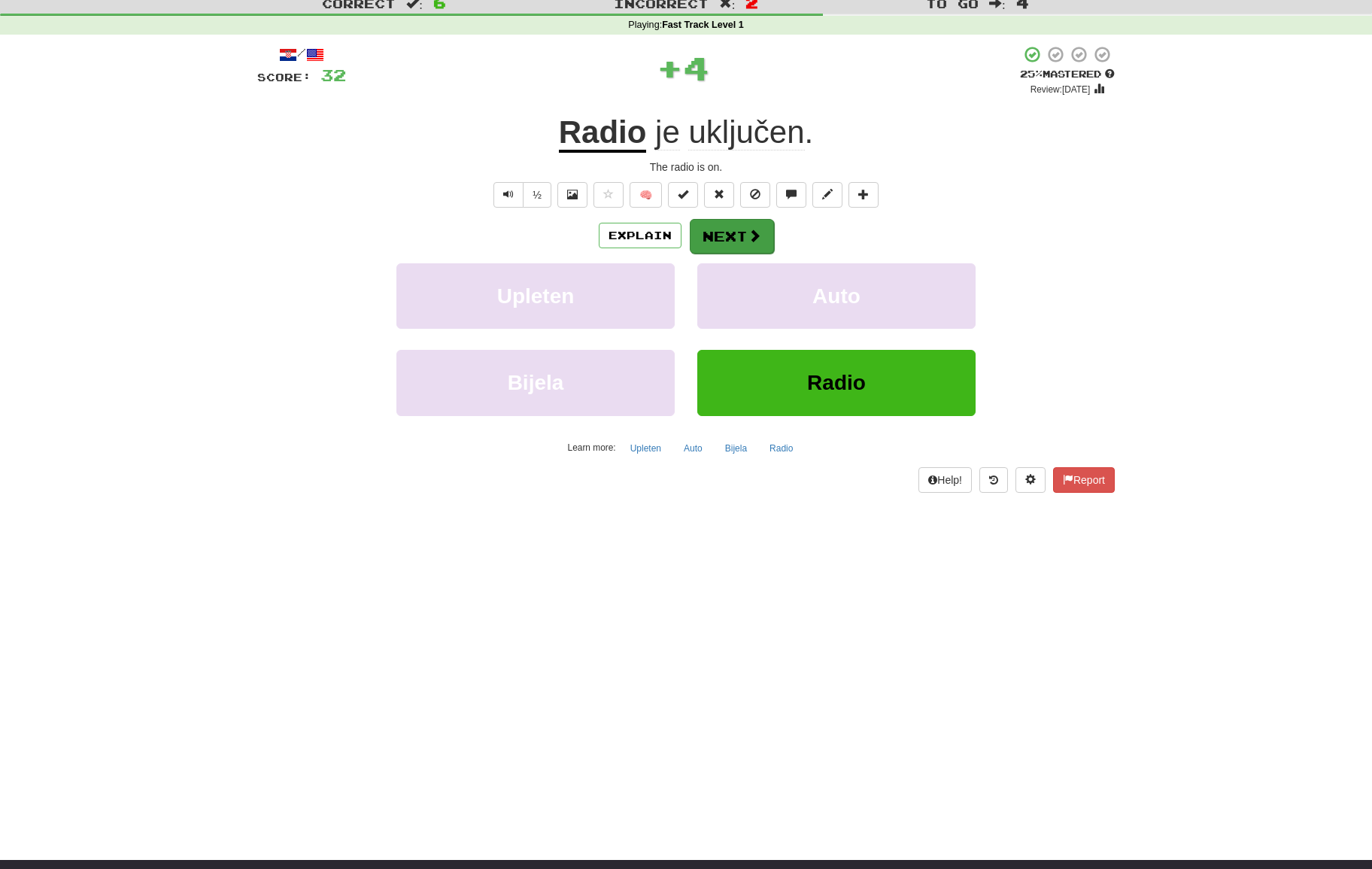
click at [722, 239] on button "Next" at bounding box center [731, 235] width 84 height 35
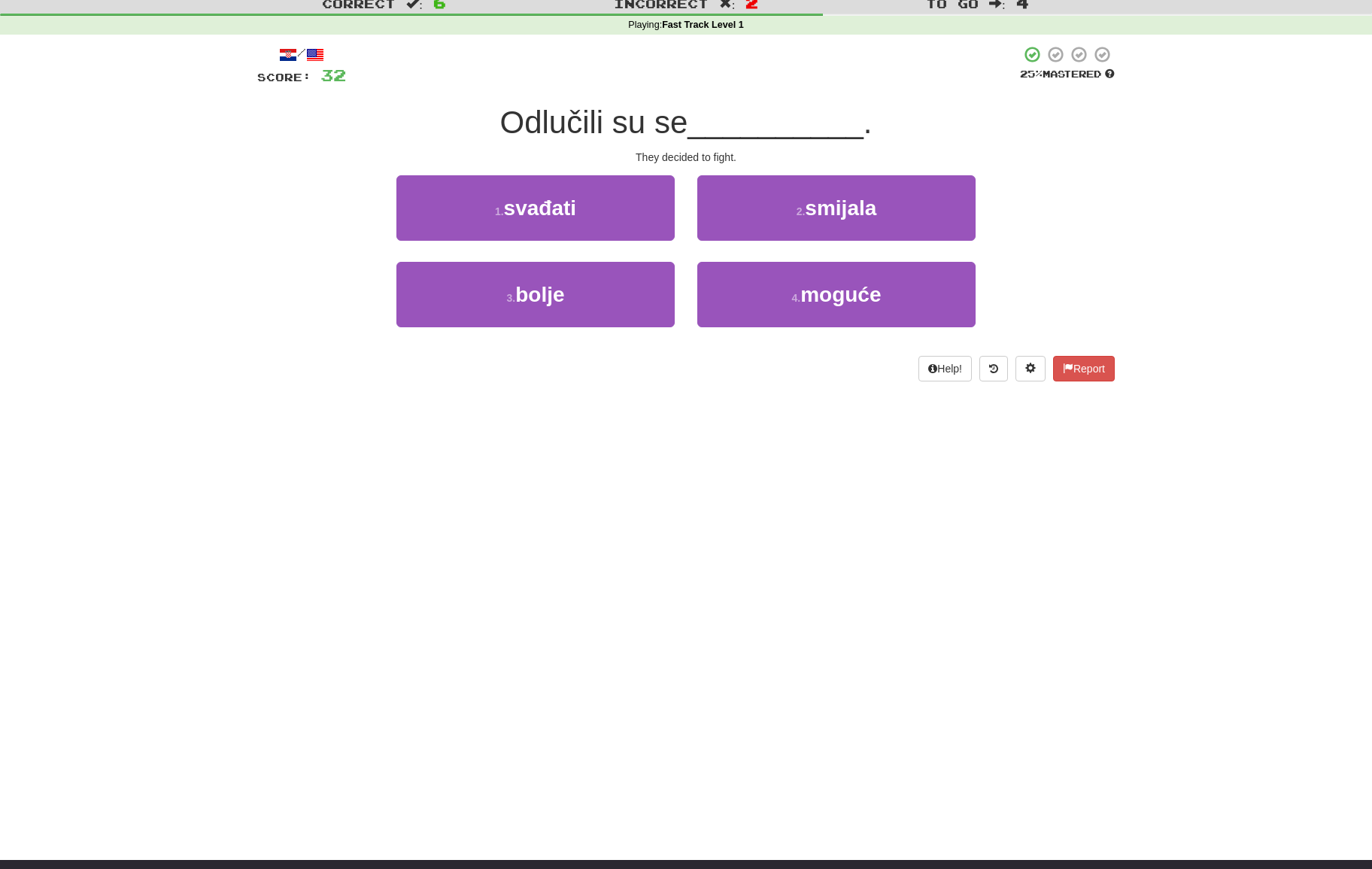
click at [675, 228] on div "1 . svađati" at bounding box center [535, 217] width 301 height 86
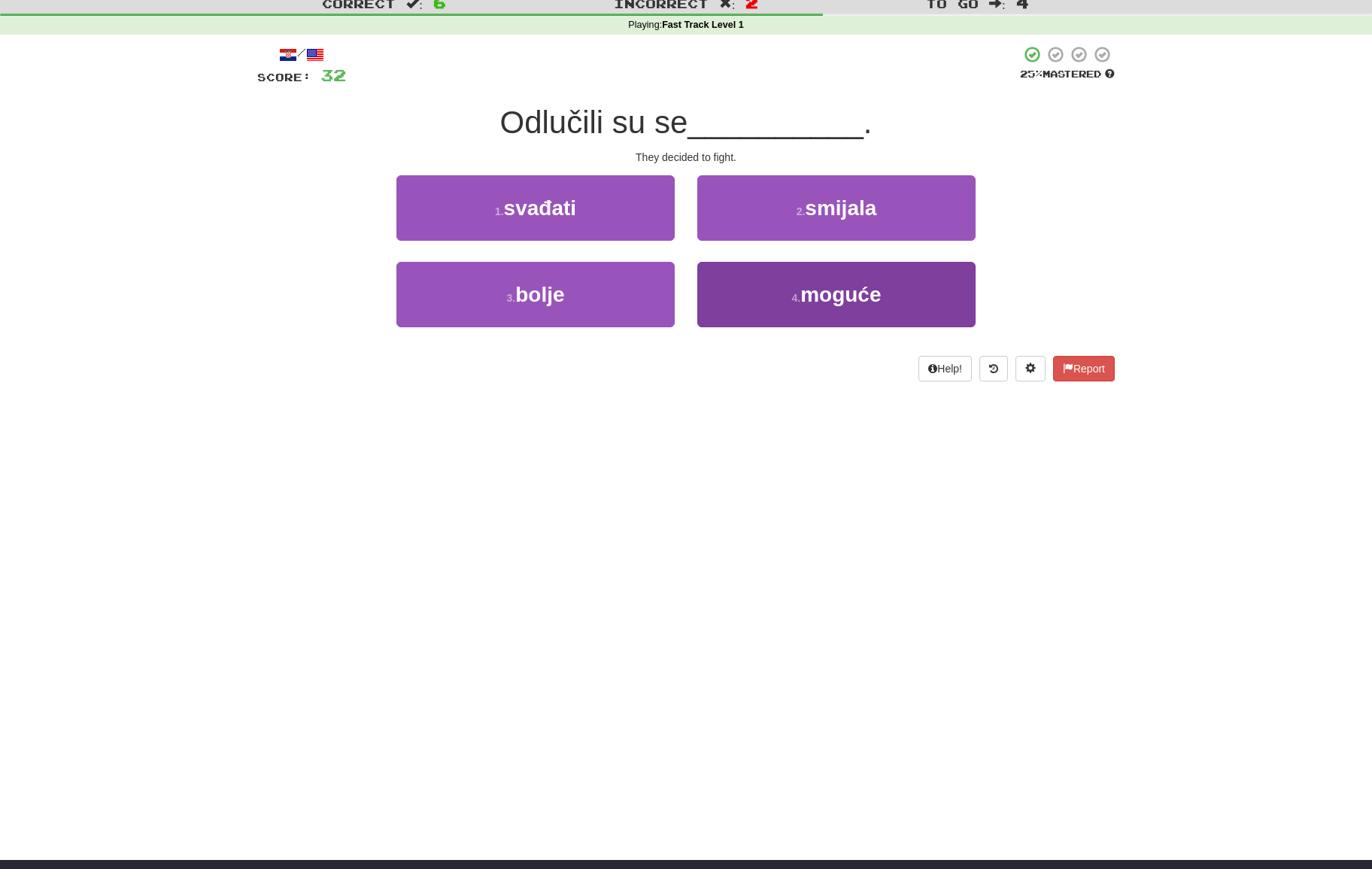
click at [767, 267] on button "4 . moguće" at bounding box center [836, 294] width 278 height 65
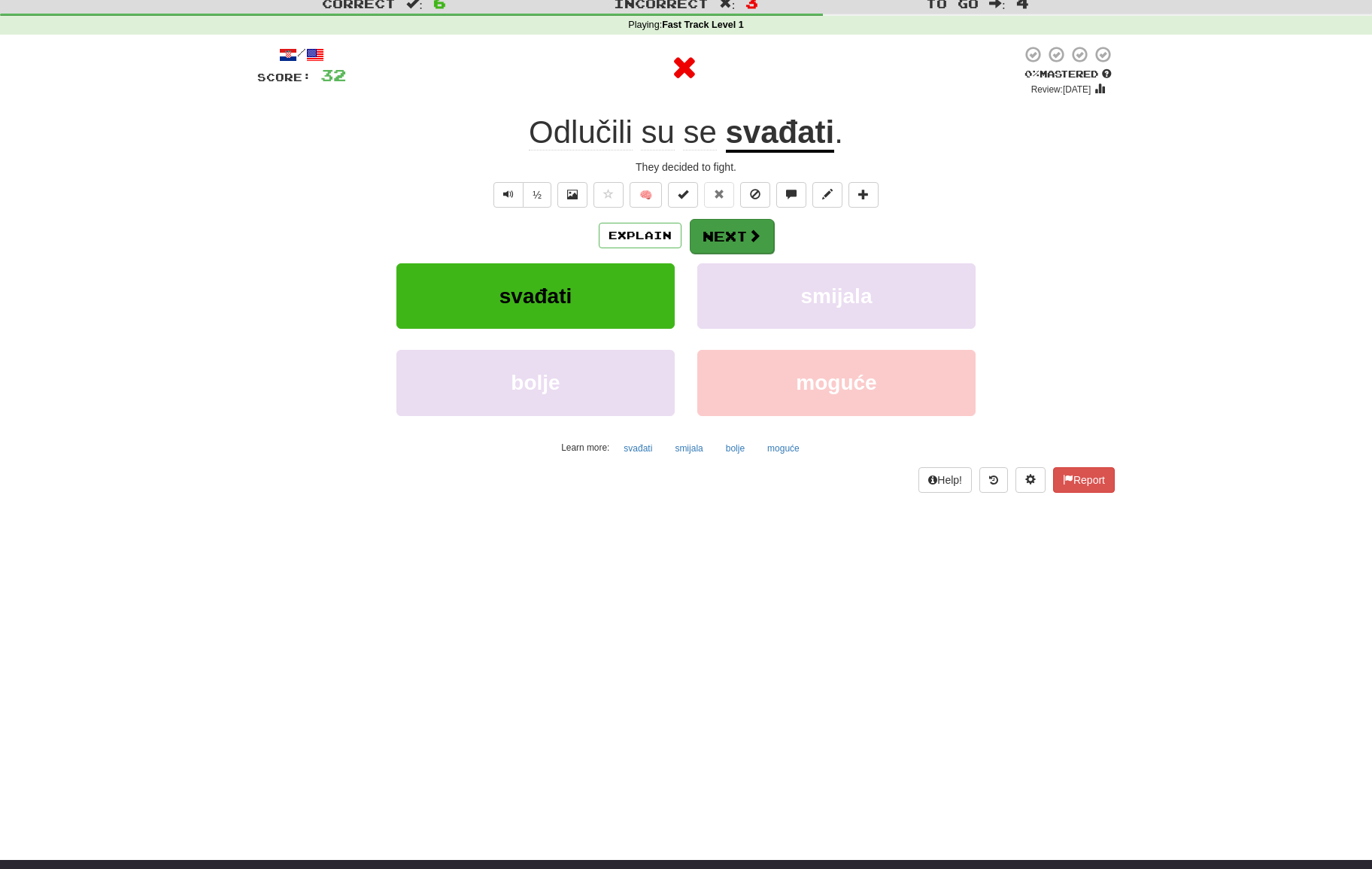
click at [736, 237] on button "Next" at bounding box center [731, 235] width 84 height 35
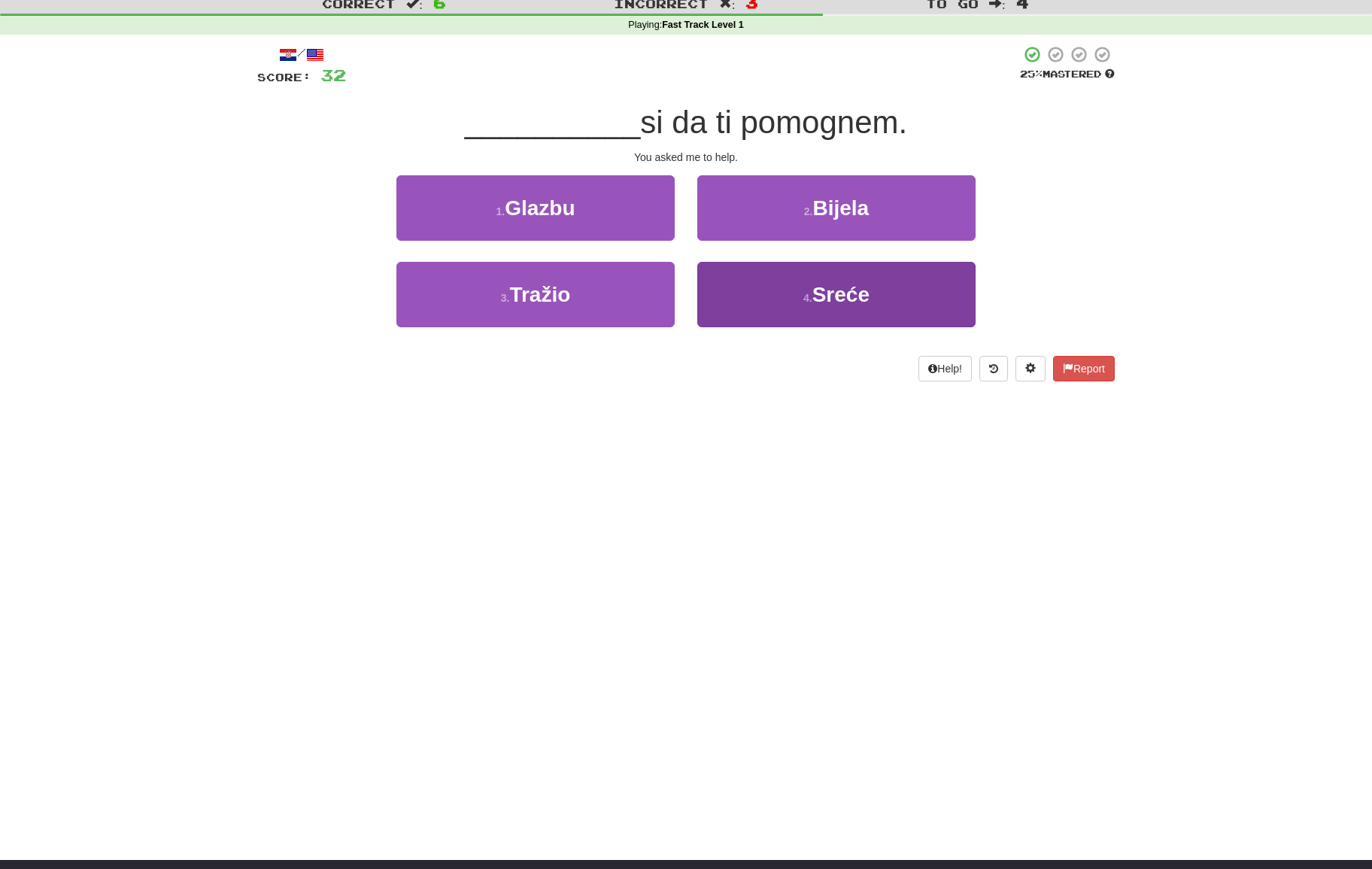
click at [790, 280] on button "4 . Sreće" at bounding box center [836, 294] width 278 height 65
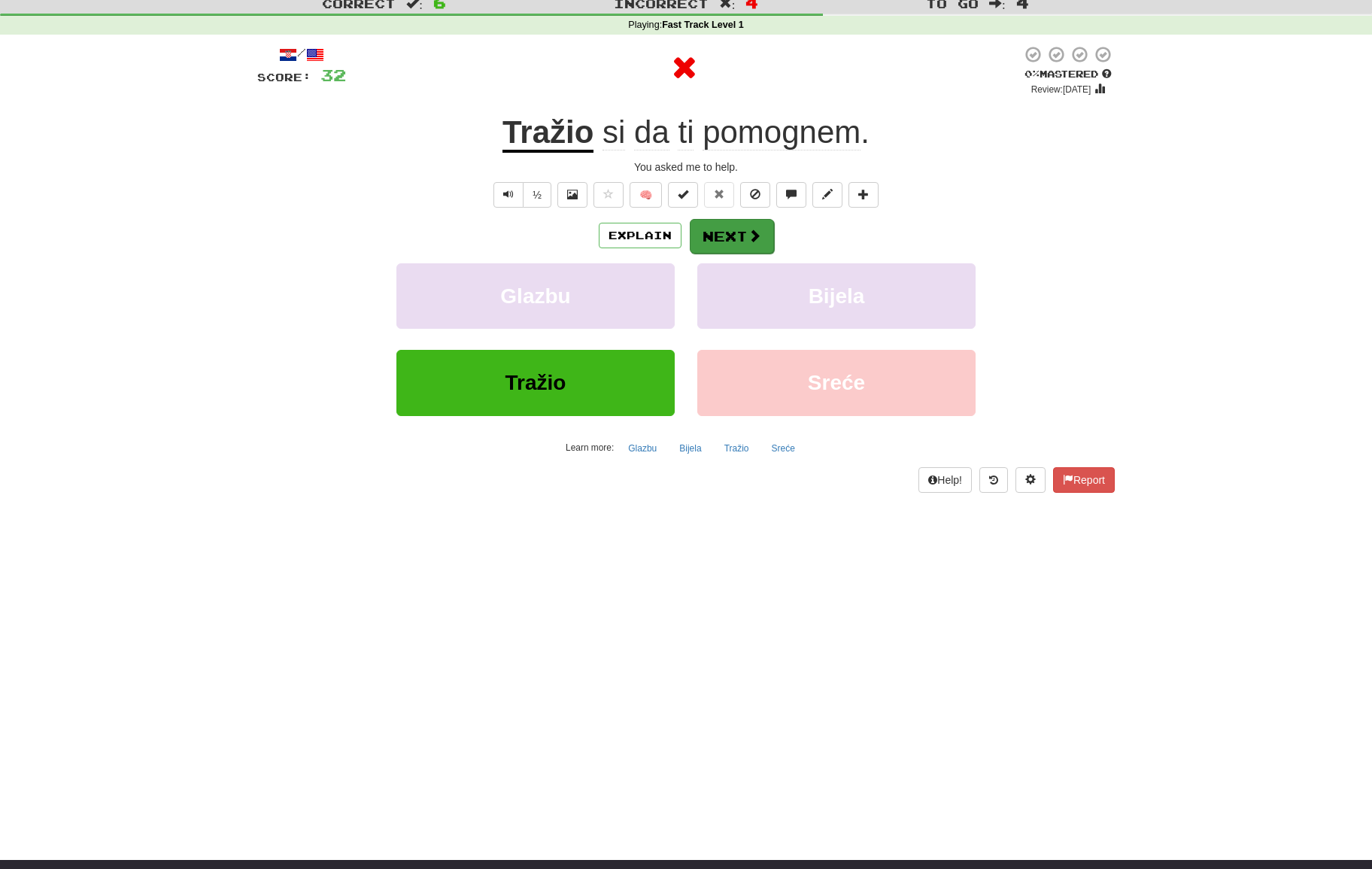
click at [738, 237] on button "Next" at bounding box center [731, 235] width 84 height 35
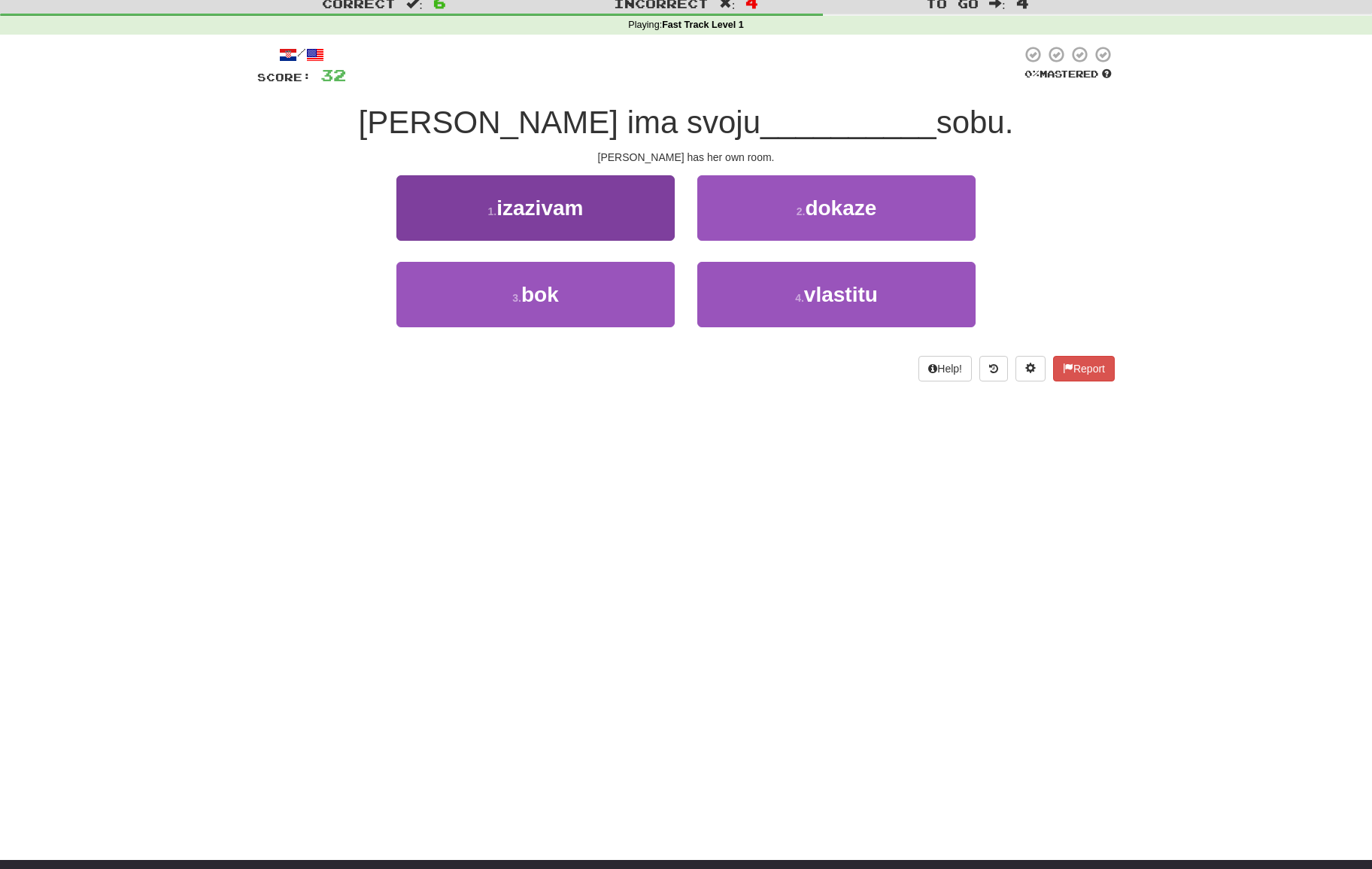
drag, startPoint x: 800, startPoint y: 217, endPoint x: 671, endPoint y: 230, distance: 129.7
click at [668, 228] on div "1 . izazivam 2 . dokaze" at bounding box center [686, 217] width 903 height 86
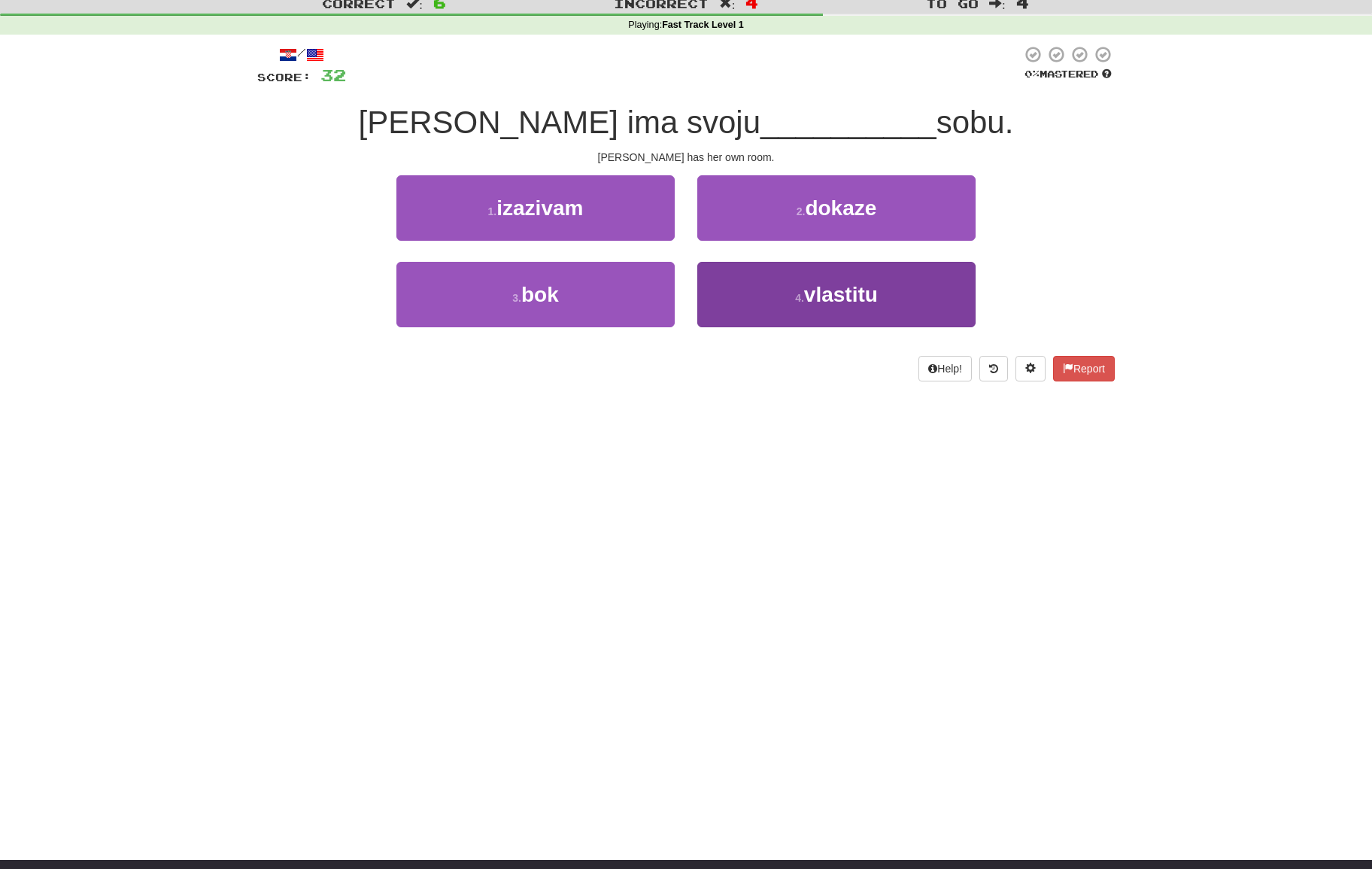
click at [778, 290] on button "4 . vlastitu" at bounding box center [836, 294] width 278 height 65
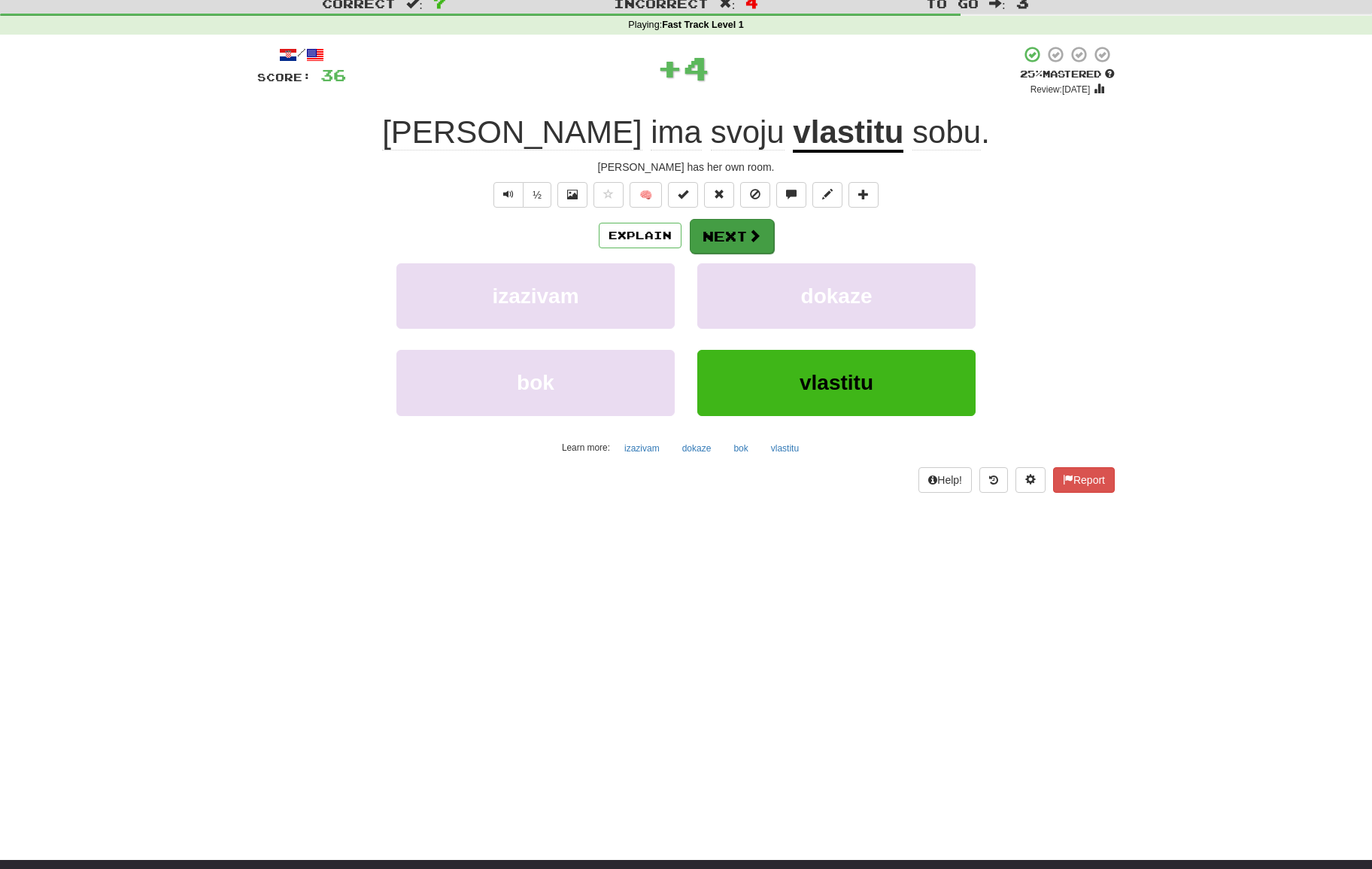
click at [752, 248] on button "Next" at bounding box center [731, 235] width 84 height 35
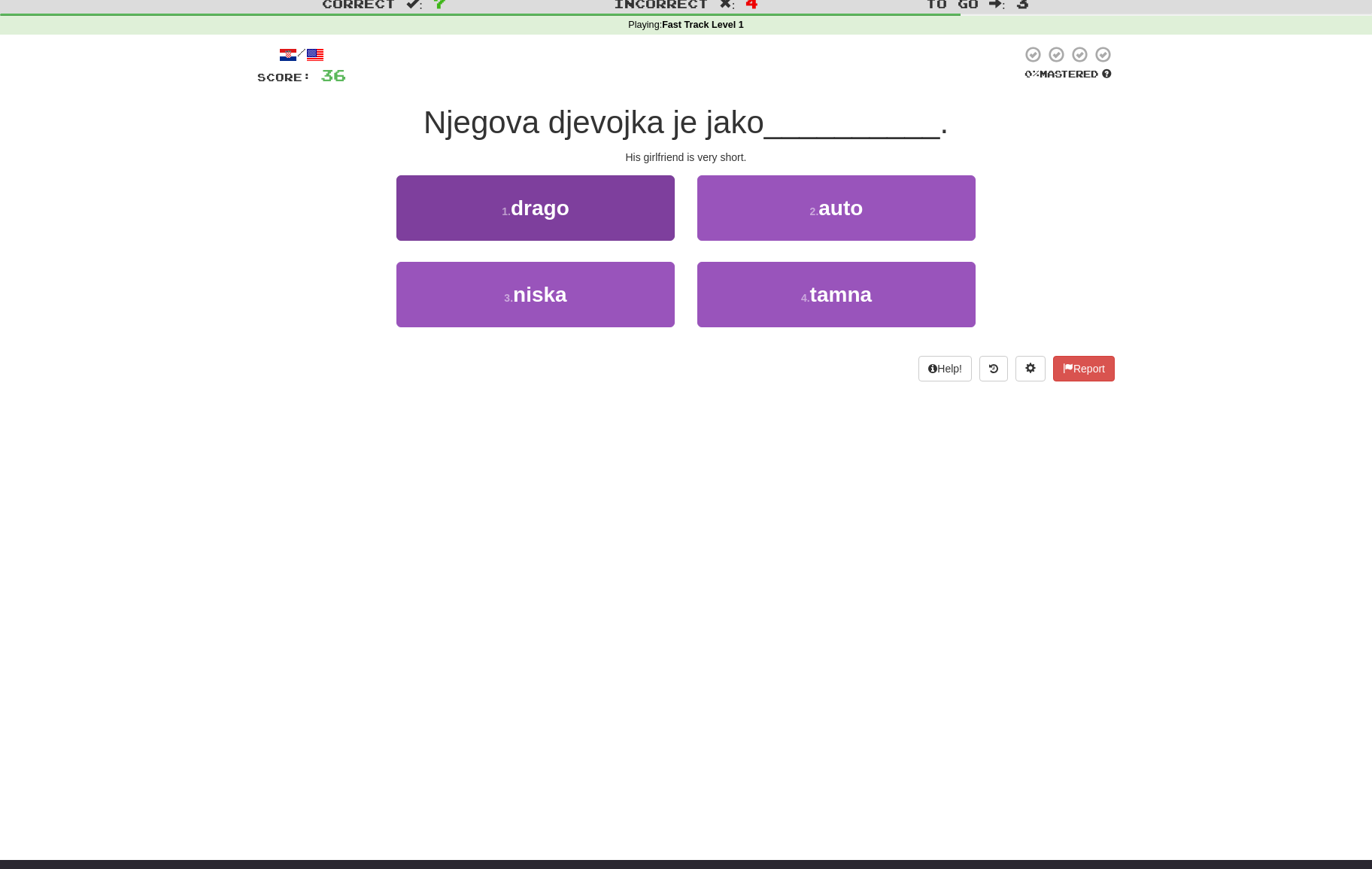
drag, startPoint x: 619, startPoint y: 282, endPoint x: 632, endPoint y: 277, distance: 13.9
click at [621, 280] on button "3 . niska" at bounding box center [535, 294] width 278 height 65
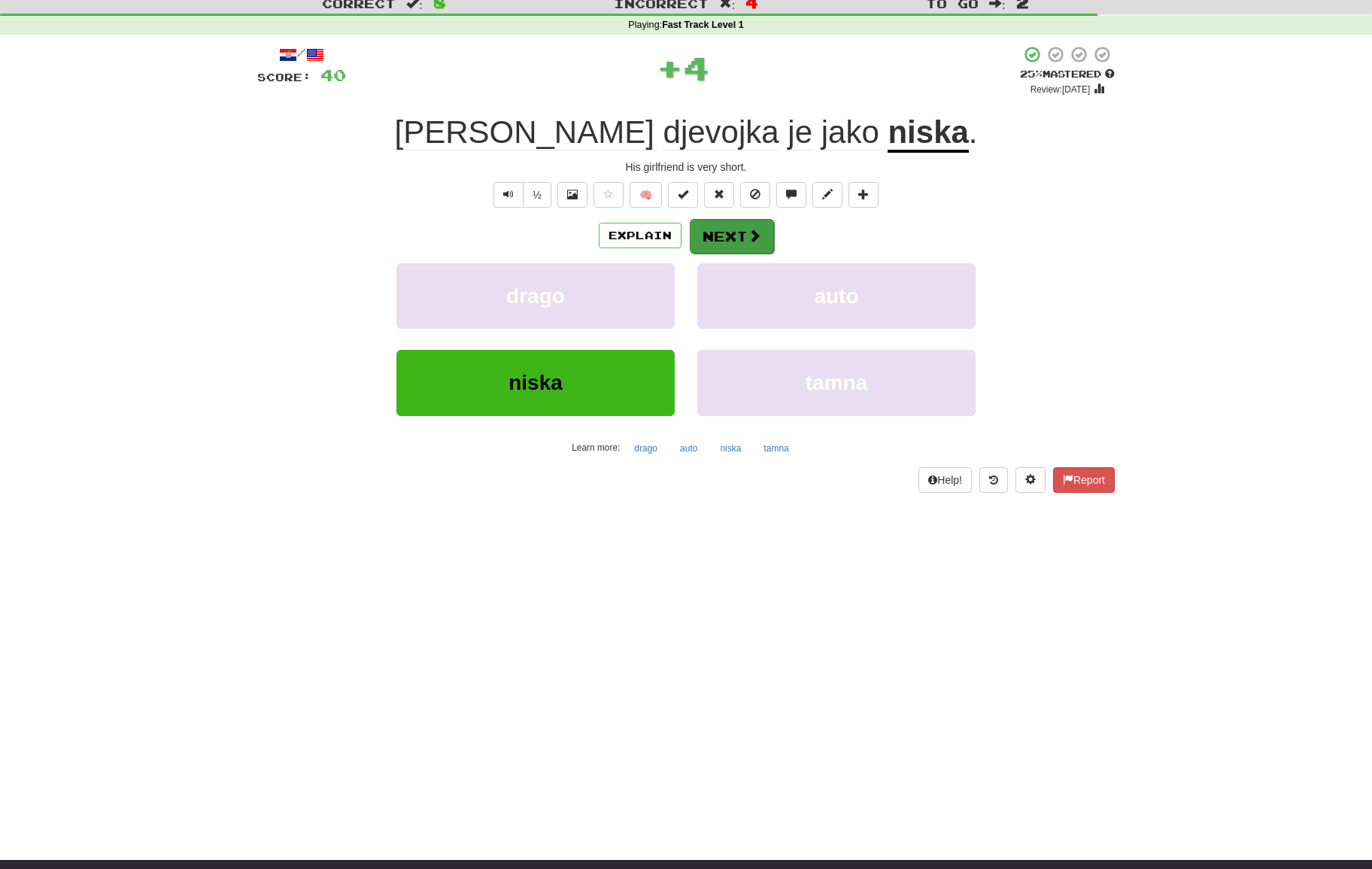
click at [757, 233] on span at bounding box center [755, 235] width 13 height 13
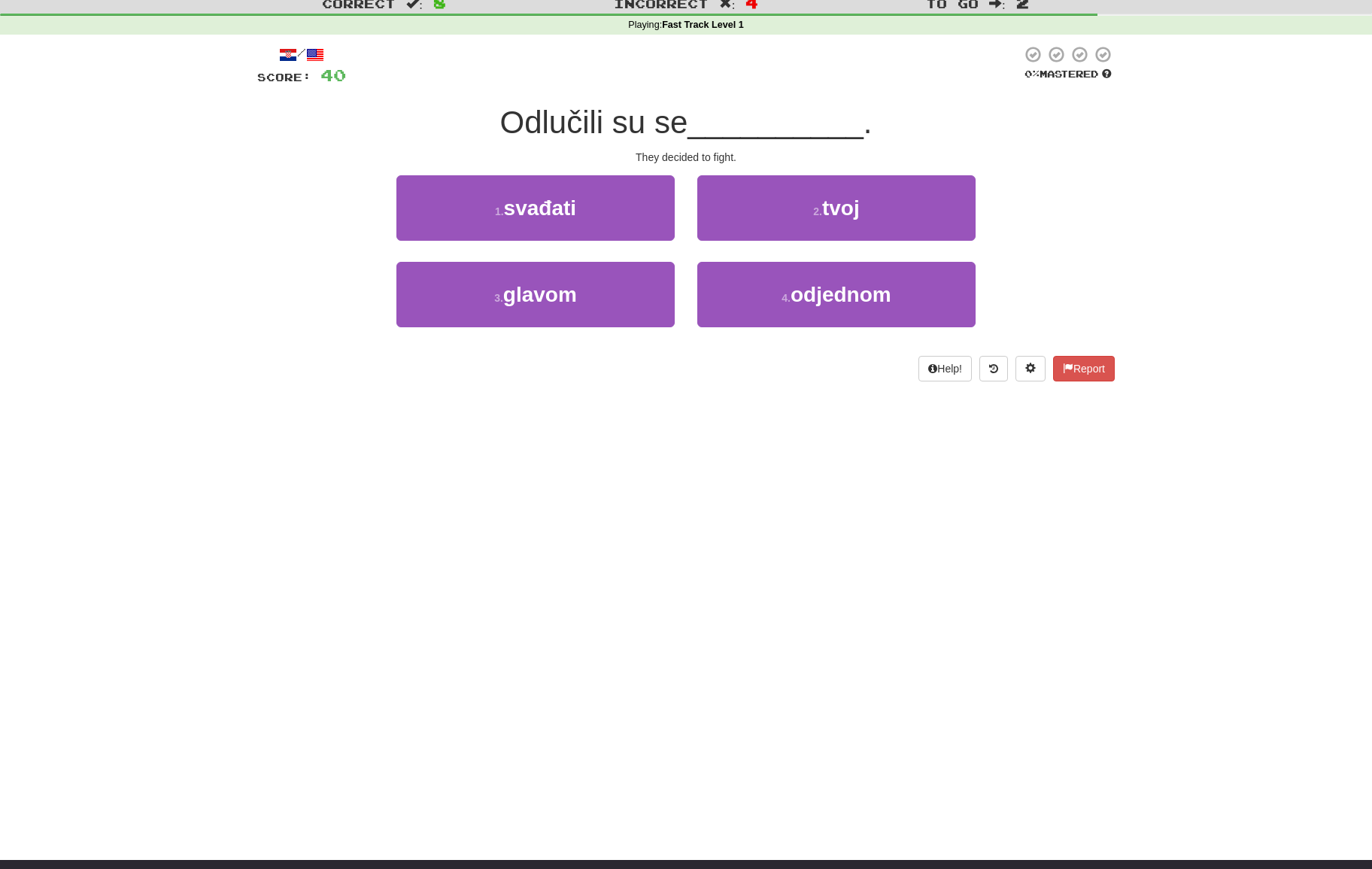
click at [638, 212] on button "1 . svađati" at bounding box center [535, 207] width 278 height 65
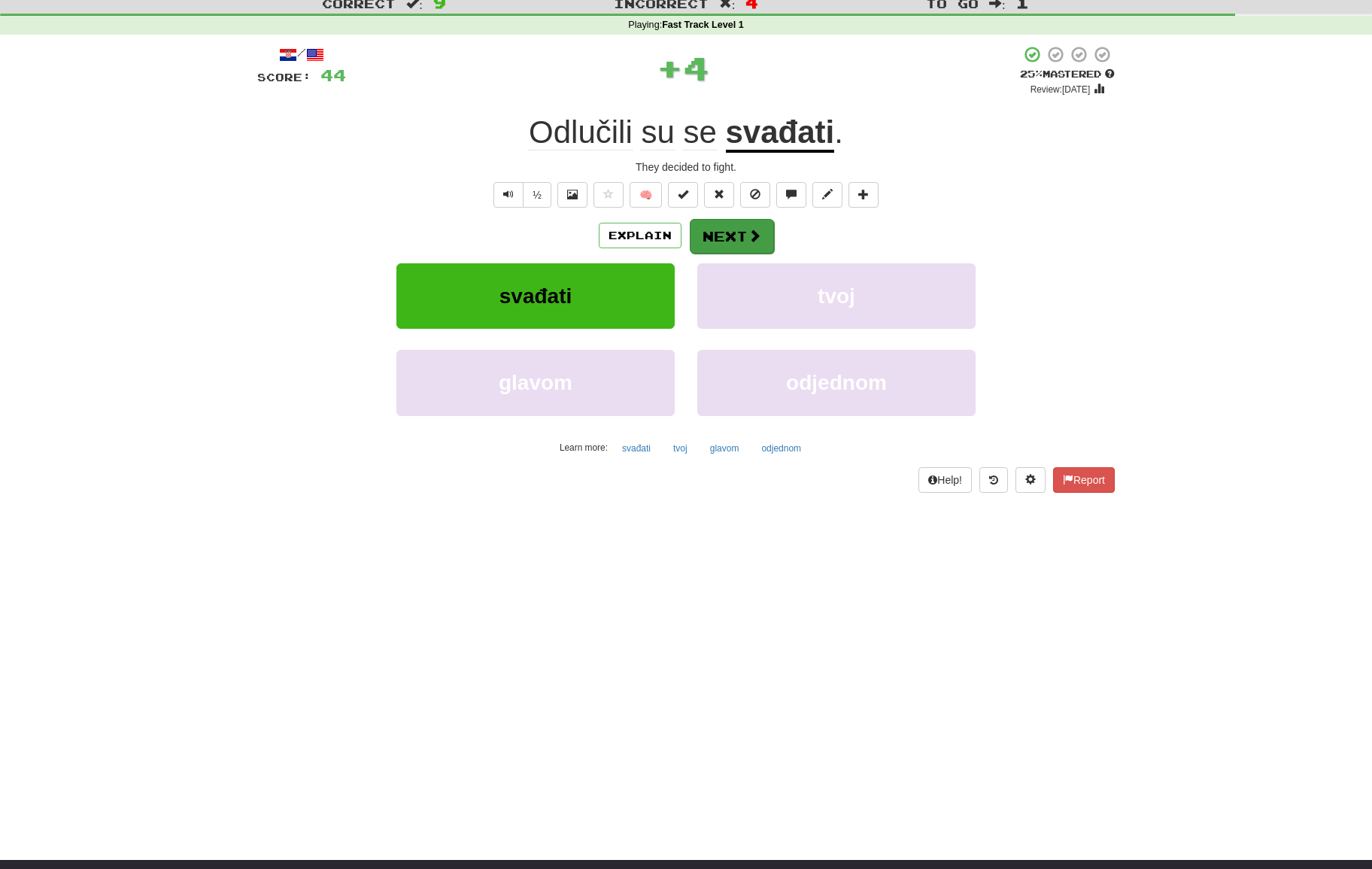
click at [745, 244] on button "Next" at bounding box center [731, 235] width 84 height 35
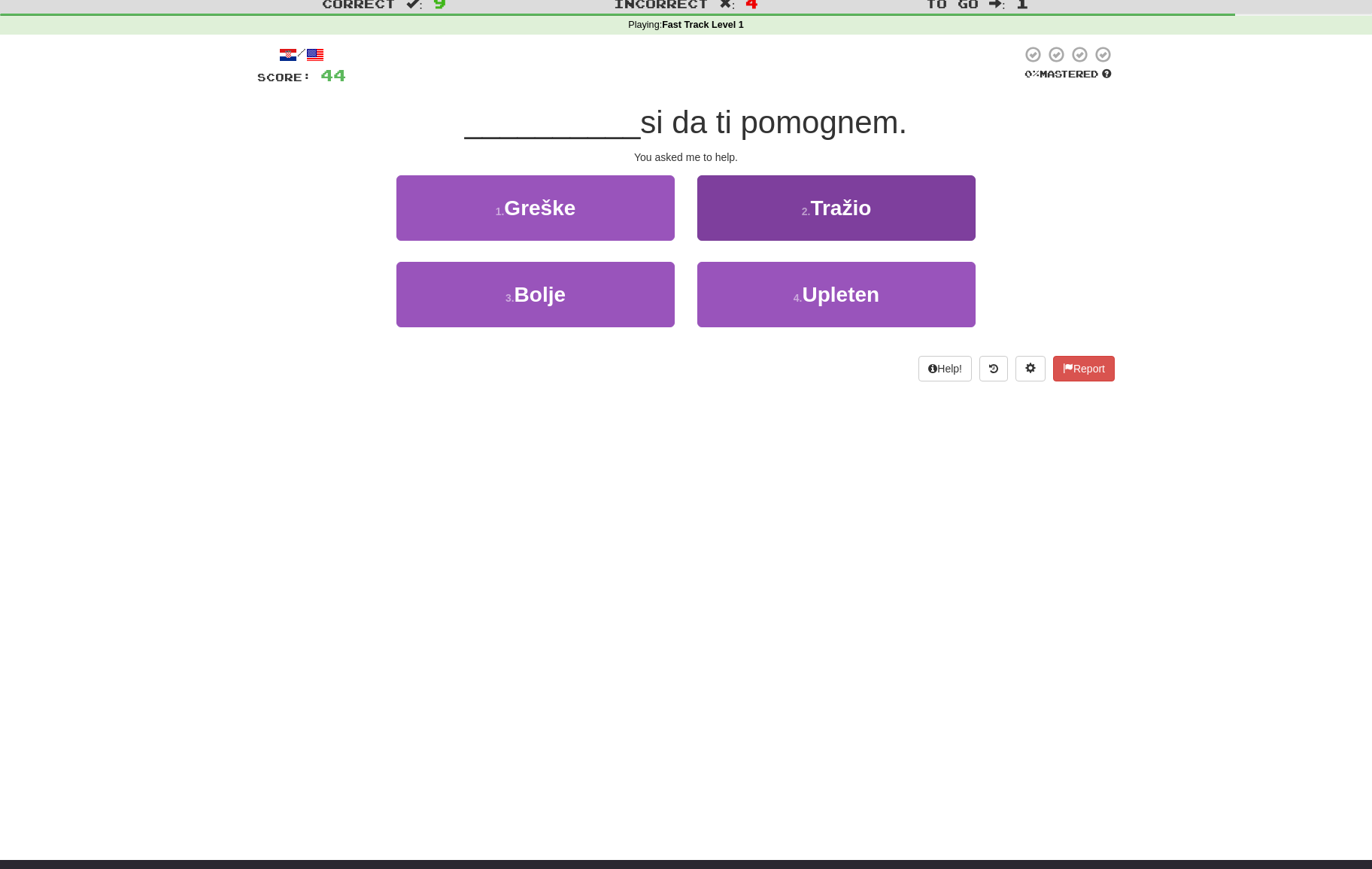
click at [748, 220] on button "2 . Tražio" at bounding box center [836, 207] width 278 height 65
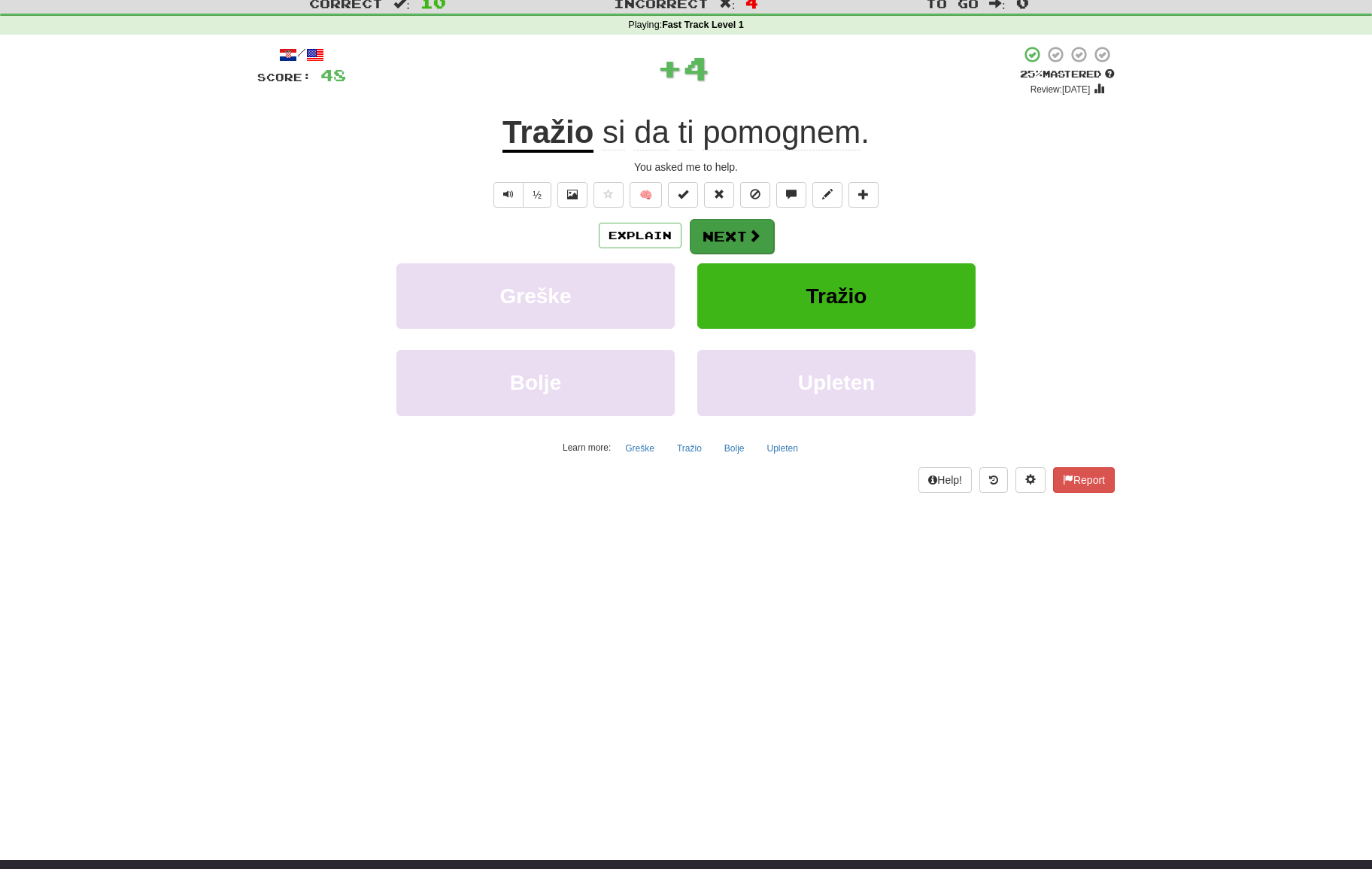
click at [744, 226] on button "Next" at bounding box center [731, 235] width 84 height 35
